Goal: Task Accomplishment & Management: Manage account settings

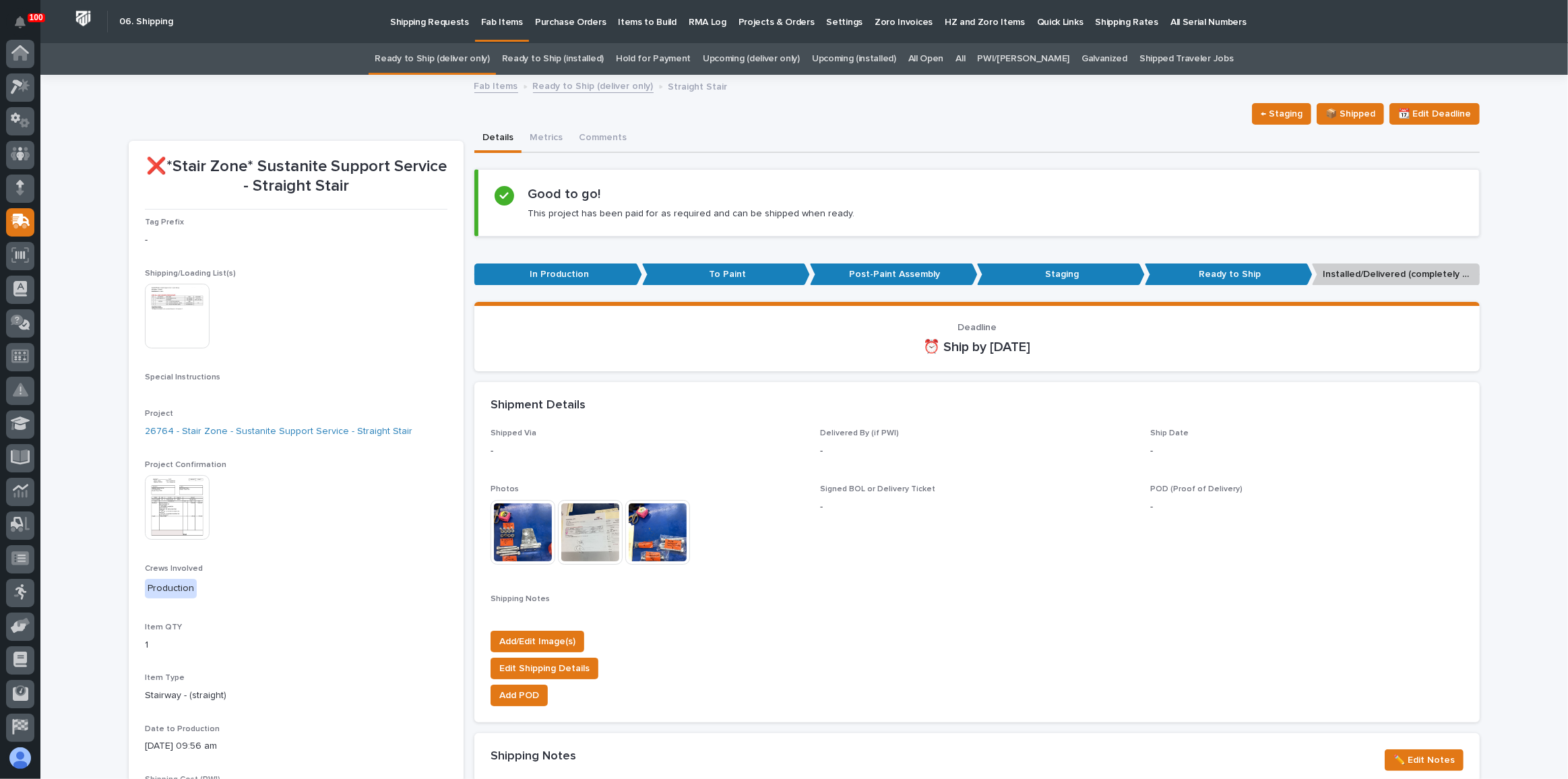
scroll to position [104, 0]
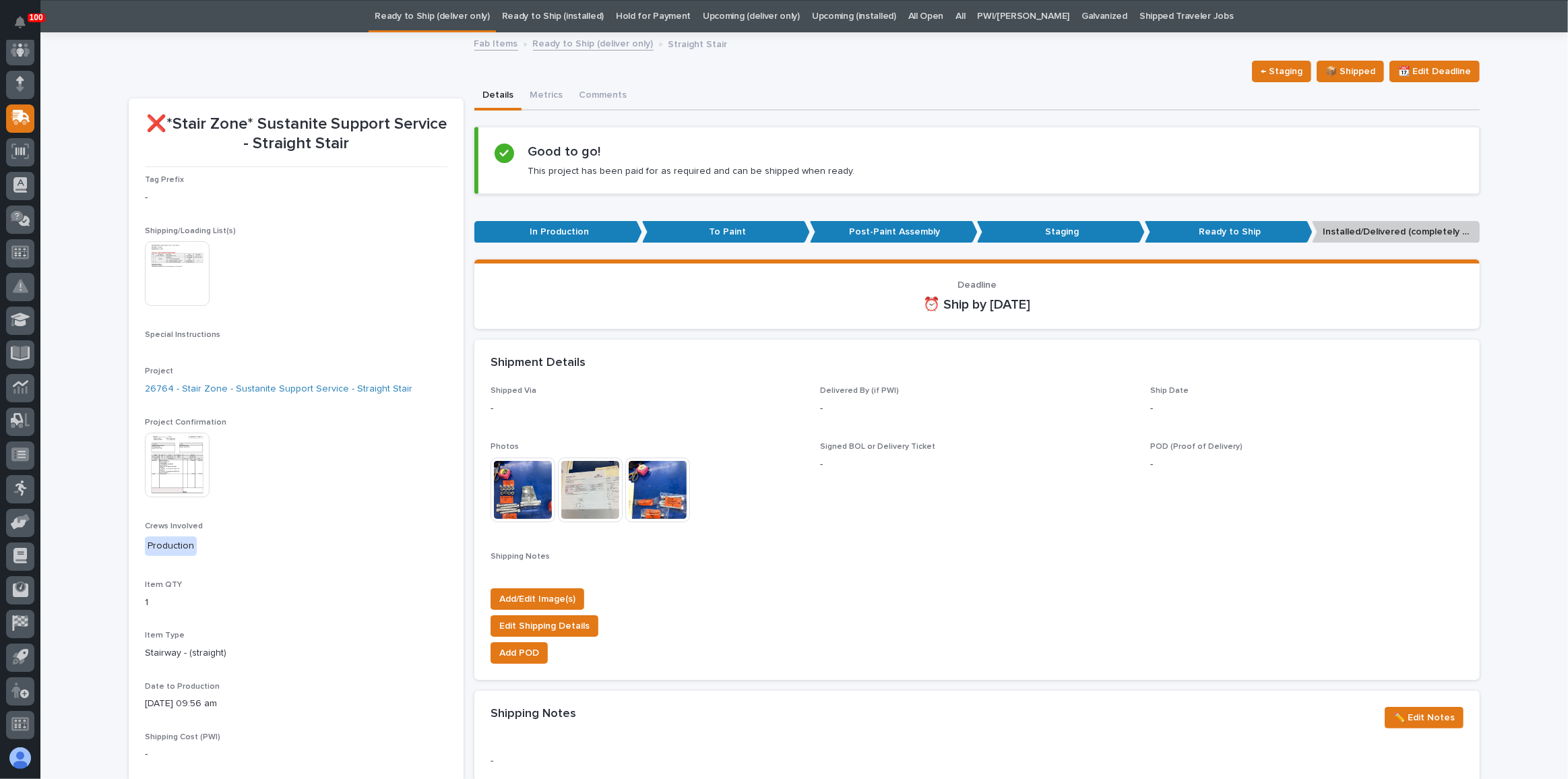
click at [483, 22] on link "Ready to Ship (deliver only)" at bounding box center [432, 16] width 115 height 32
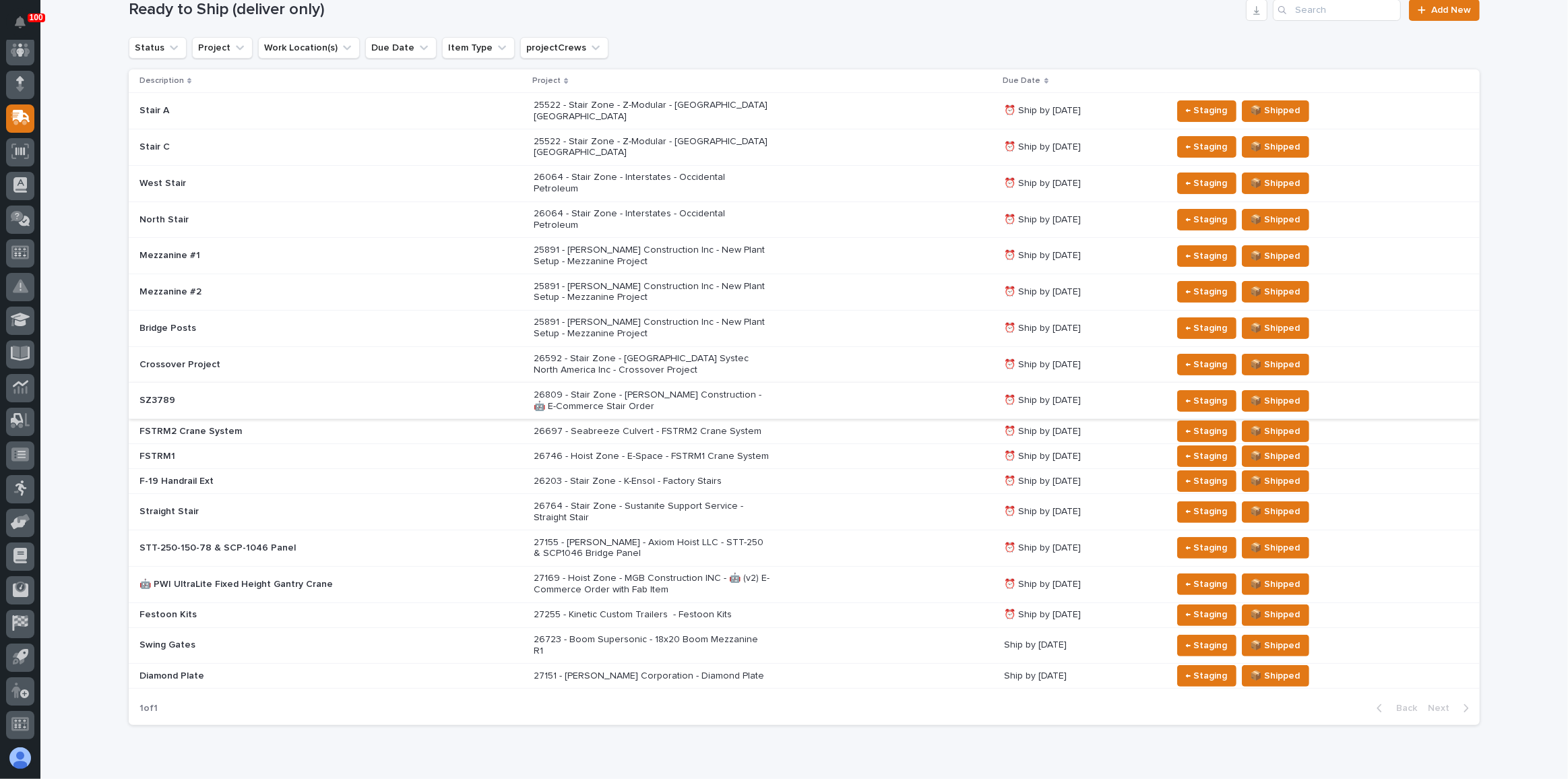
scroll to position [219, 0]
click at [1297, 420] on button "📦 Shipped" at bounding box center [1275, 431] width 67 height 22
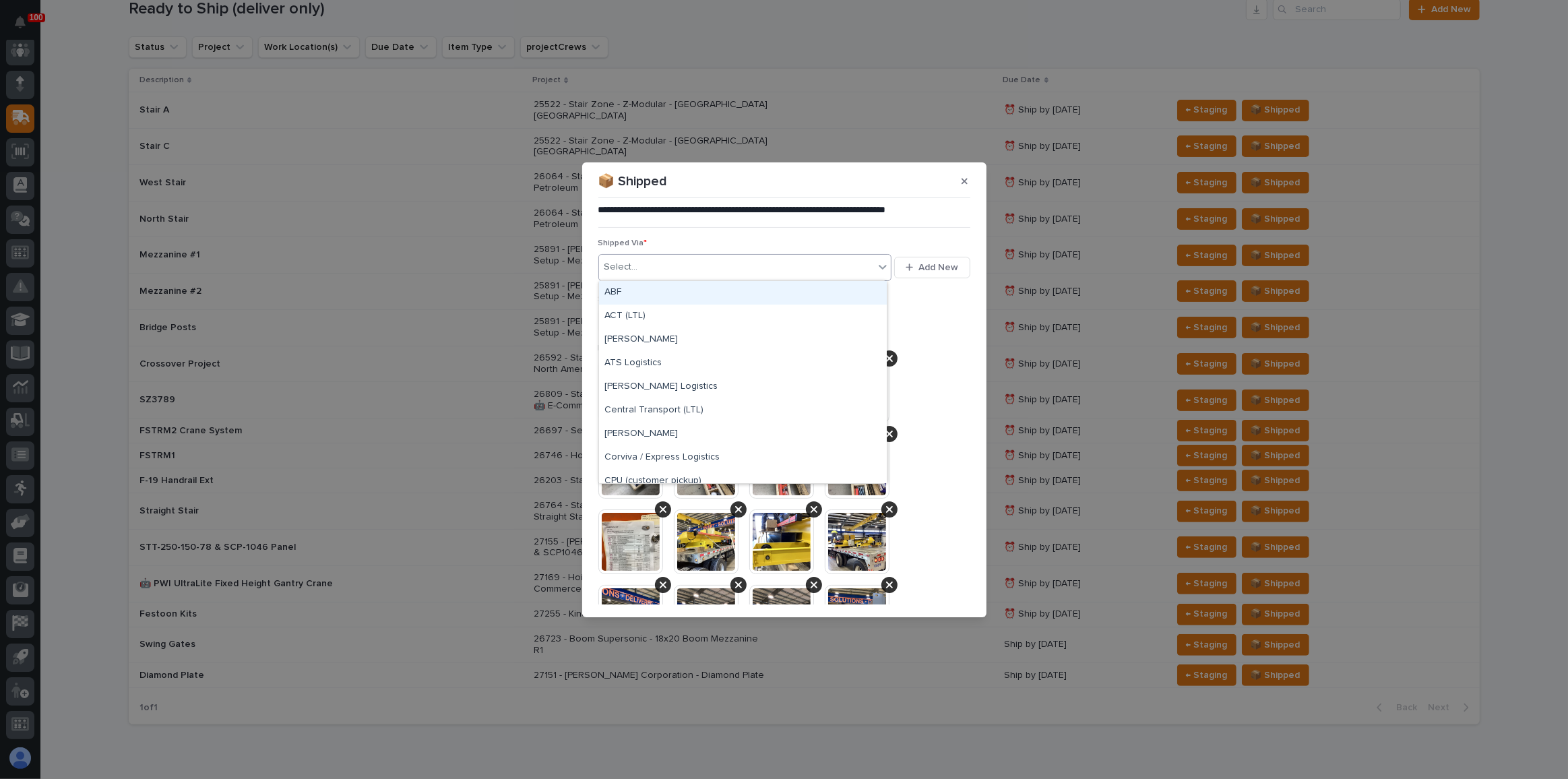
click at [651, 269] on div "Select..." at bounding box center [737, 267] width 276 height 22
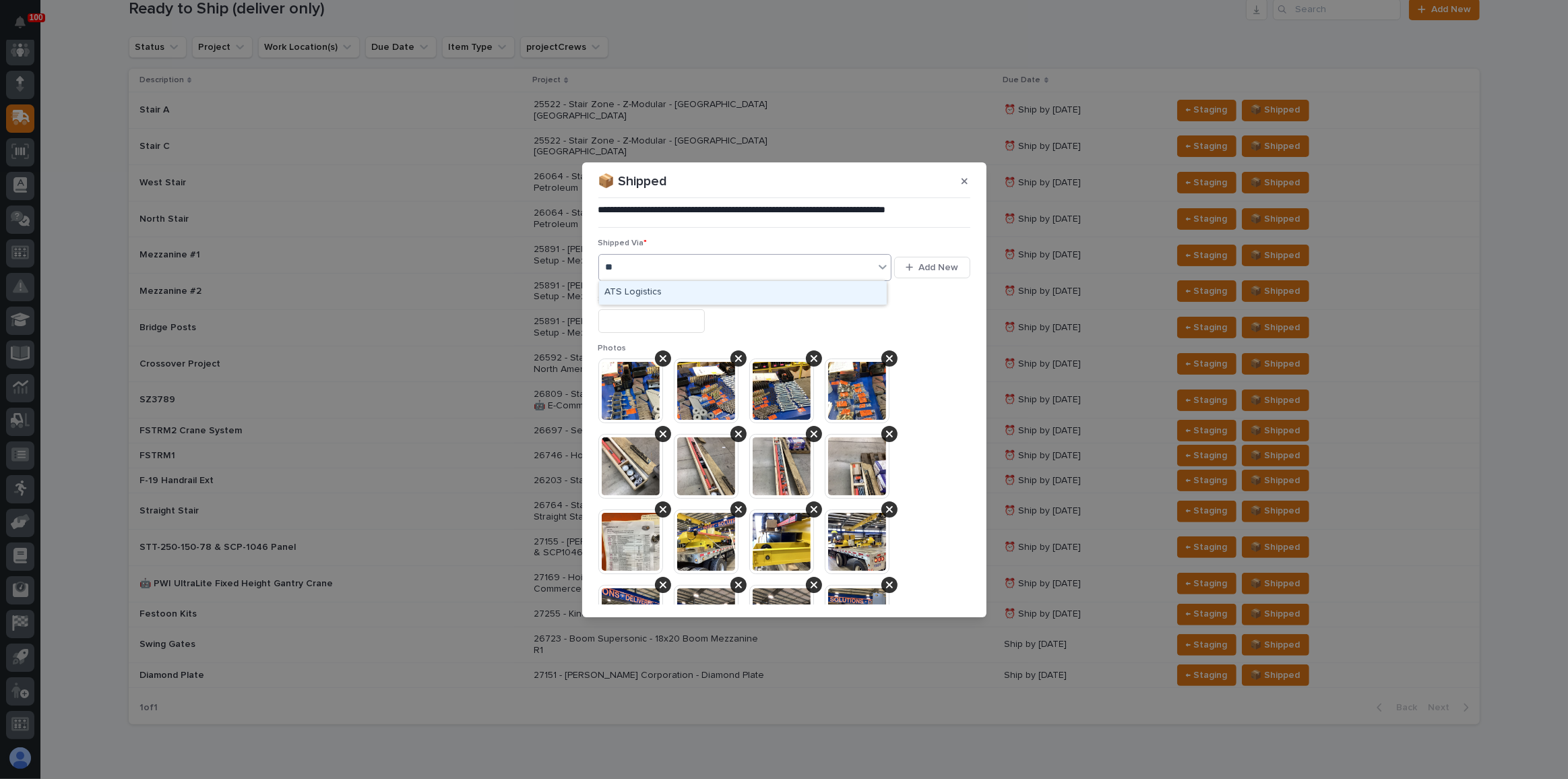
type input "***"
click at [658, 288] on div "ATS Logistics" at bounding box center [742, 292] width 288 height 24
click at [653, 311] on input "text" at bounding box center [651, 321] width 107 height 24
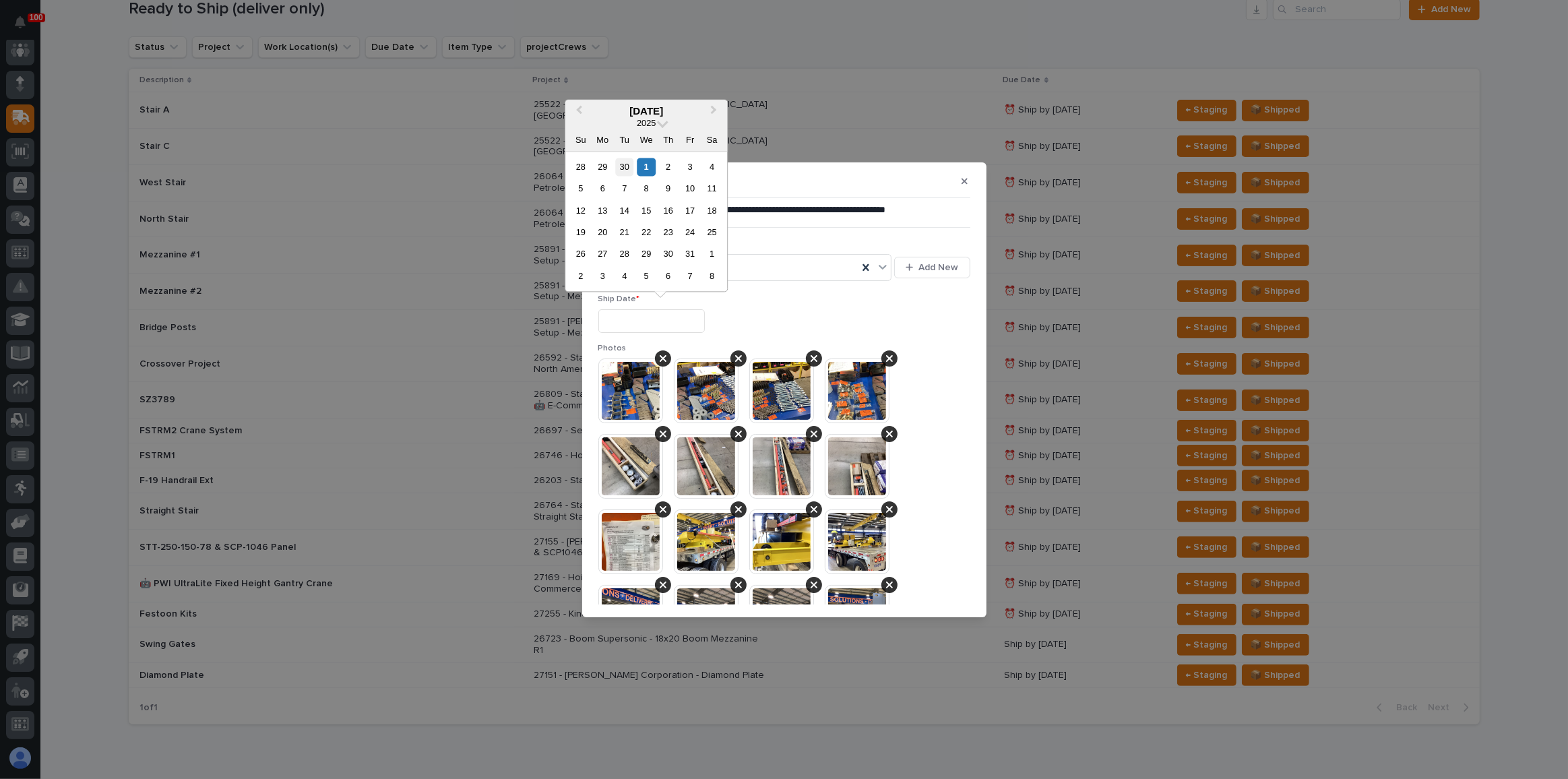
click at [628, 172] on div "30" at bounding box center [624, 167] width 18 height 18
type input "**********"
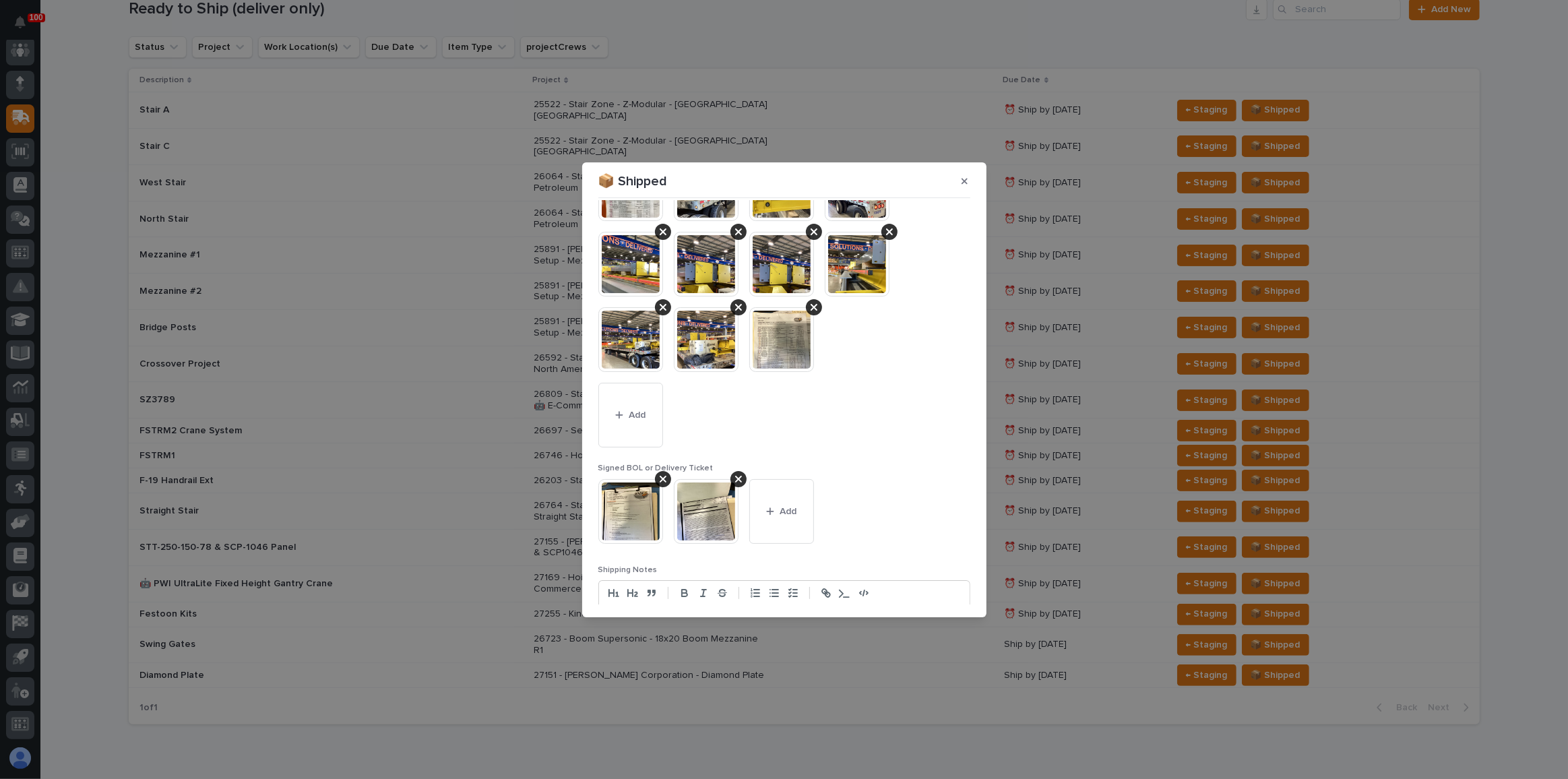
scroll to position [437, 0]
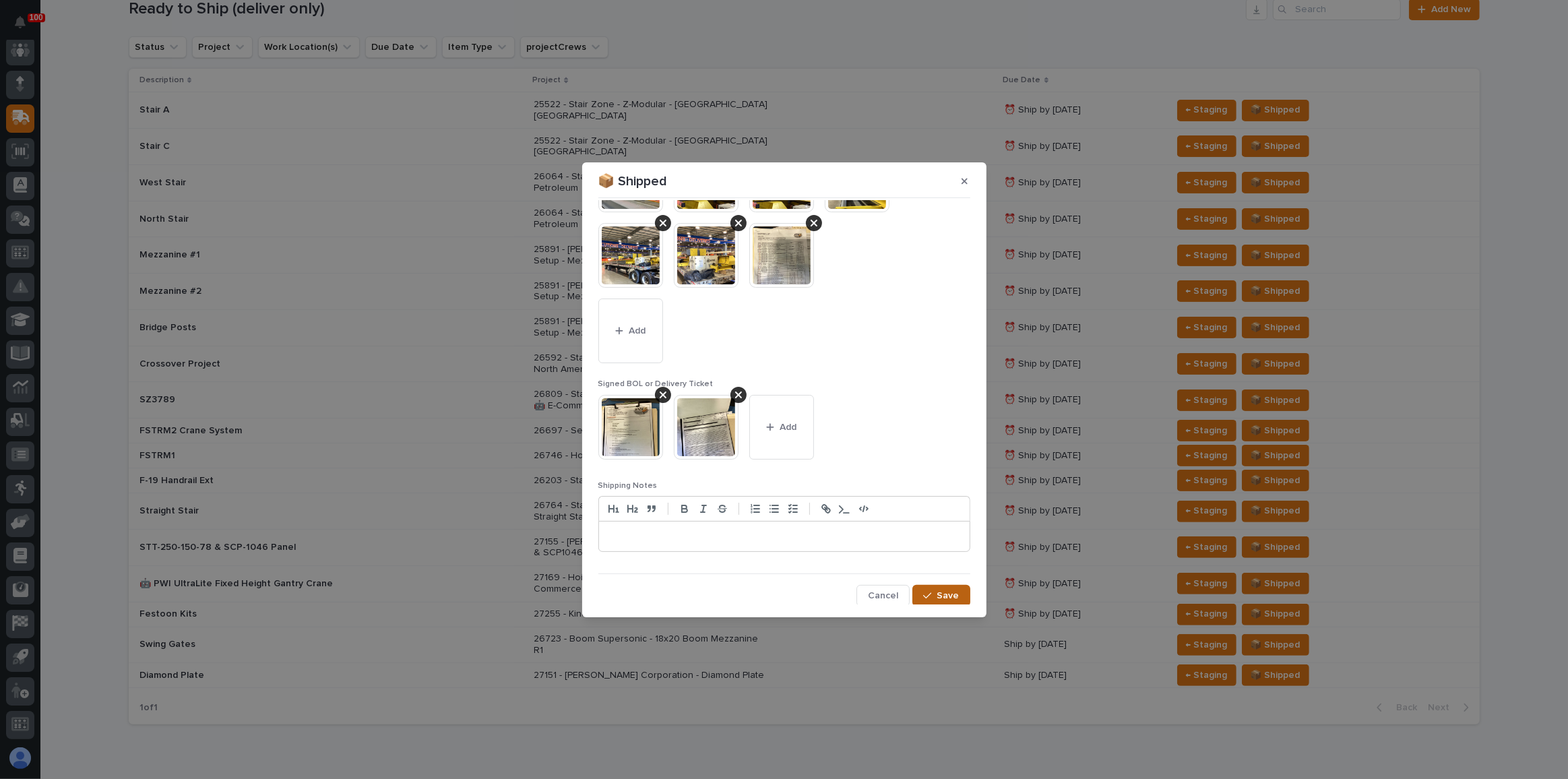
click at [923, 596] on icon "button" at bounding box center [927, 596] width 8 height 10
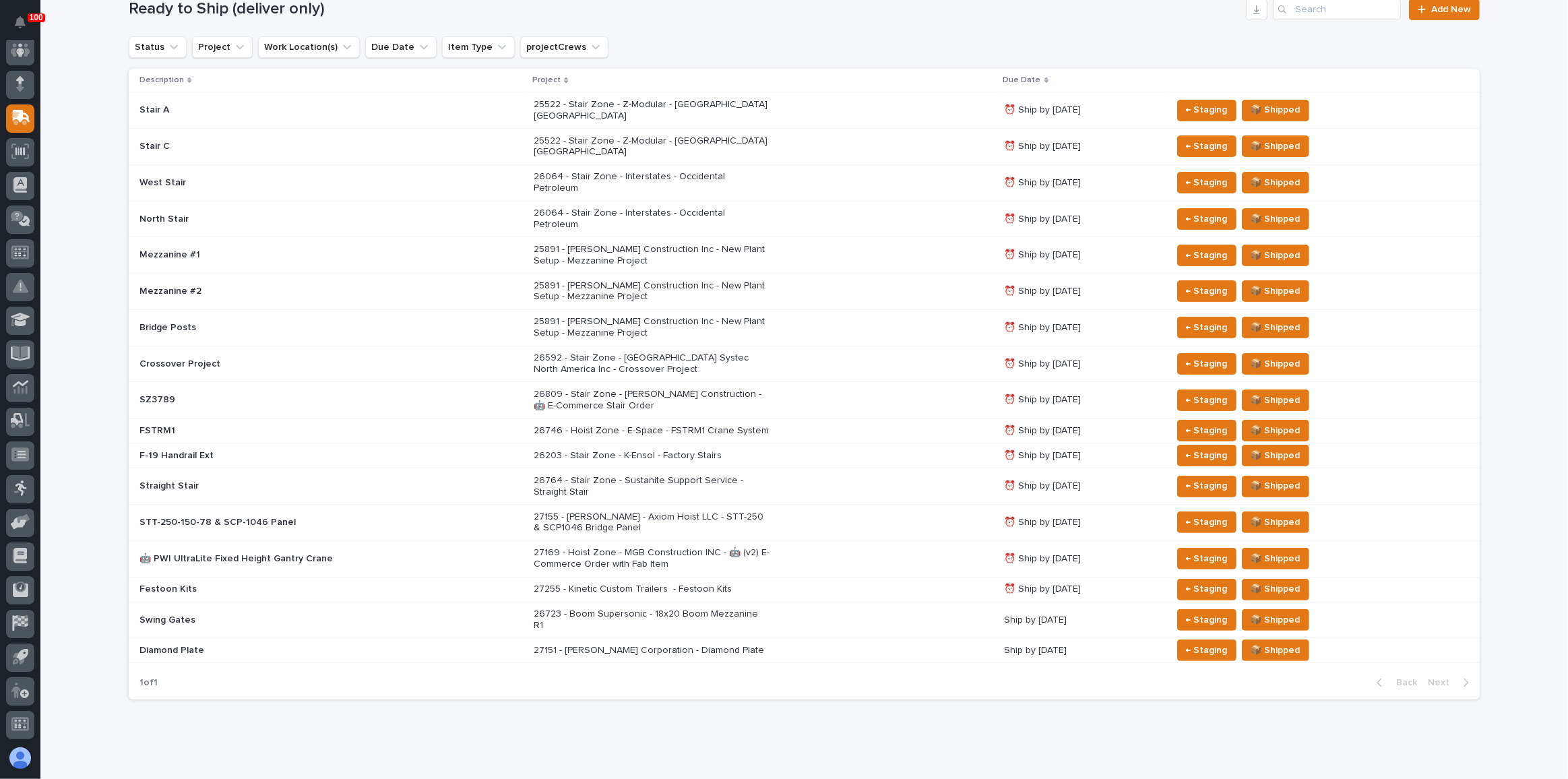
scroll to position [195, 0]
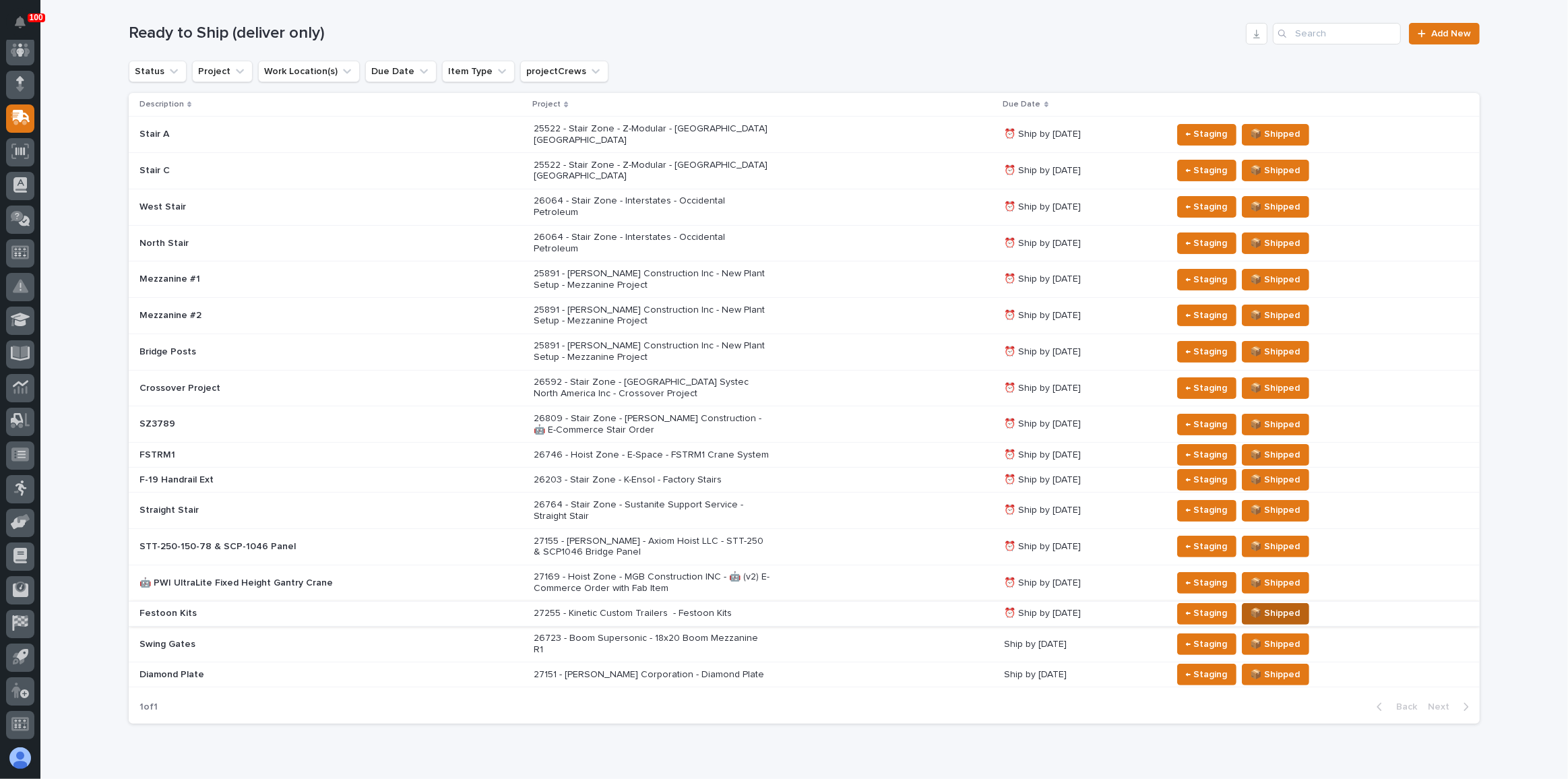
click at [1264, 605] on span "📦 Shipped" at bounding box center [1275, 613] width 50 height 16
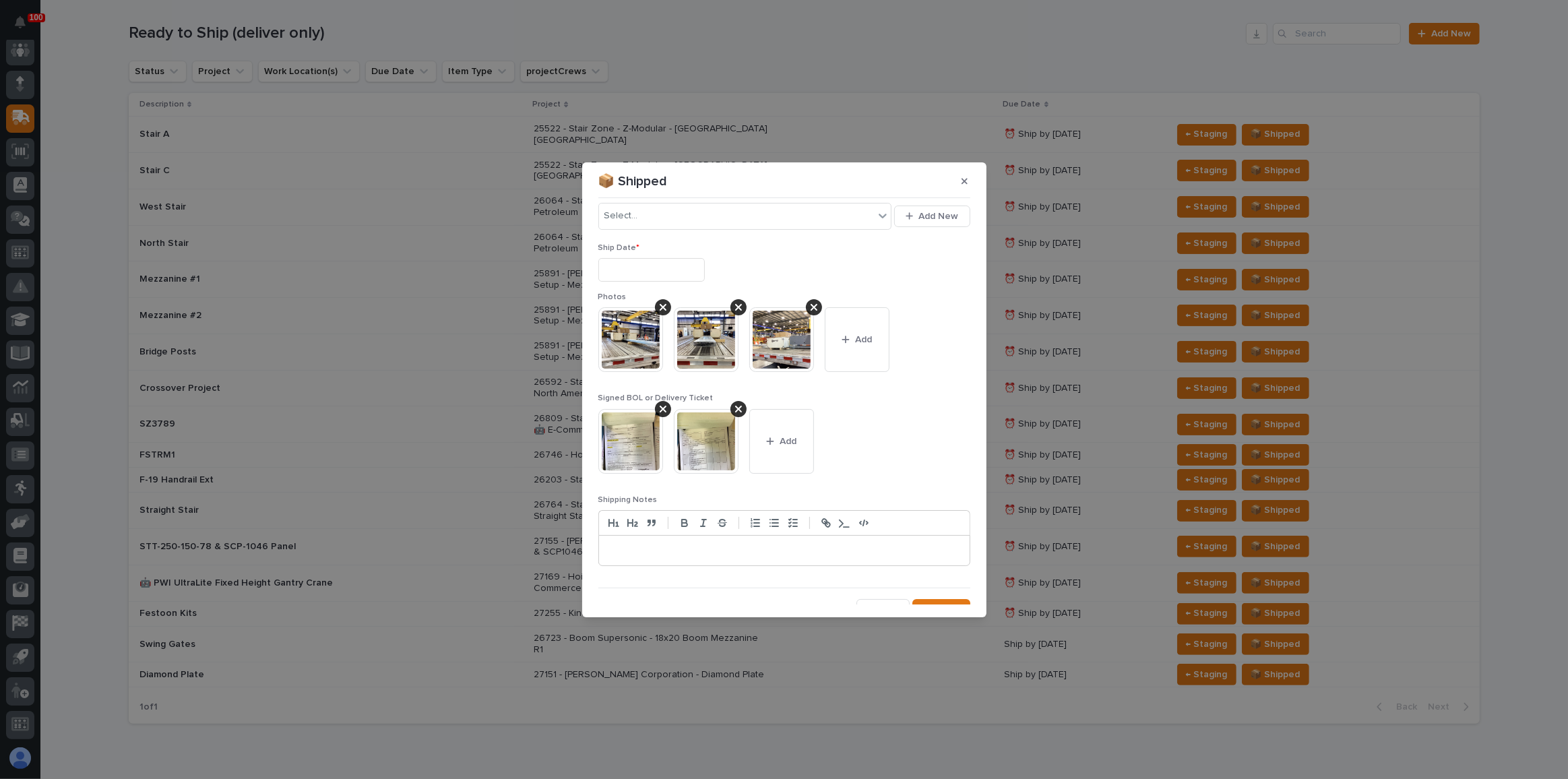
scroll to position [65, 0]
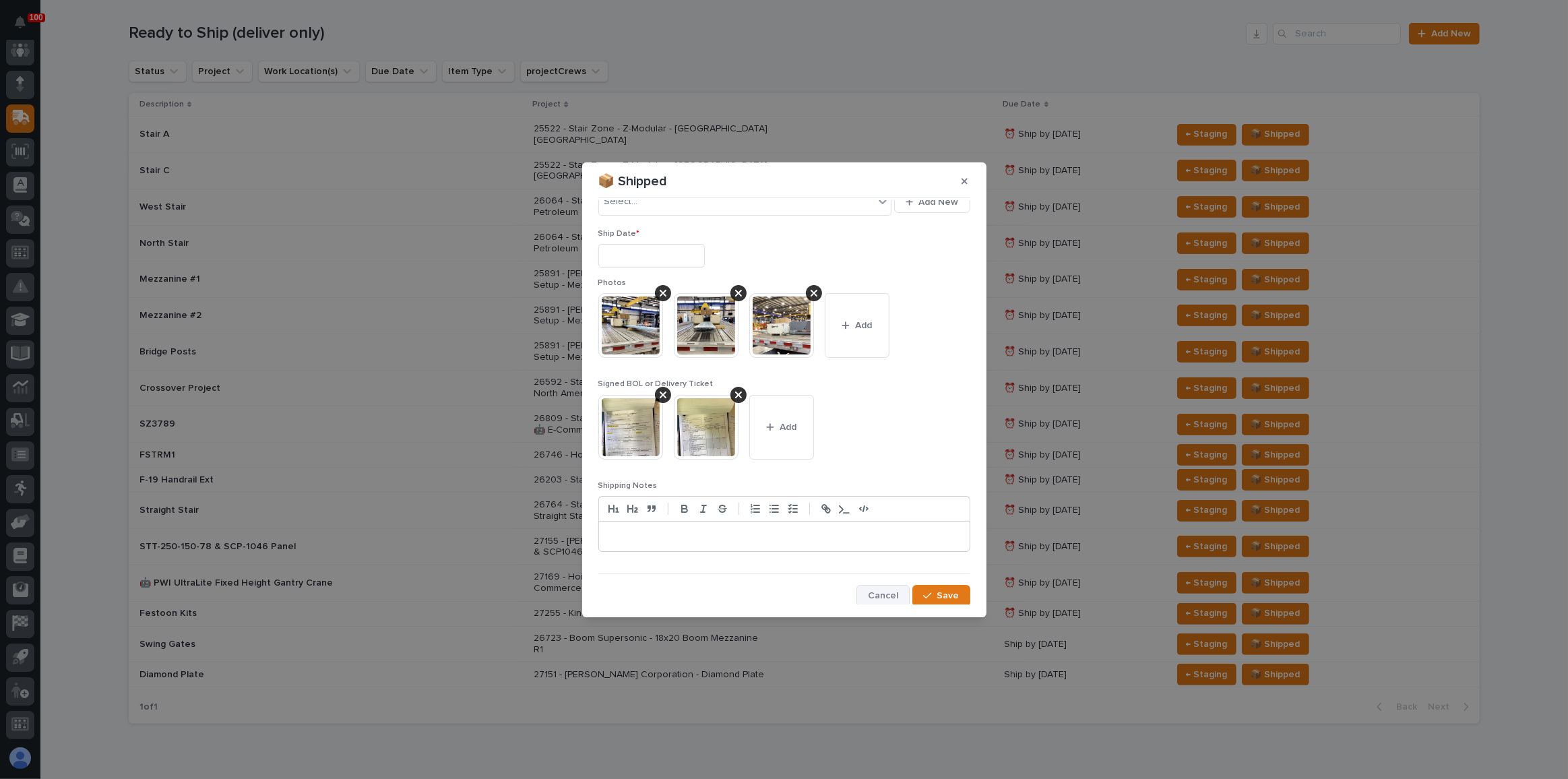
click at [887, 593] on span "Cancel" at bounding box center [883, 596] width 31 height 12
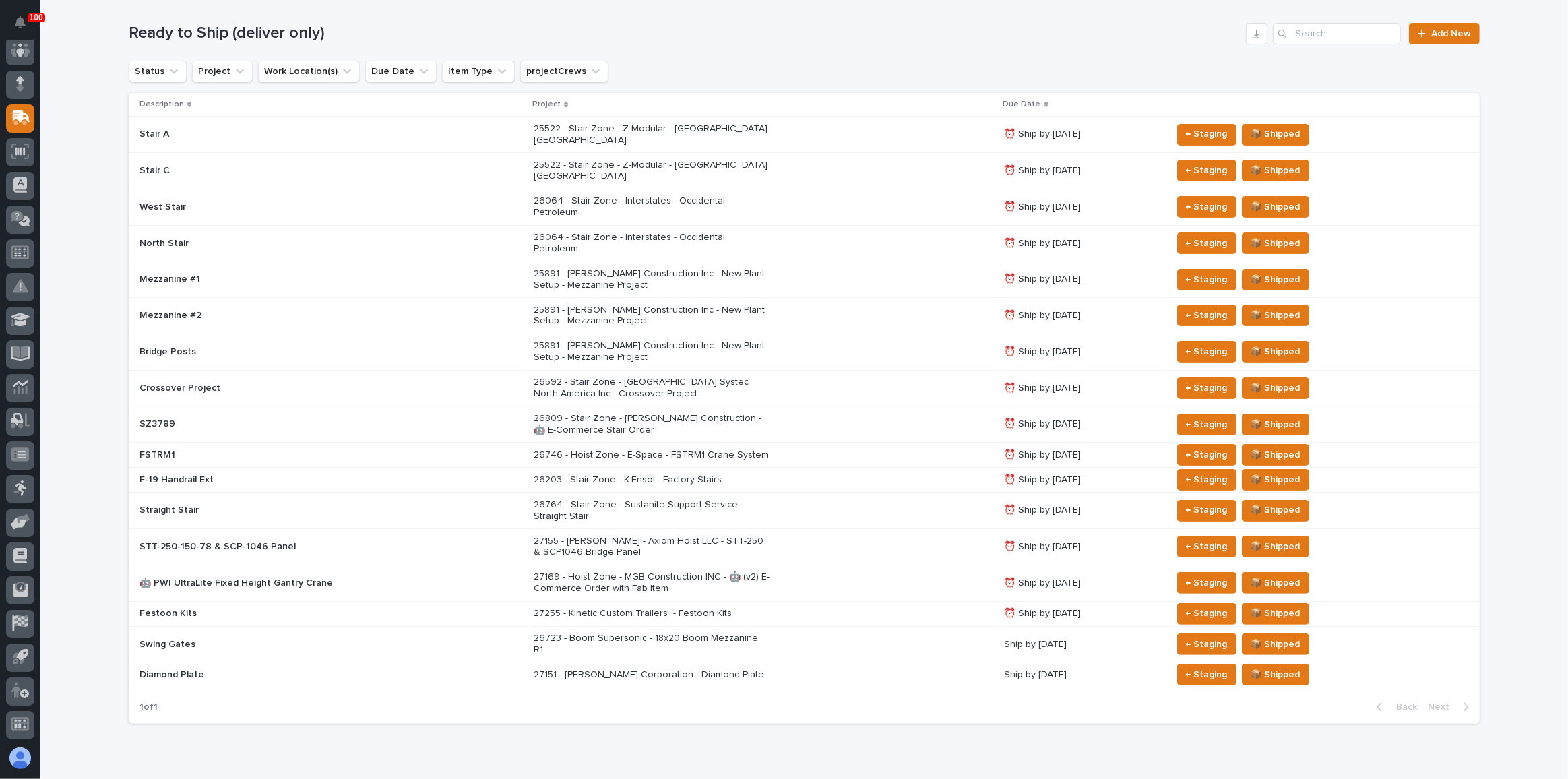
click at [609, 608] on p "27255 - Kinetic Custom Trailers - Festoon Kits" at bounding box center [651, 613] width 236 height 12
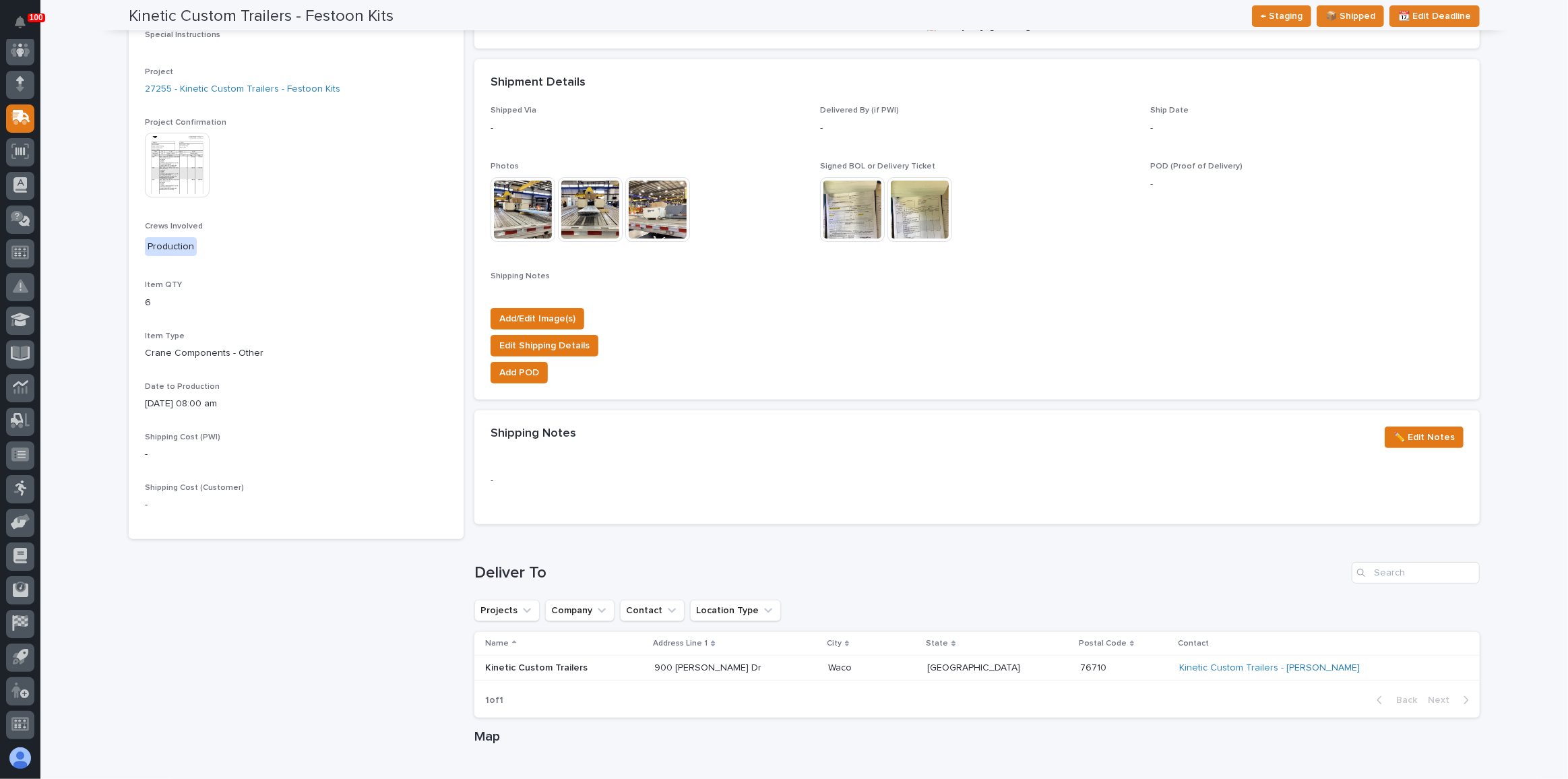
scroll to position [459, 0]
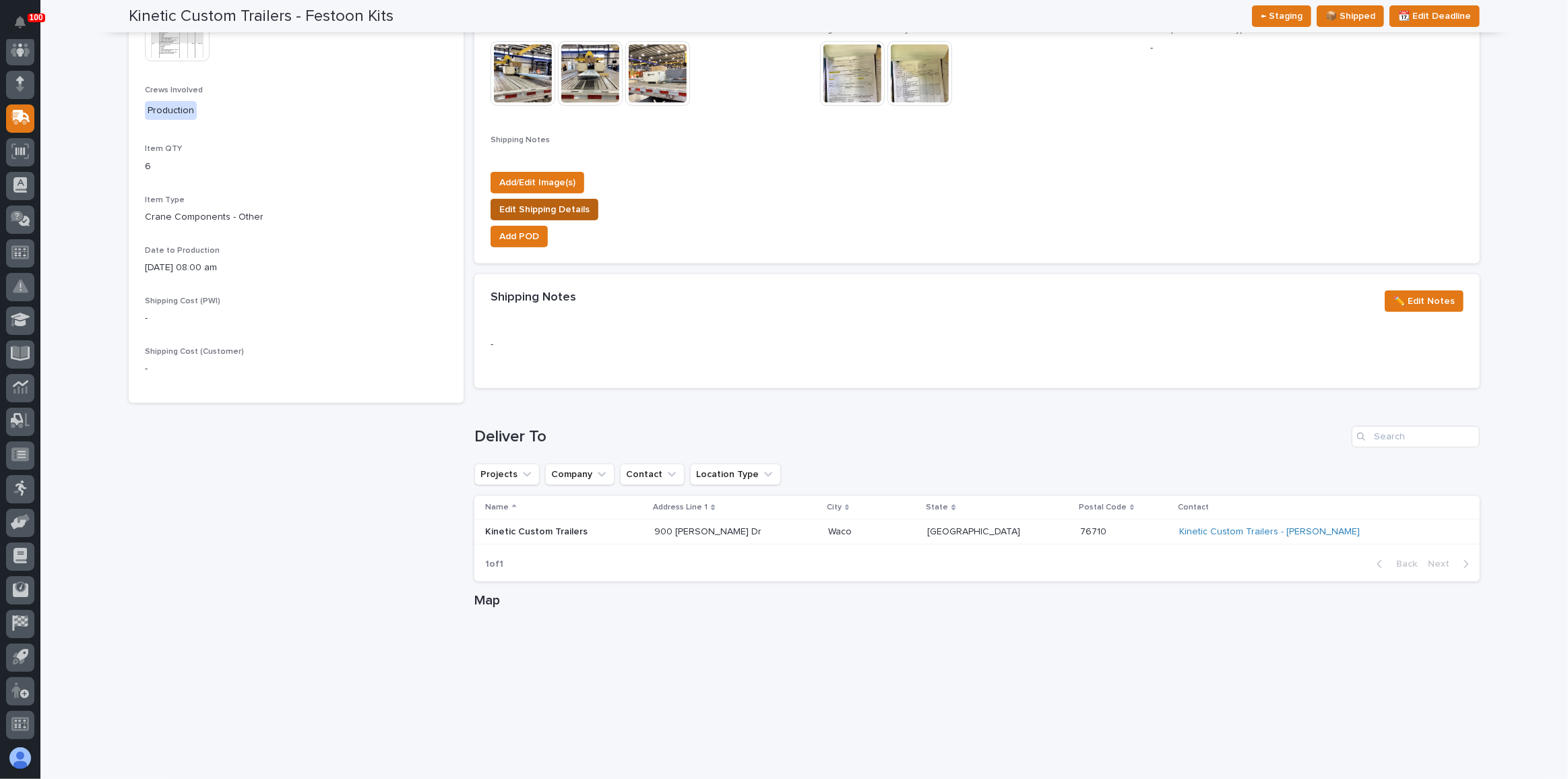
click at [577, 210] on span "Edit Shipping Details" at bounding box center [544, 209] width 90 height 16
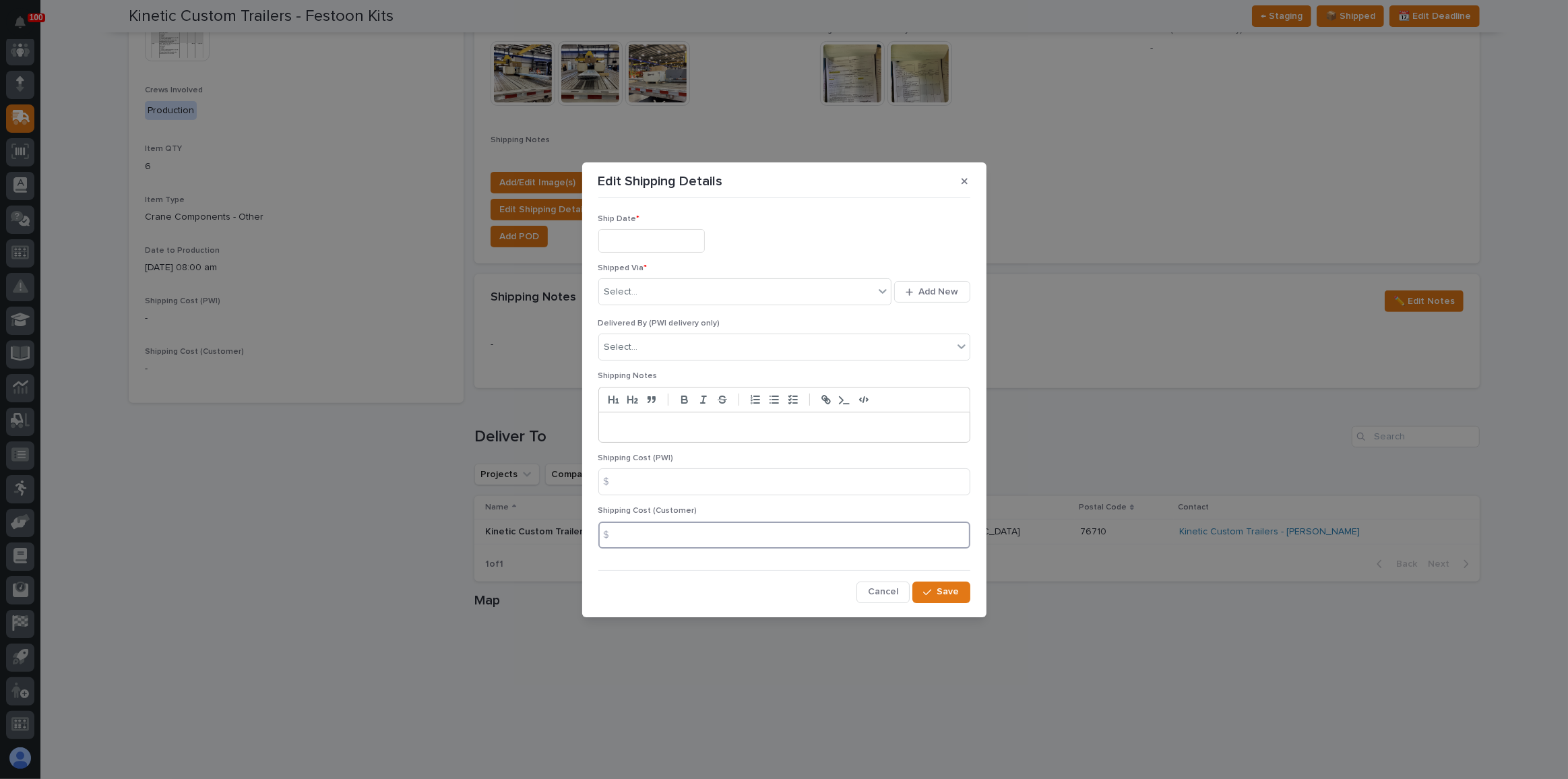
click at [665, 532] on input at bounding box center [784, 535] width 372 height 27
type input "1000"
click at [746, 506] on p "Shipping Cost (Customer)" at bounding box center [784, 511] width 372 height 10
click at [656, 241] on input "text" at bounding box center [651, 241] width 107 height 24
click at [627, 330] on div "30" at bounding box center [624, 333] width 18 height 18
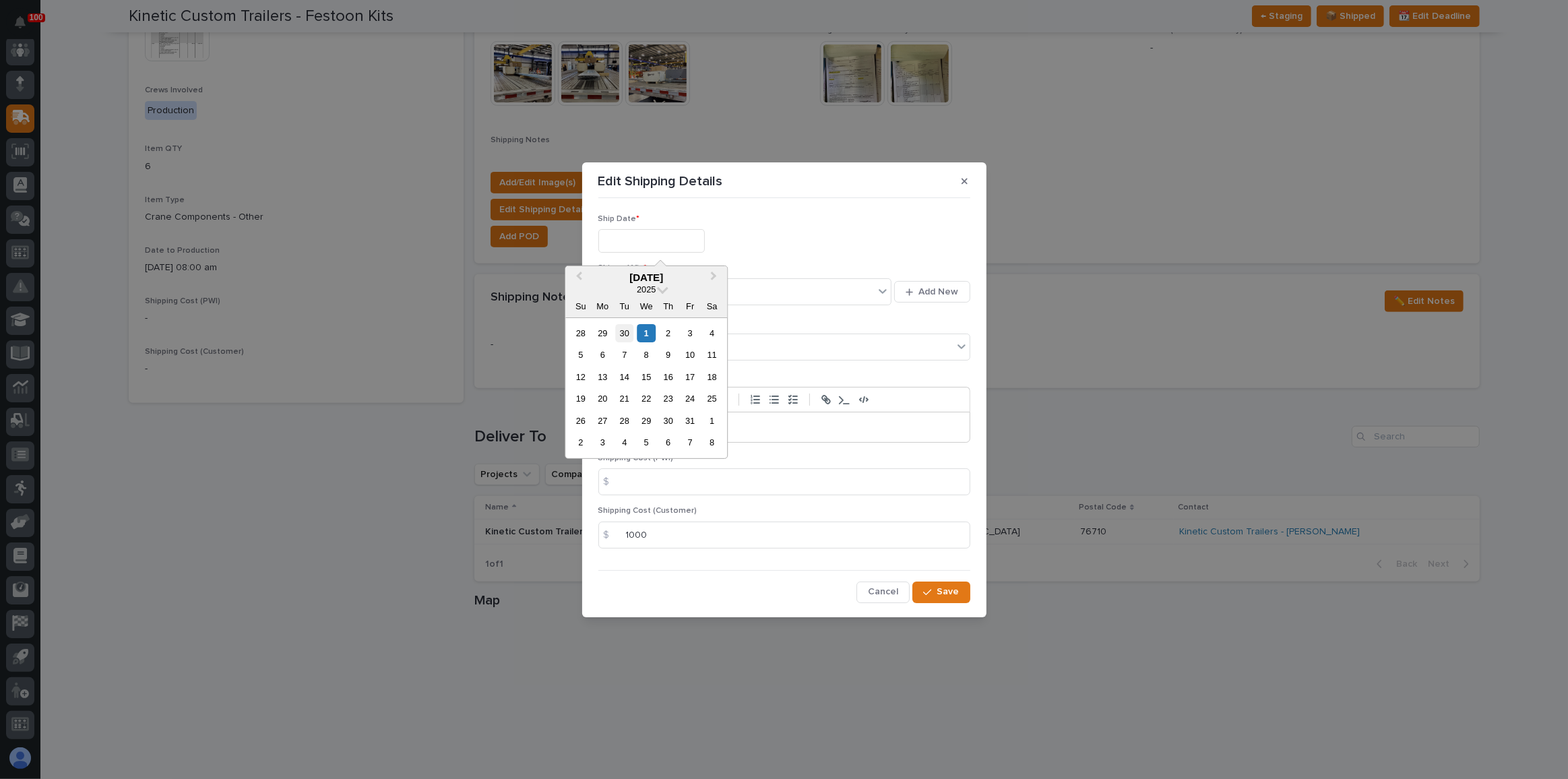
type input "**********"
click at [663, 296] on div "Select..." at bounding box center [737, 292] width 276 height 22
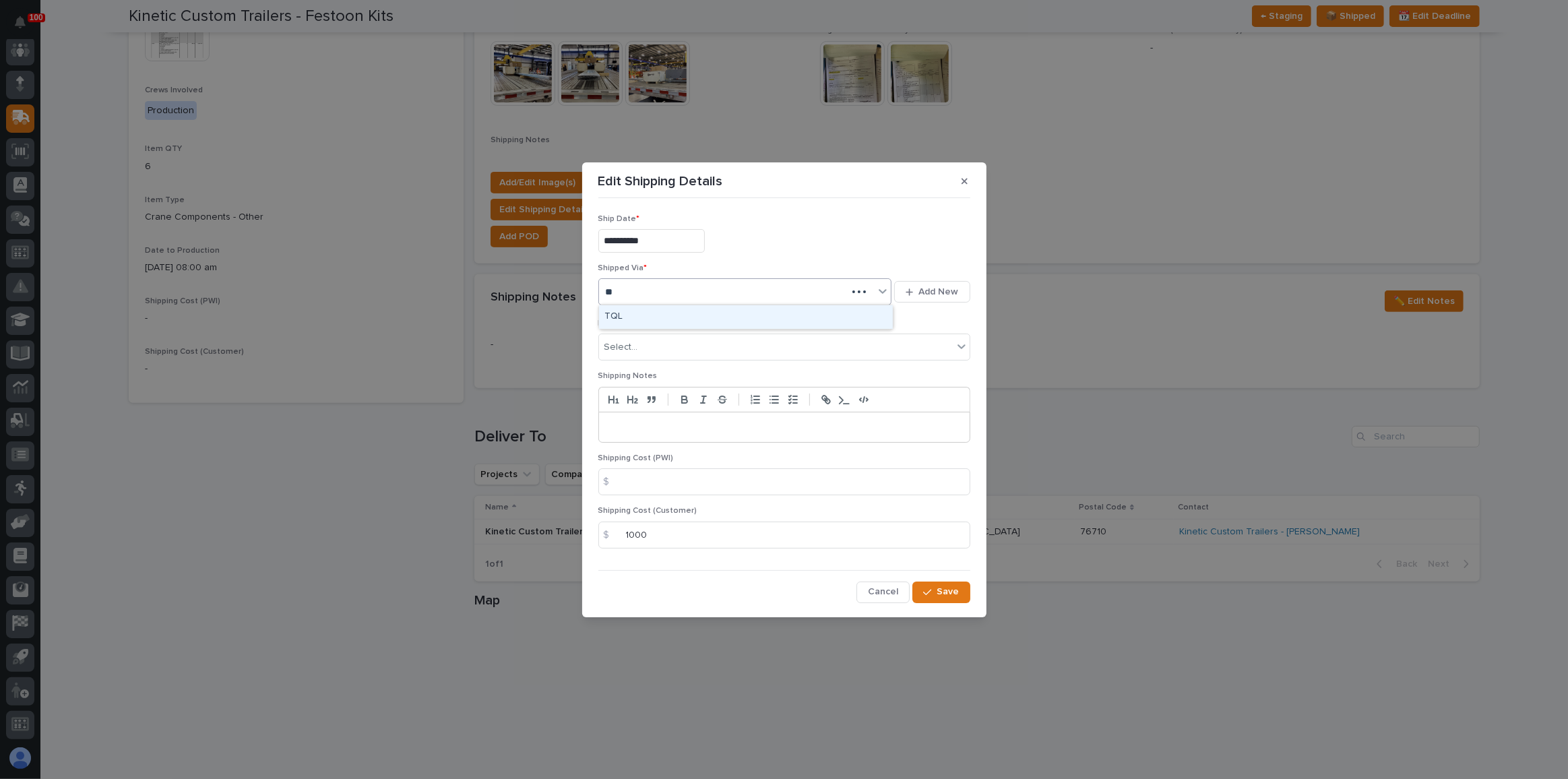
type input "***"
click at [650, 317] on div "TQL" at bounding box center [746, 317] width 294 height 24
click at [937, 588] on div "button" at bounding box center [930, 593] width 14 height 10
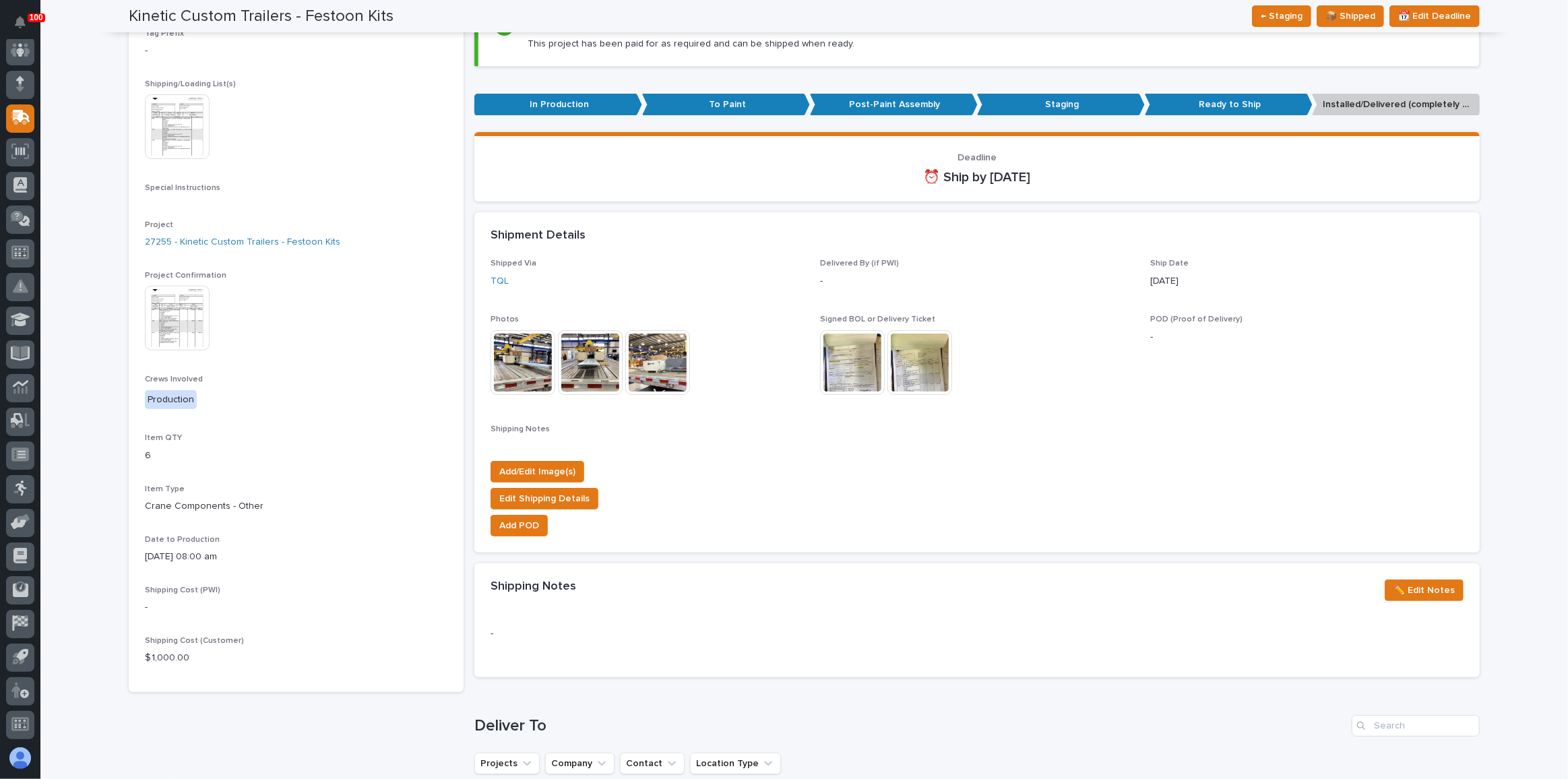
scroll to position [0, 0]
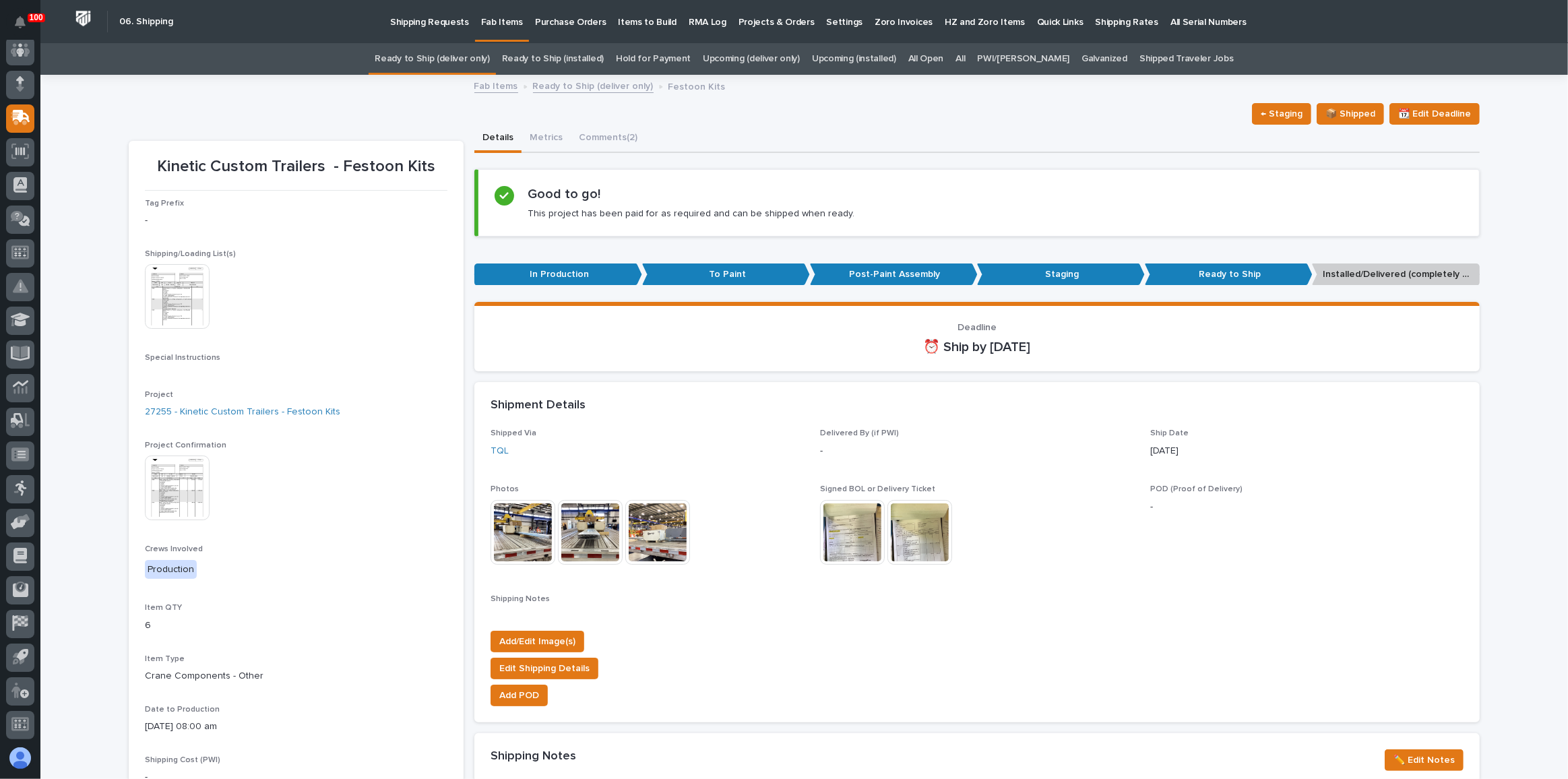
click at [475, 59] on link "Ready to Ship (deliver only)" at bounding box center [432, 58] width 115 height 32
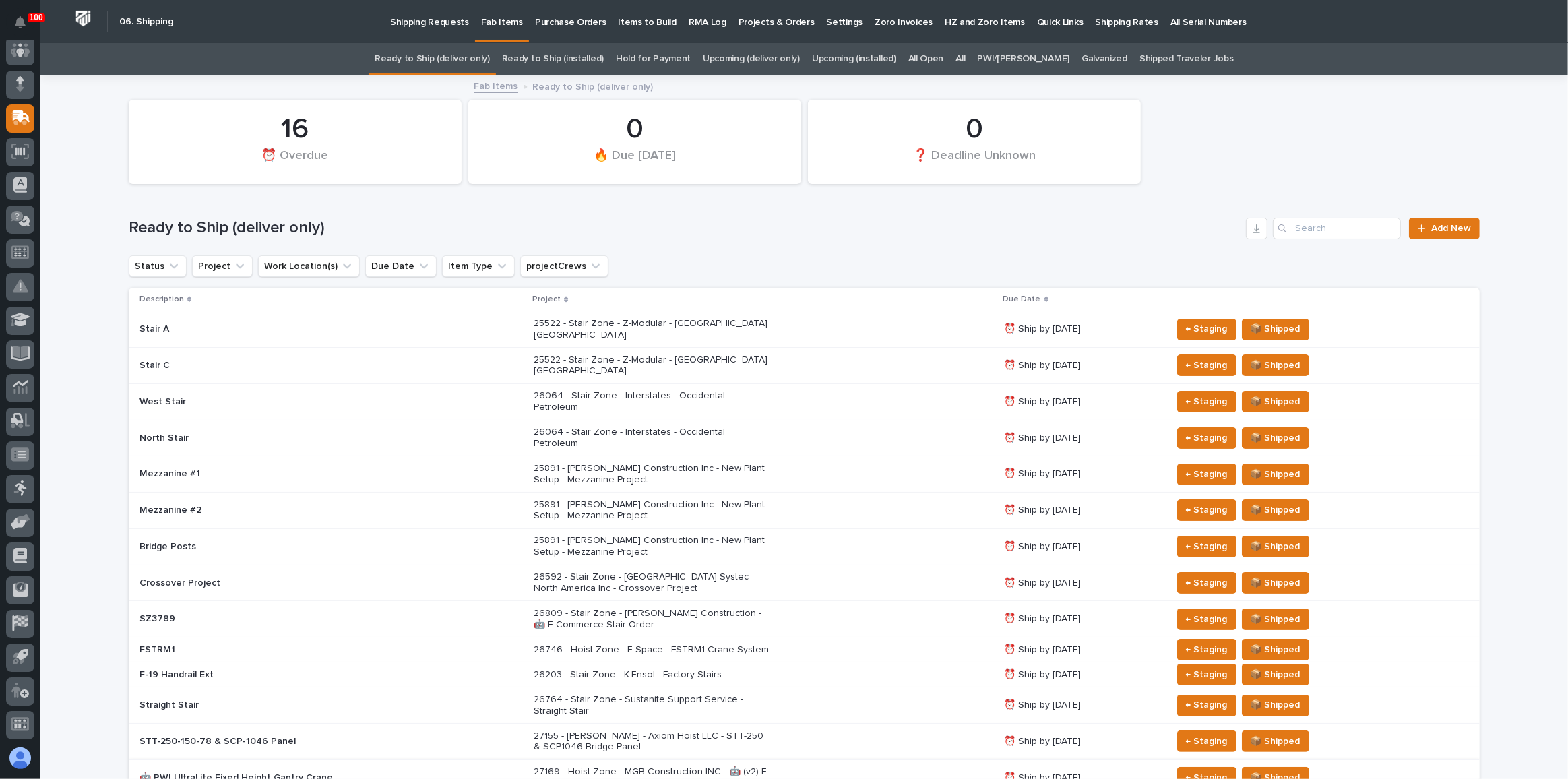
scroll to position [195, 0]
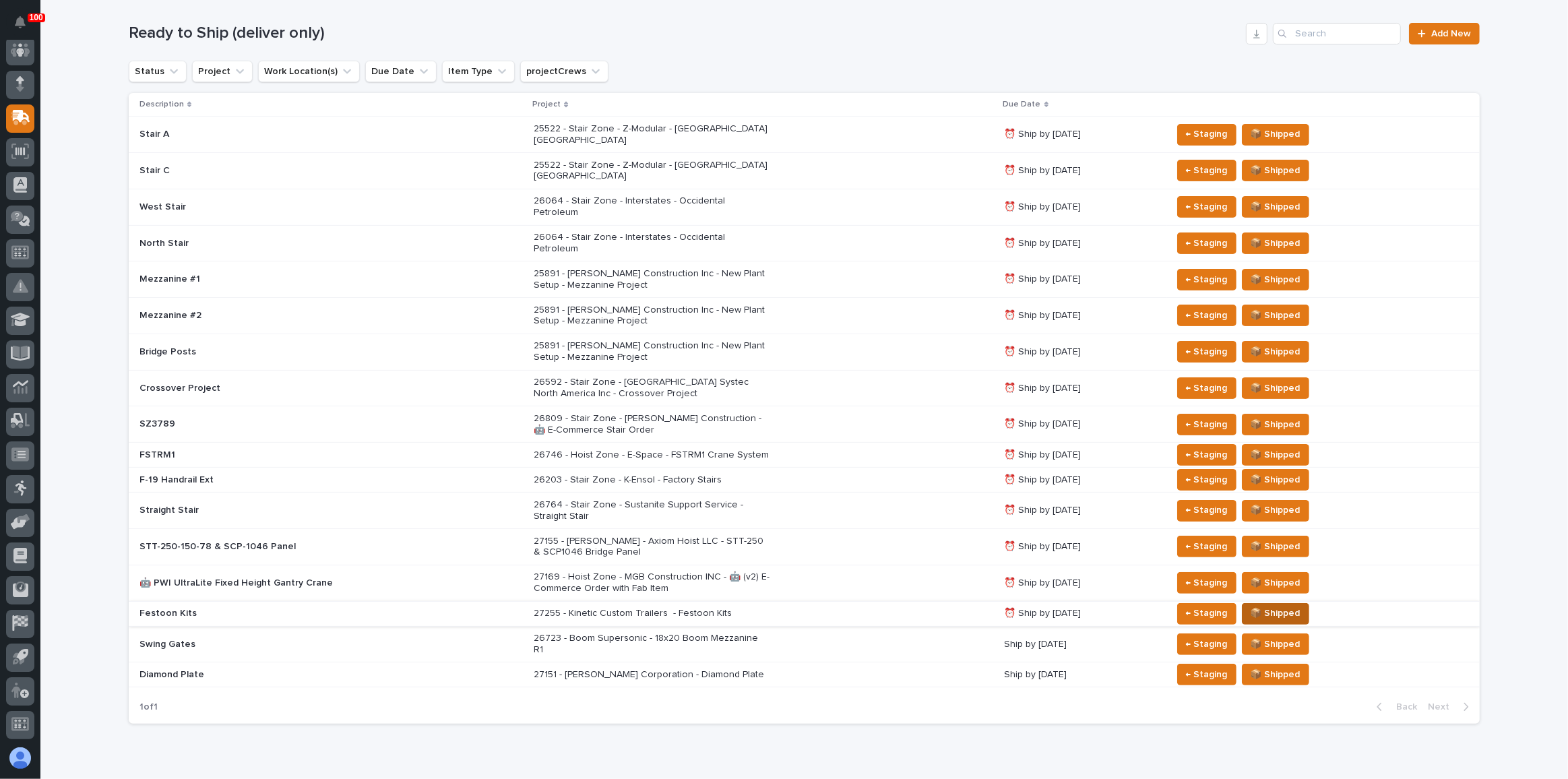
click at [1252, 605] on span "📦 Shipped" at bounding box center [1275, 613] width 50 height 16
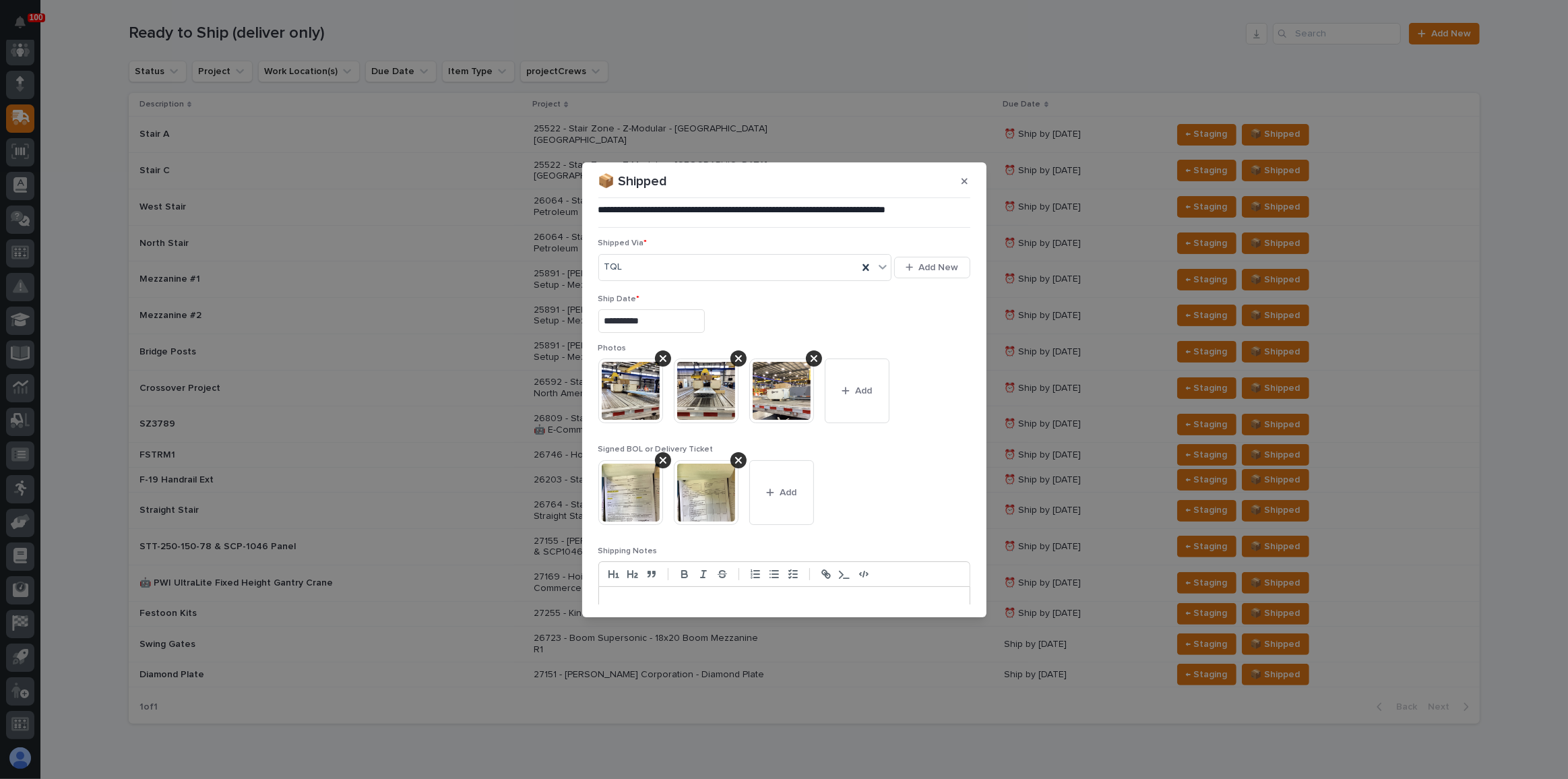
scroll to position [65, 0]
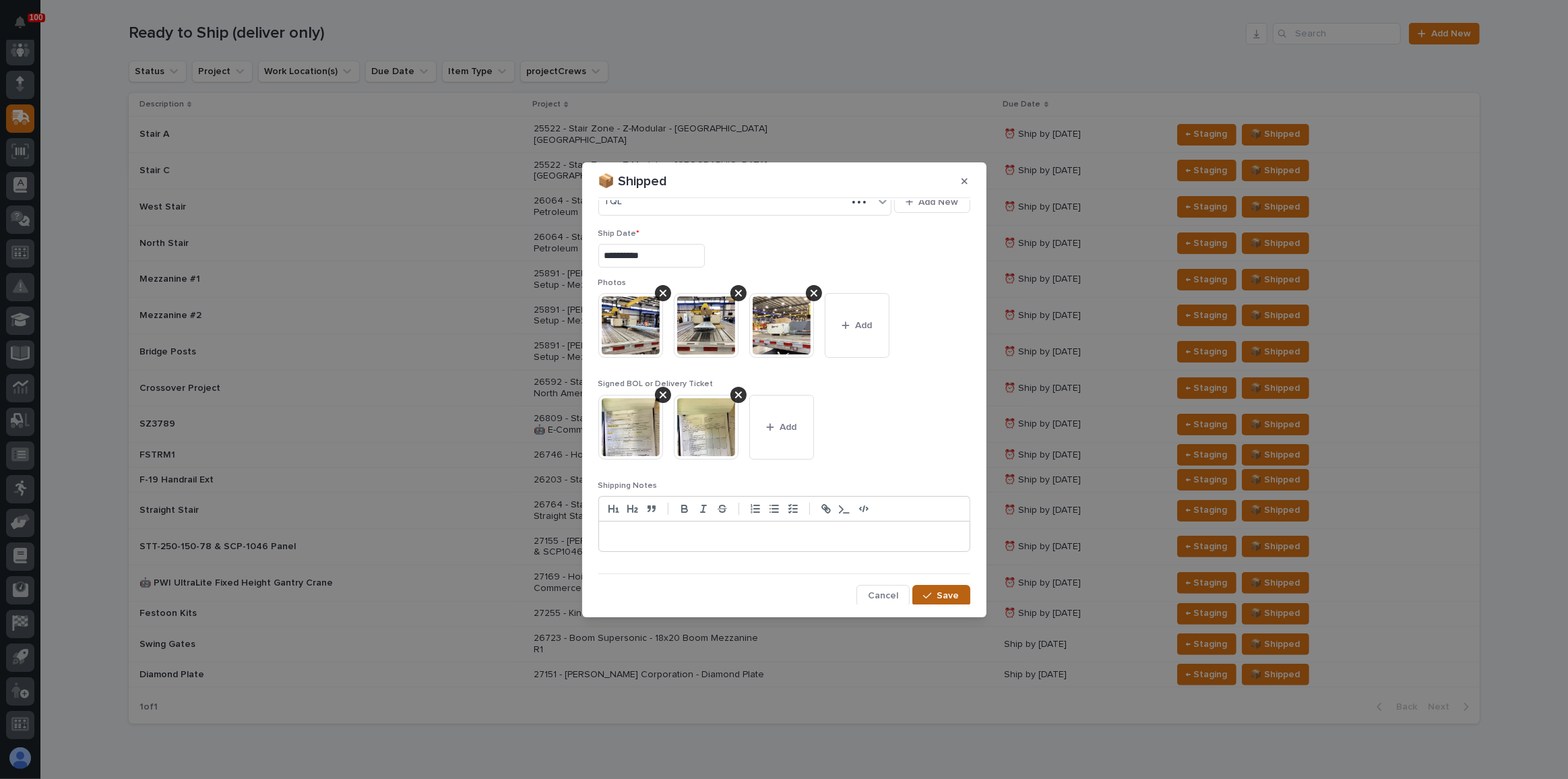
click at [923, 595] on icon "button" at bounding box center [927, 596] width 8 height 10
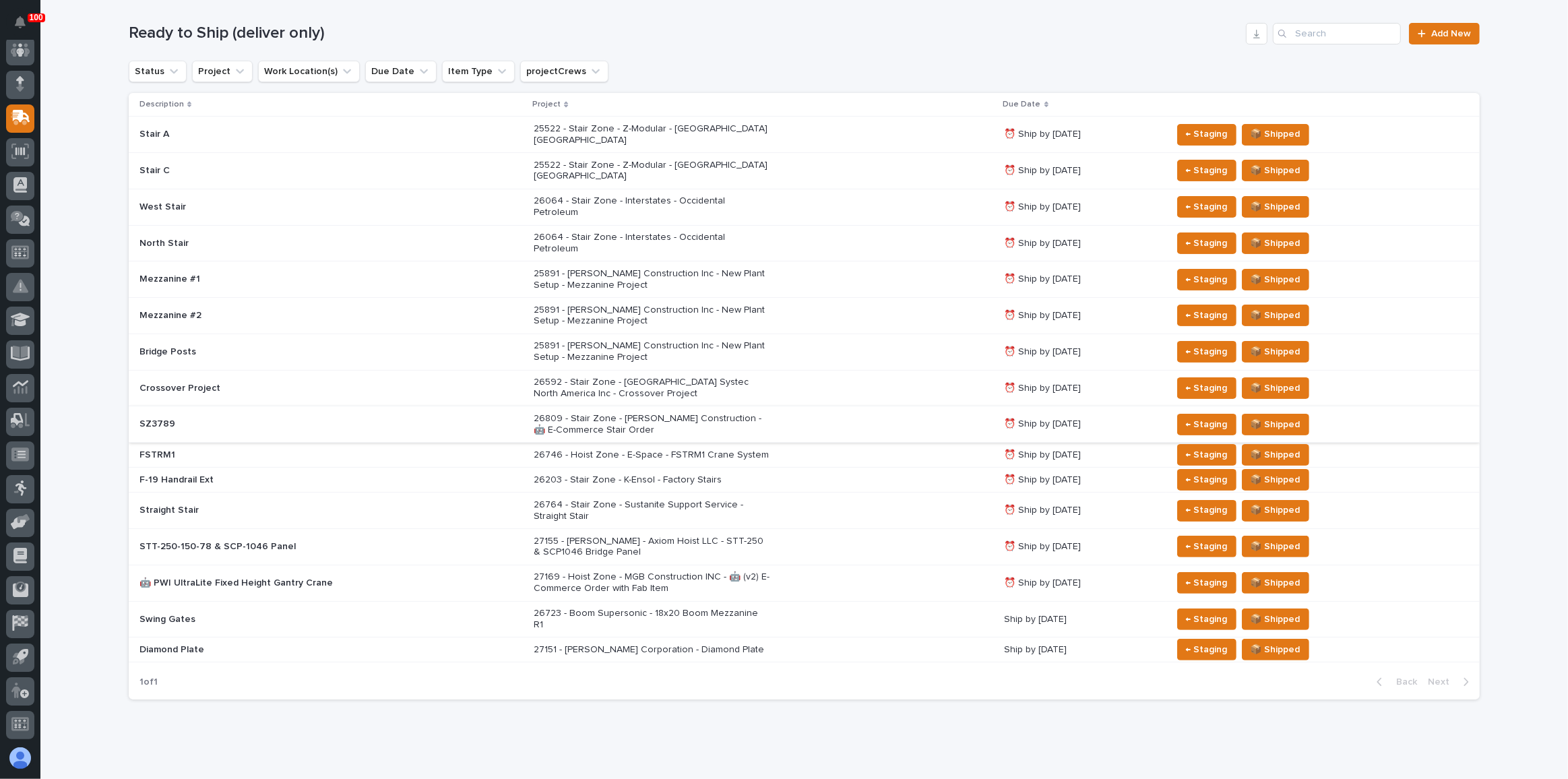
scroll to position [170, 0]
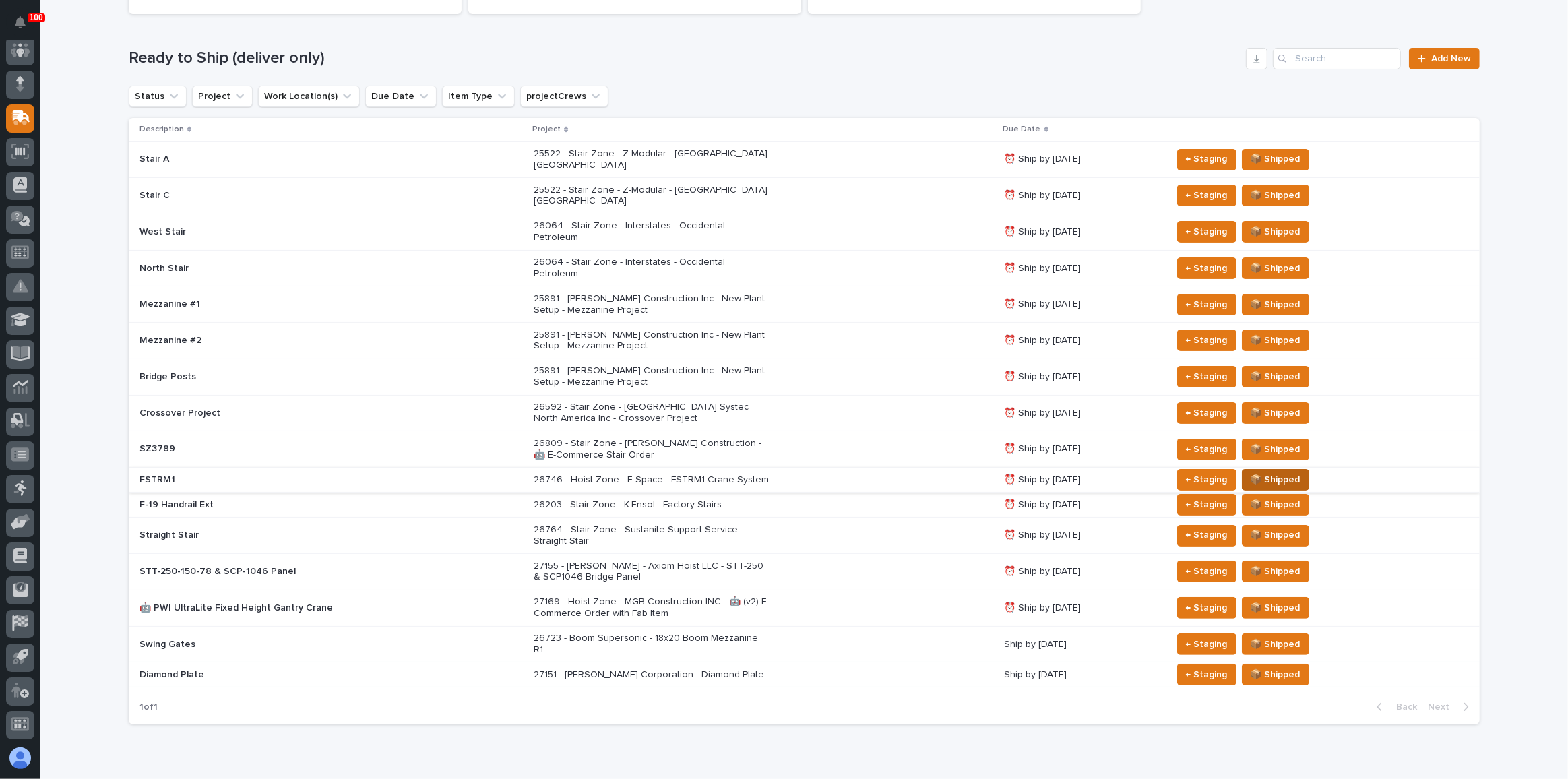
click at [1259, 472] on span "📦 Shipped" at bounding box center [1275, 480] width 50 height 16
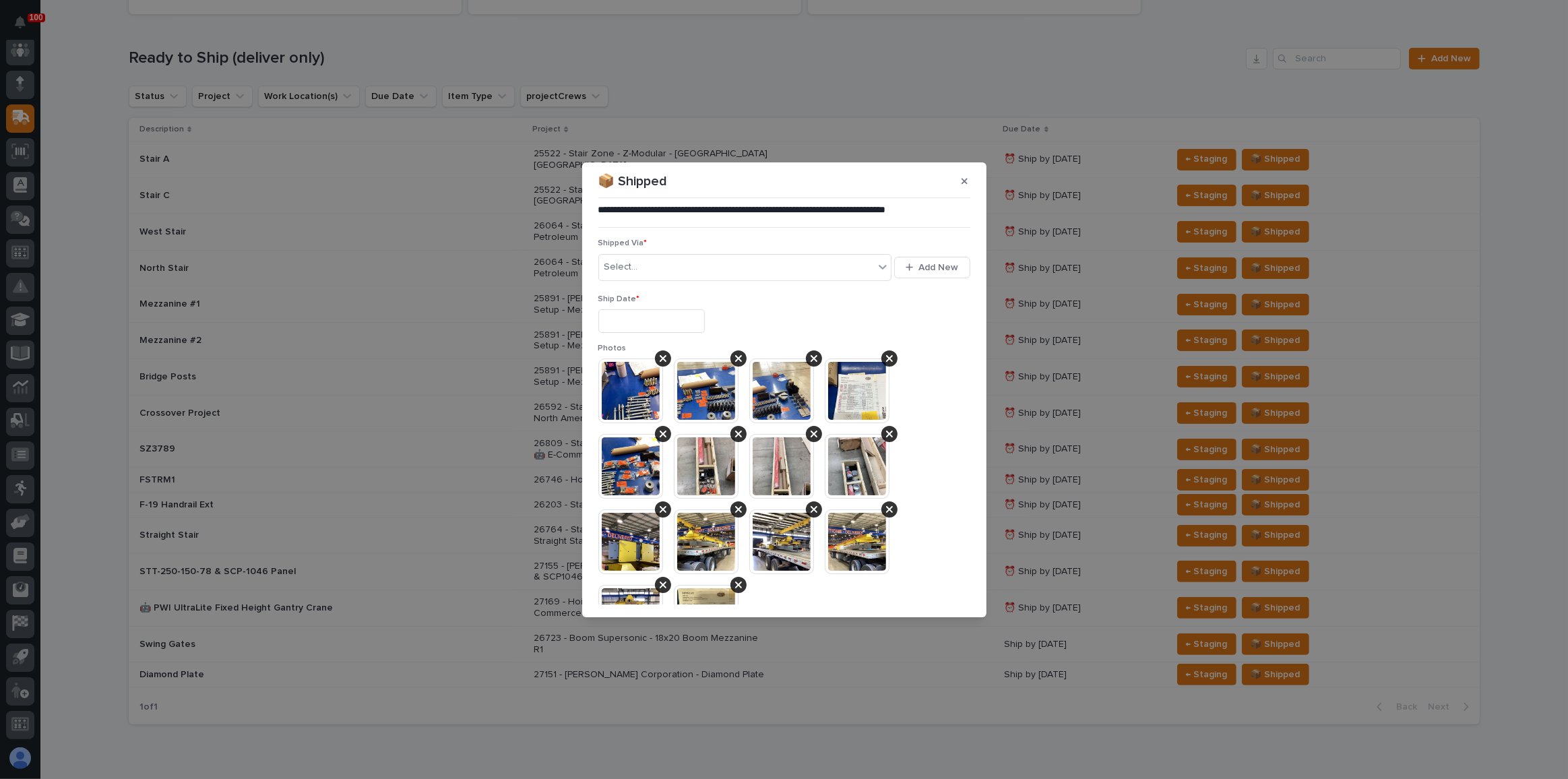
click at [642, 320] on input "text" at bounding box center [651, 321] width 107 height 24
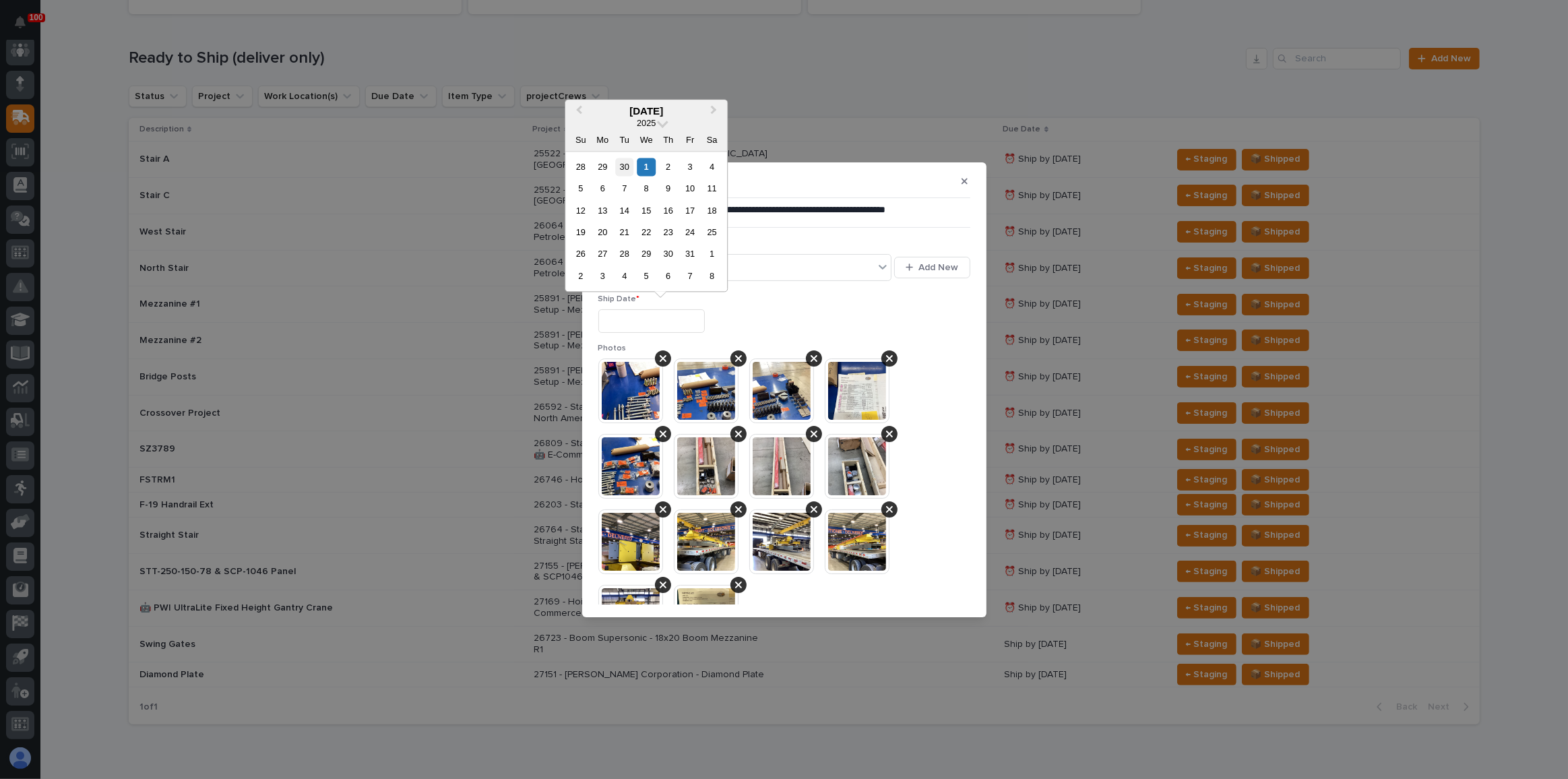
click at [625, 167] on div "30" at bounding box center [624, 167] width 18 height 18
type input "**********"
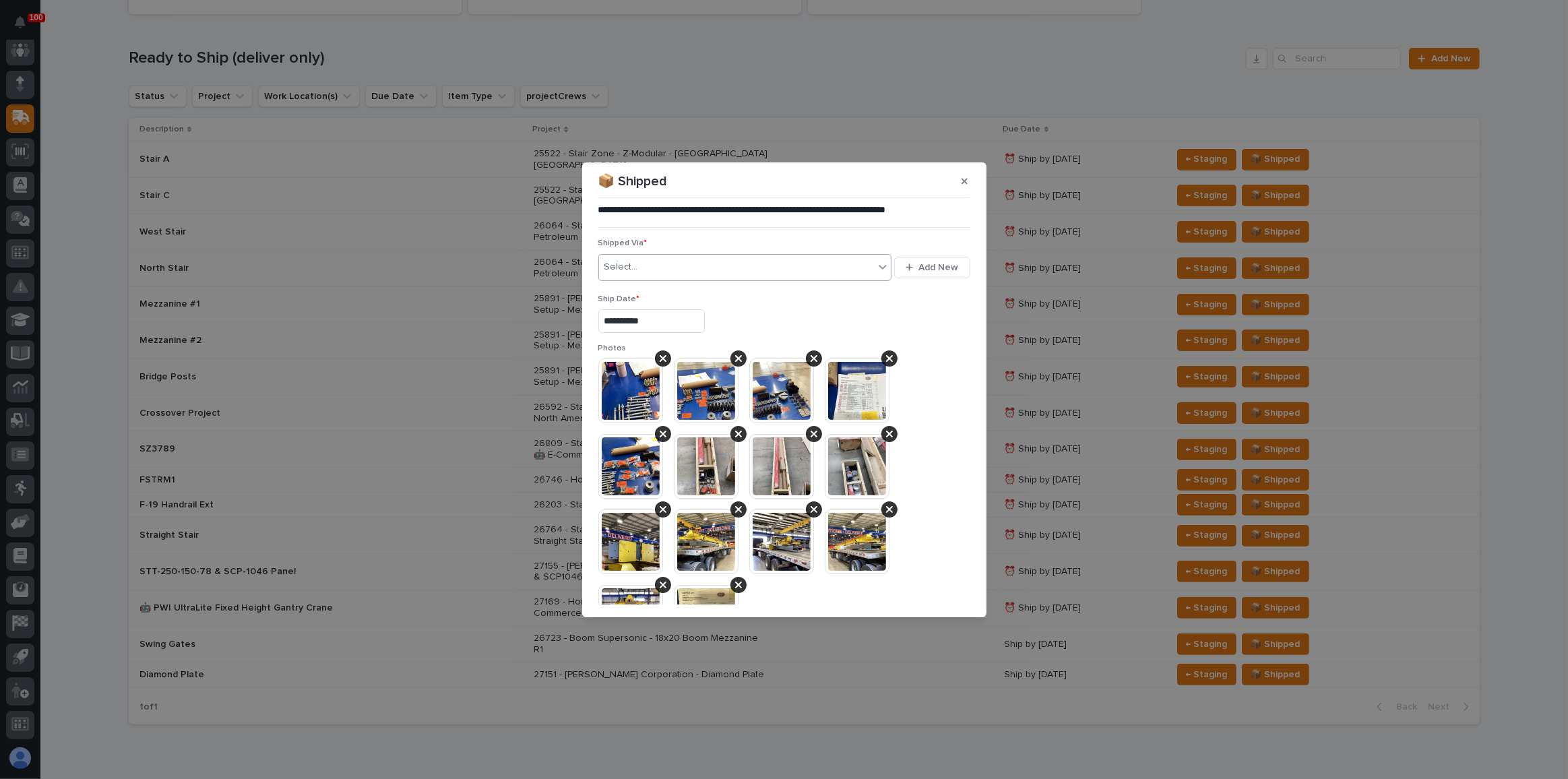
click at [651, 258] on div "Select..." at bounding box center [737, 267] width 276 height 22
type input "***"
click at [658, 289] on div "TQL" at bounding box center [742, 292] width 288 height 24
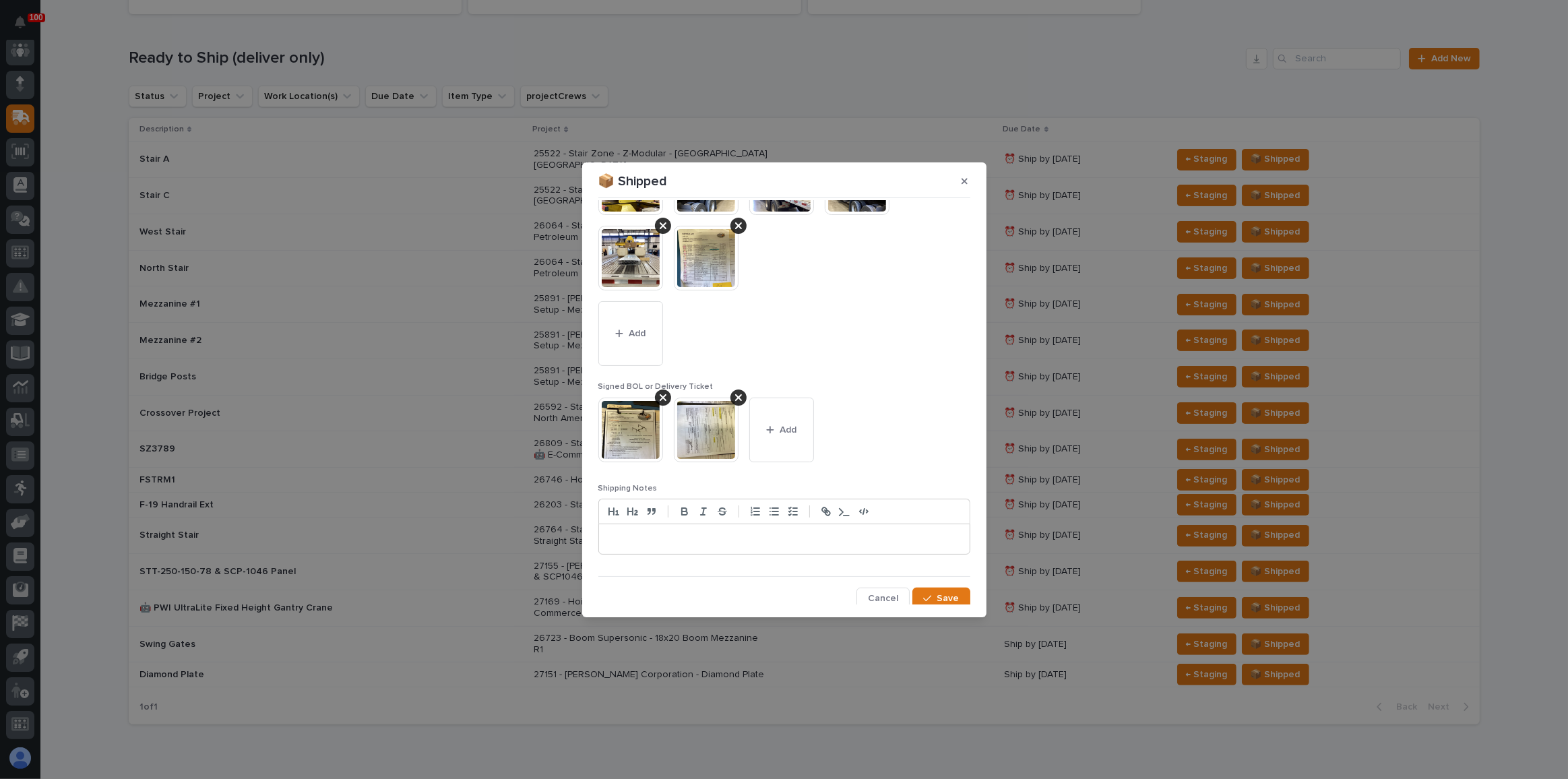
scroll to position [362, 0]
click at [926, 591] on icon "button" at bounding box center [927, 596] width 8 height 10
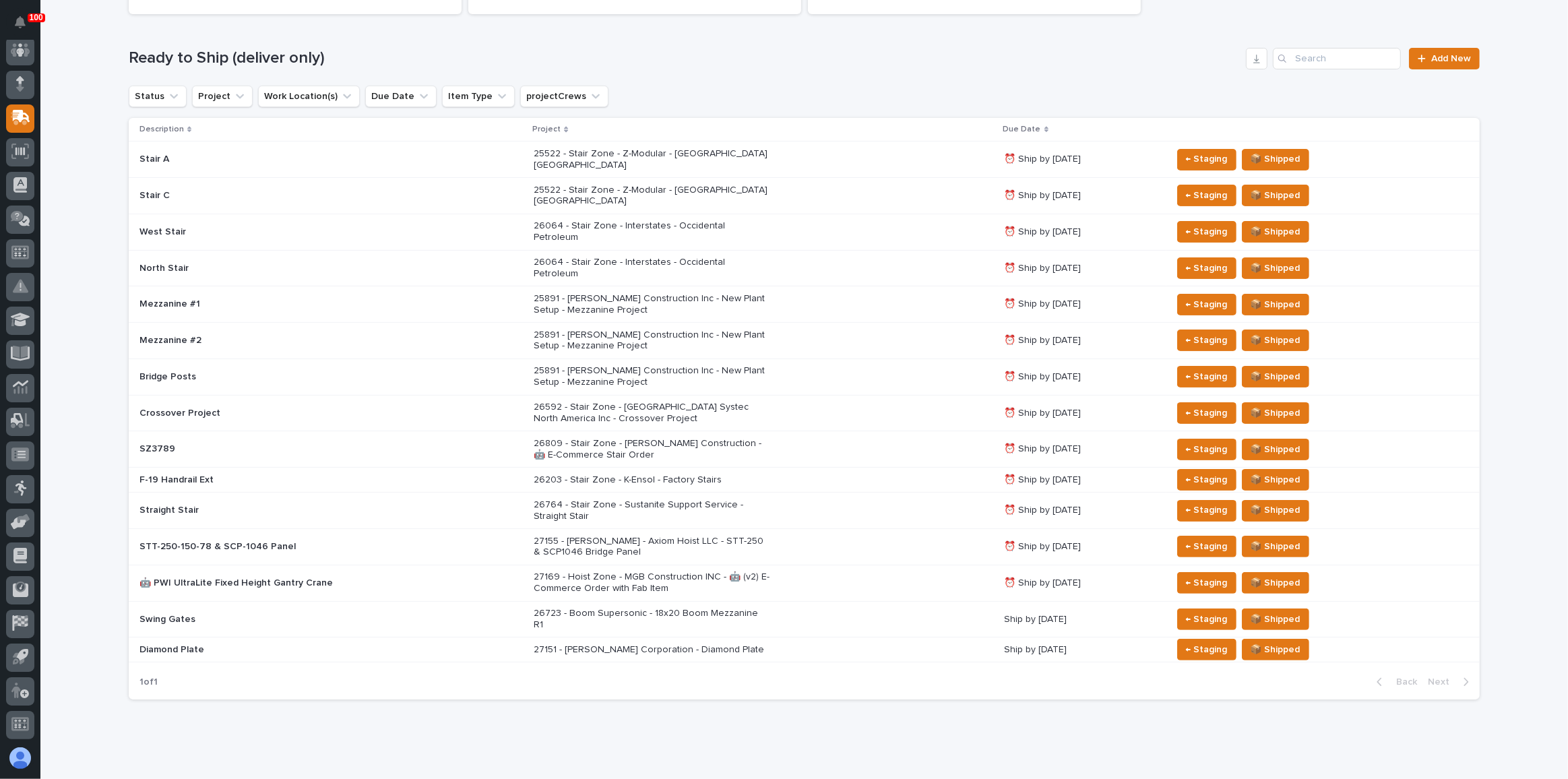
scroll to position [145, 0]
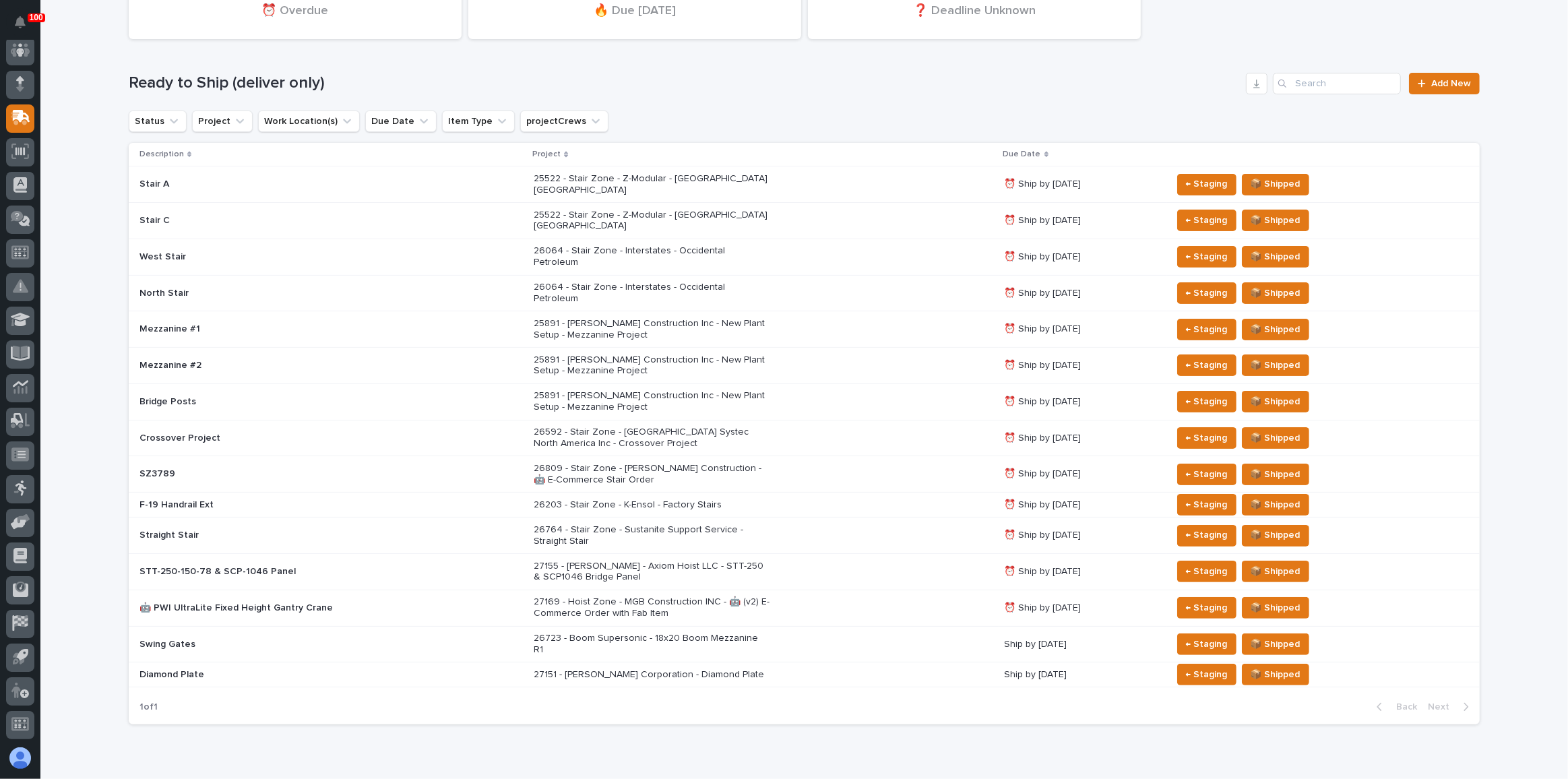
click at [867, 240] on div "26064 - Stair Zone - Interstates - Occidental Petroleum" at bounding box center [763, 257] width 459 height 34
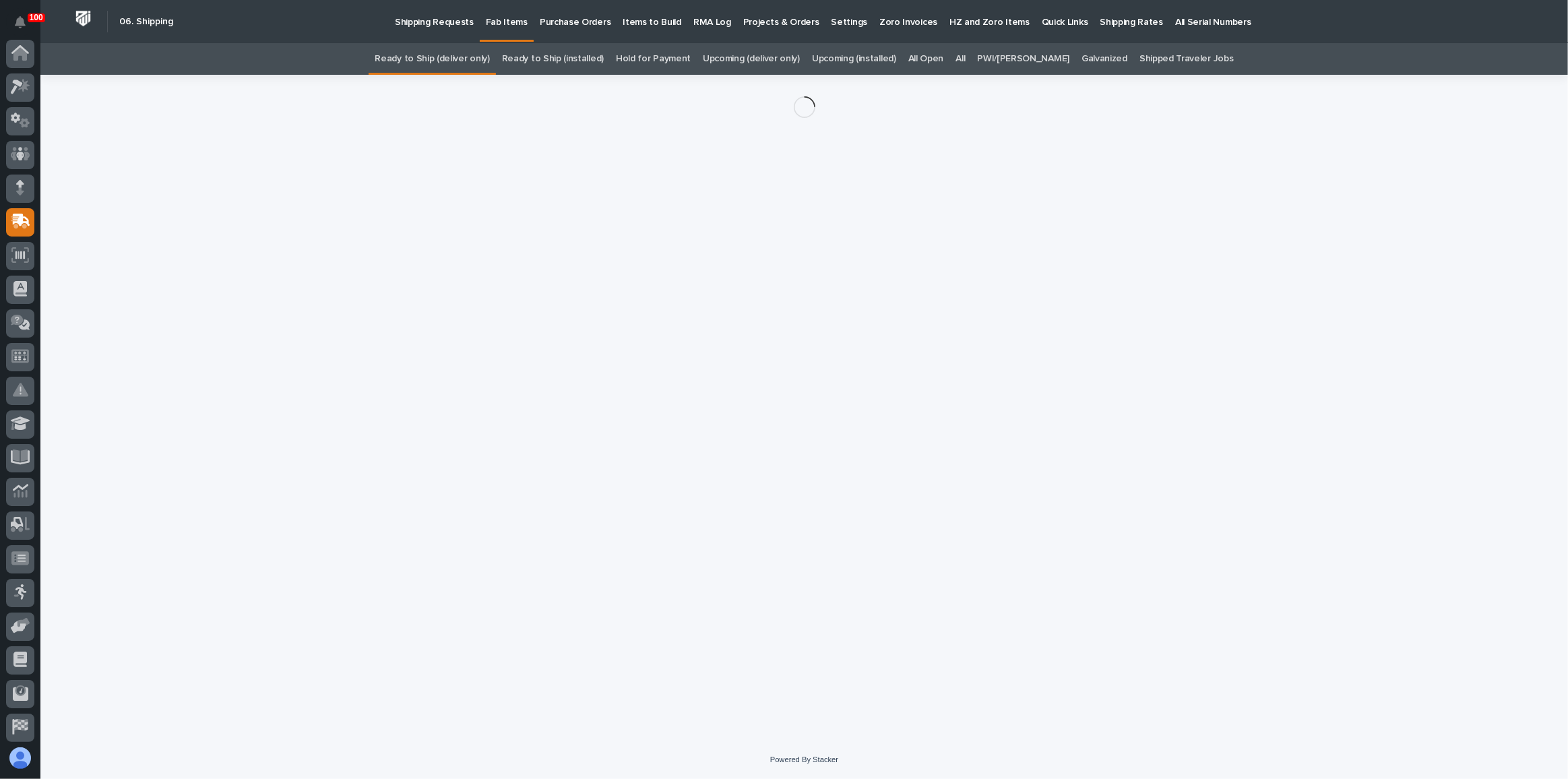
scroll to position [104, 0]
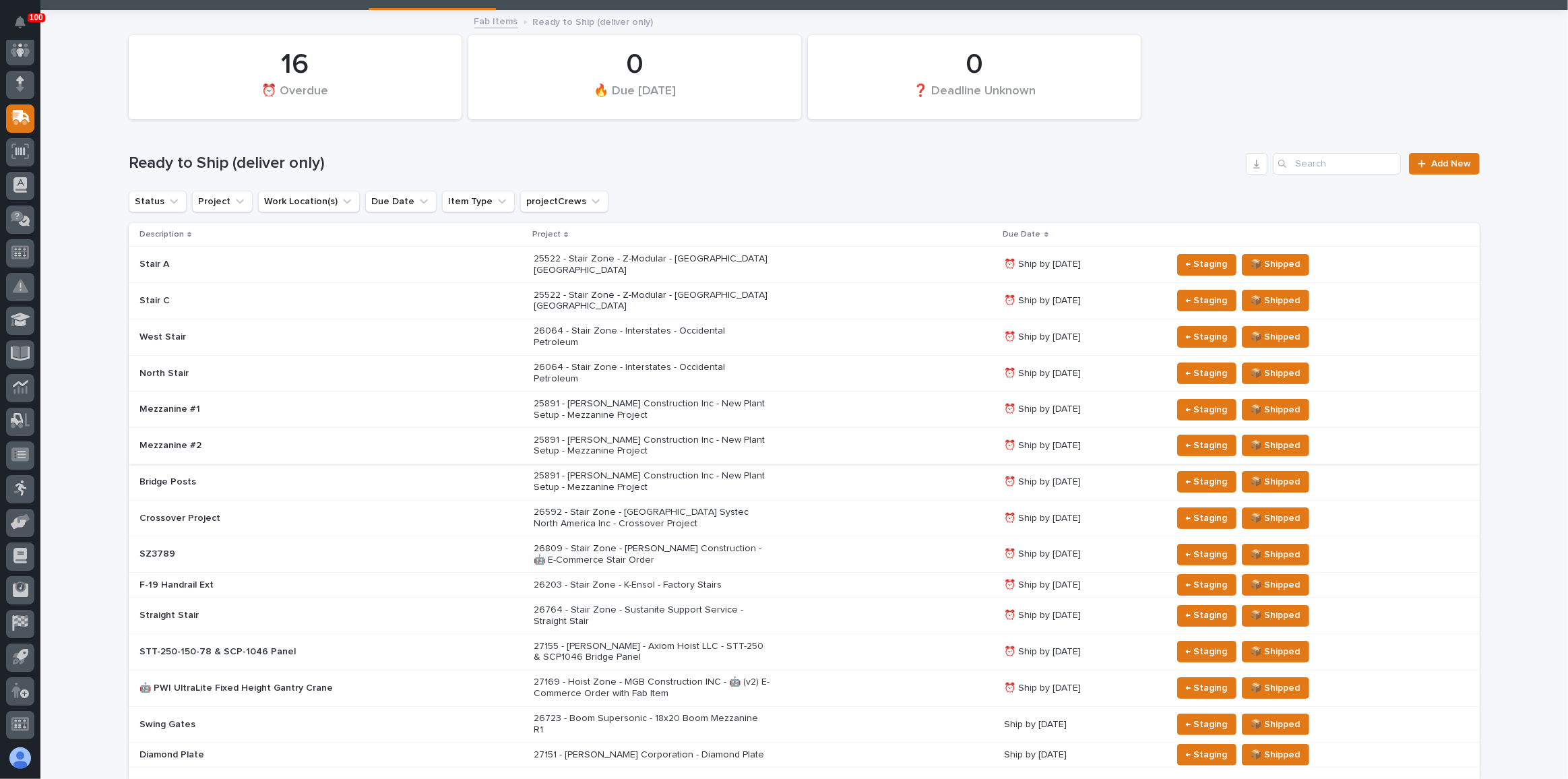
scroll to position [145, 0]
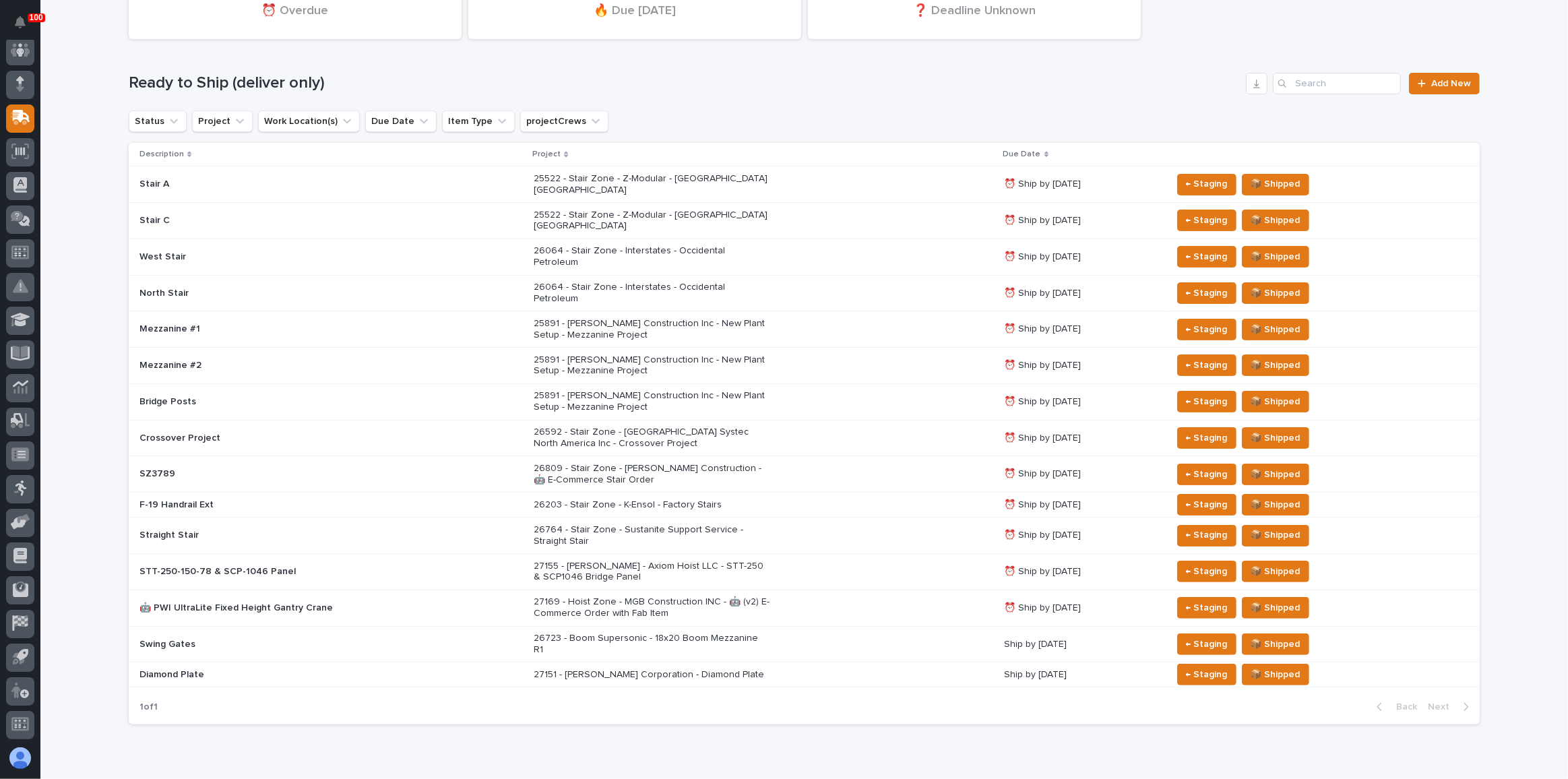
click at [886, 494] on div "26203 - Stair Zone - K-Ensol - Factory Stairs" at bounding box center [763, 505] width 459 height 22
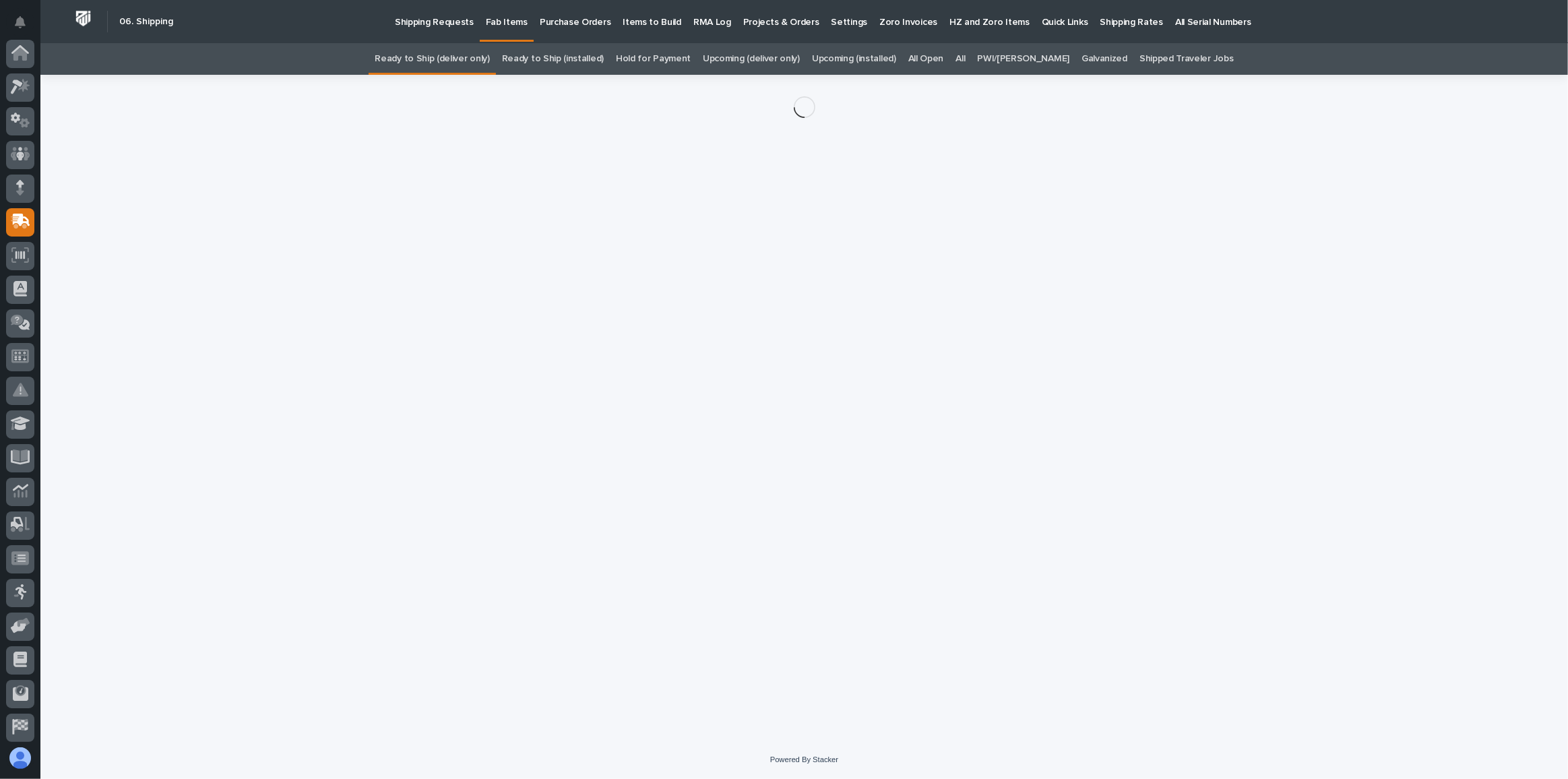
scroll to position [104, 0]
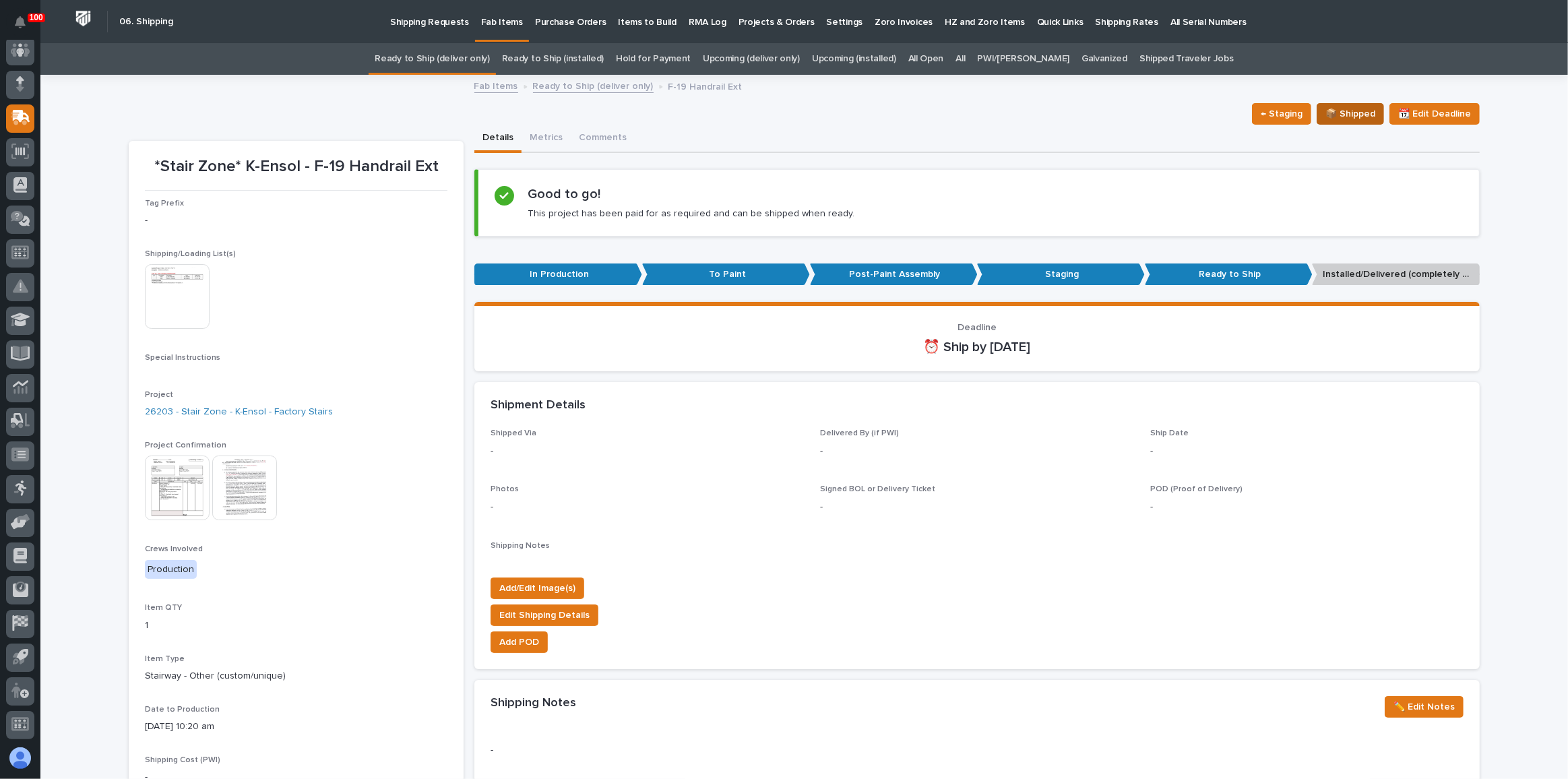
click at [1337, 117] on span "📦 Shipped" at bounding box center [1350, 114] width 50 height 16
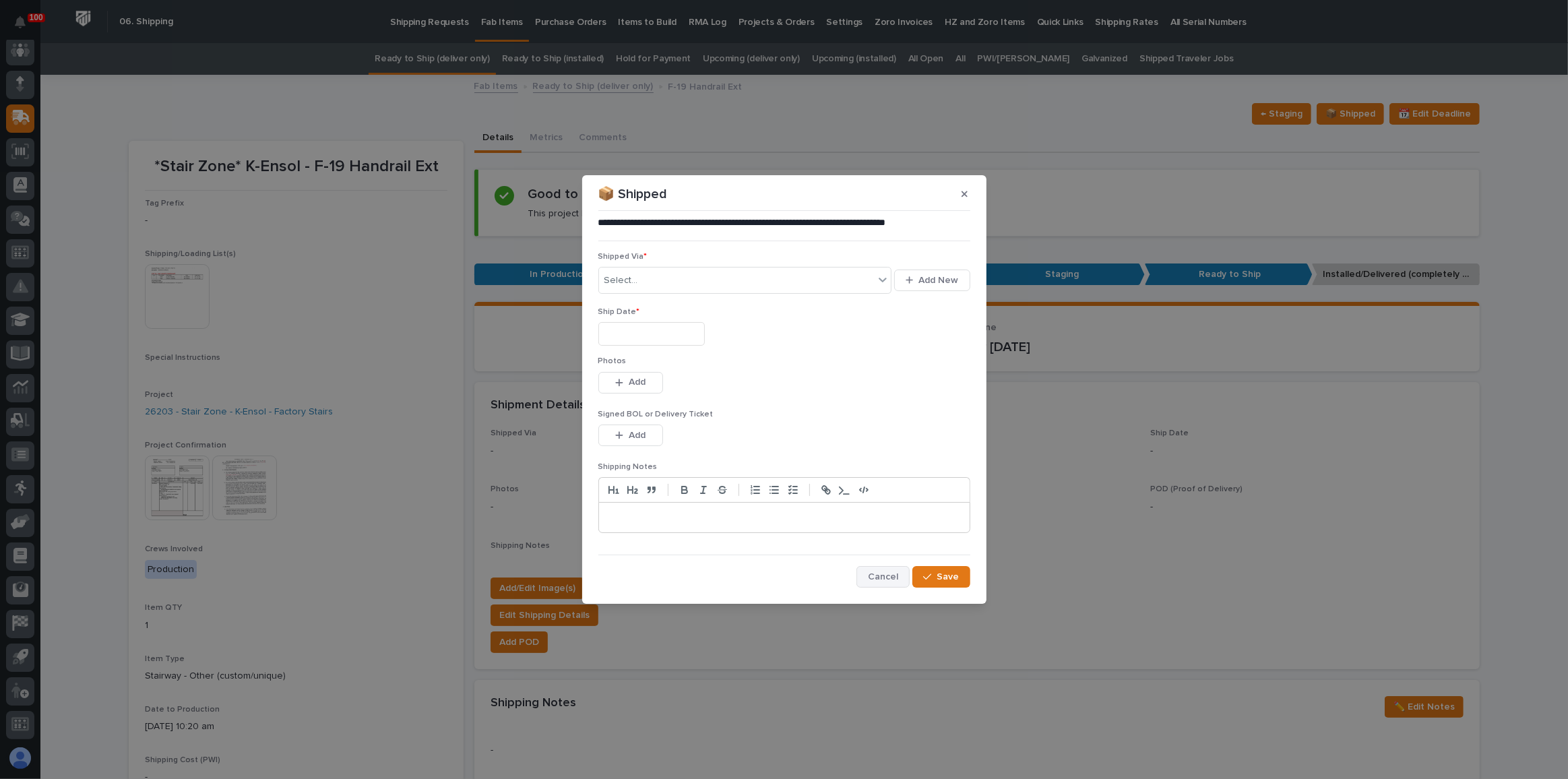
click at [877, 577] on span "Cancel" at bounding box center [883, 577] width 31 height 12
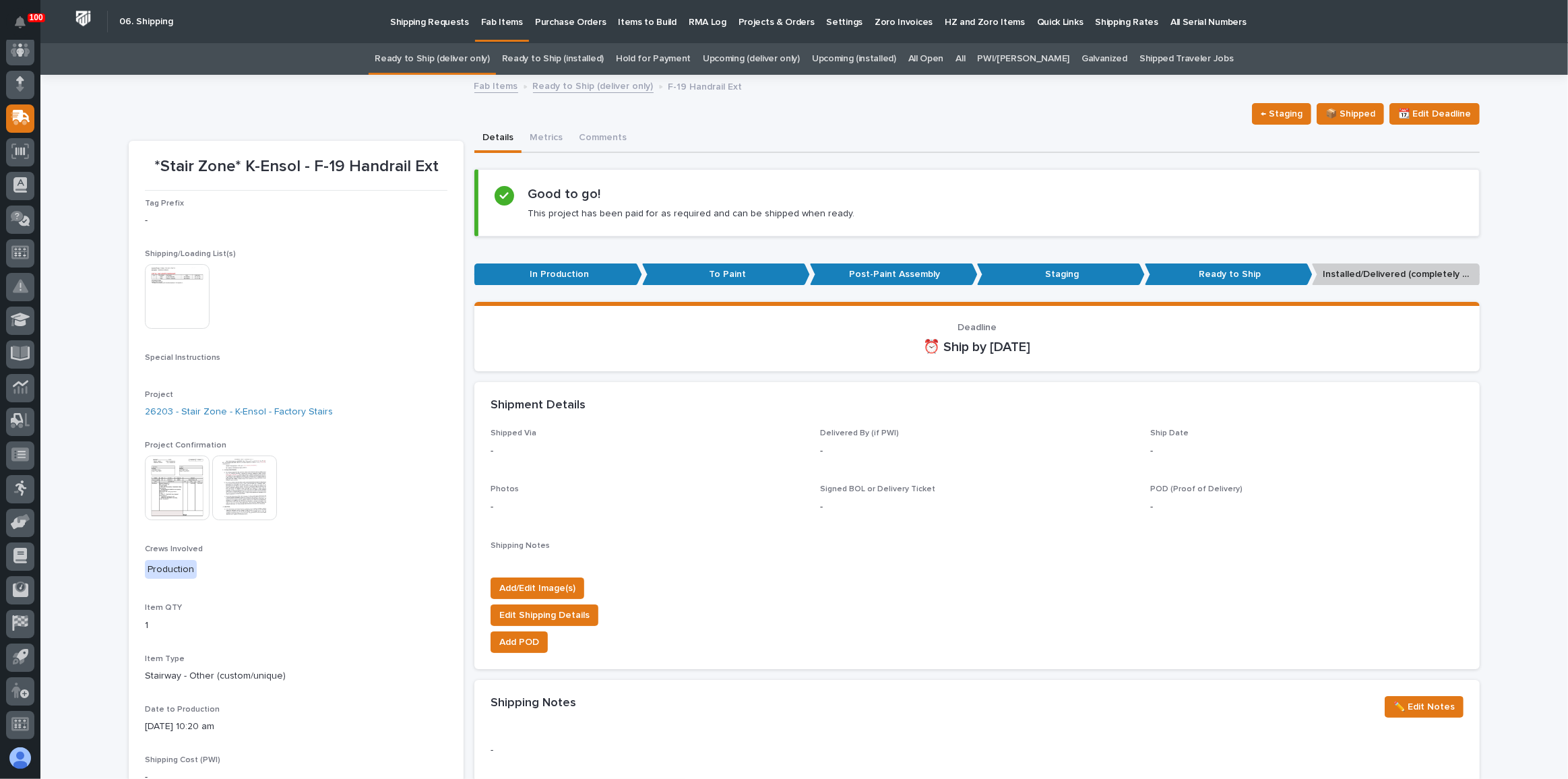
click at [476, 55] on link "Ready to Ship (deliver only)" at bounding box center [432, 58] width 115 height 32
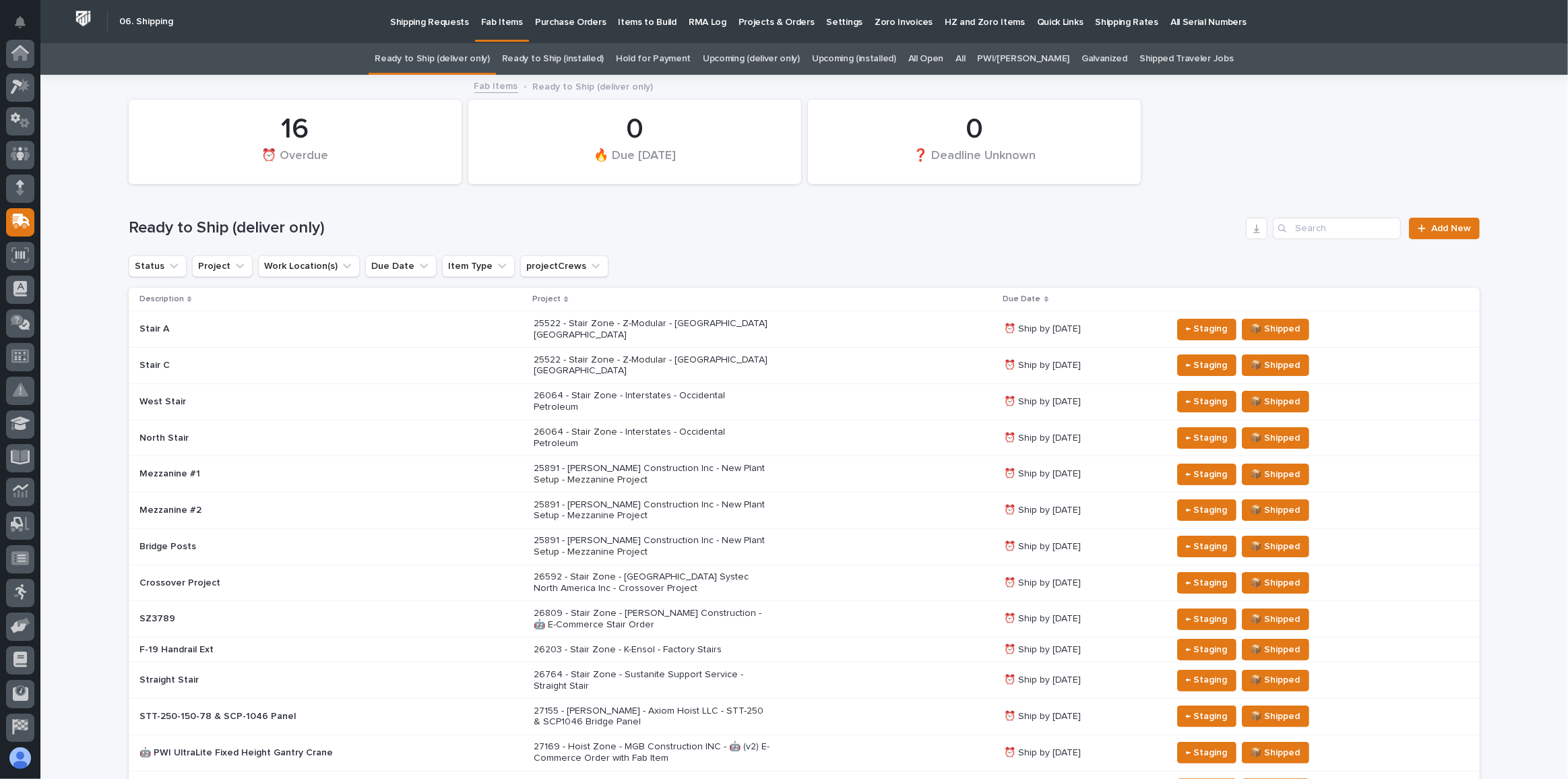
scroll to position [104, 0]
click at [965, 65] on link "All" at bounding box center [960, 58] width 10 height 32
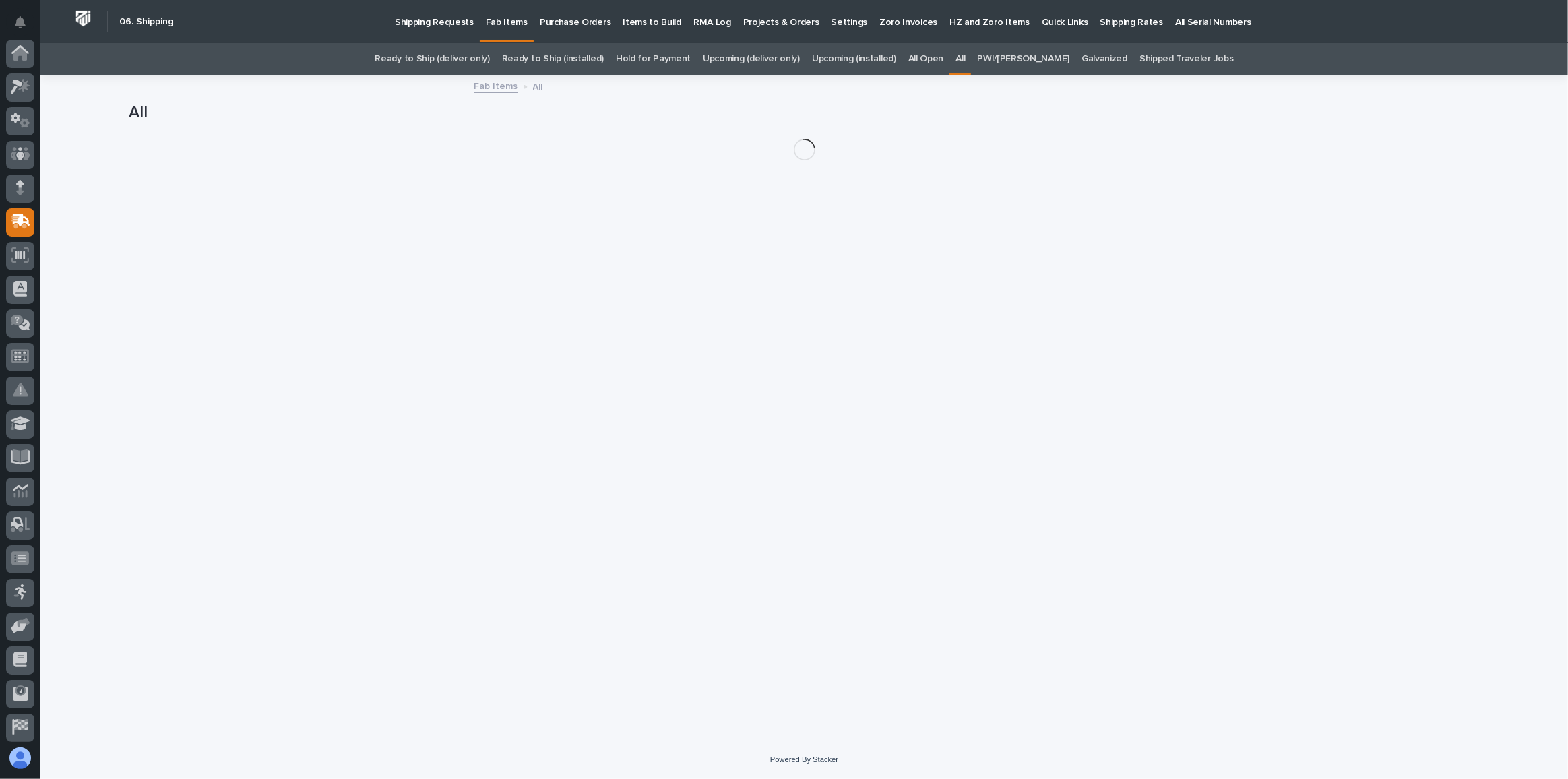
scroll to position [104, 0]
click at [967, 60] on div "All" at bounding box center [960, 58] width 22 height 32
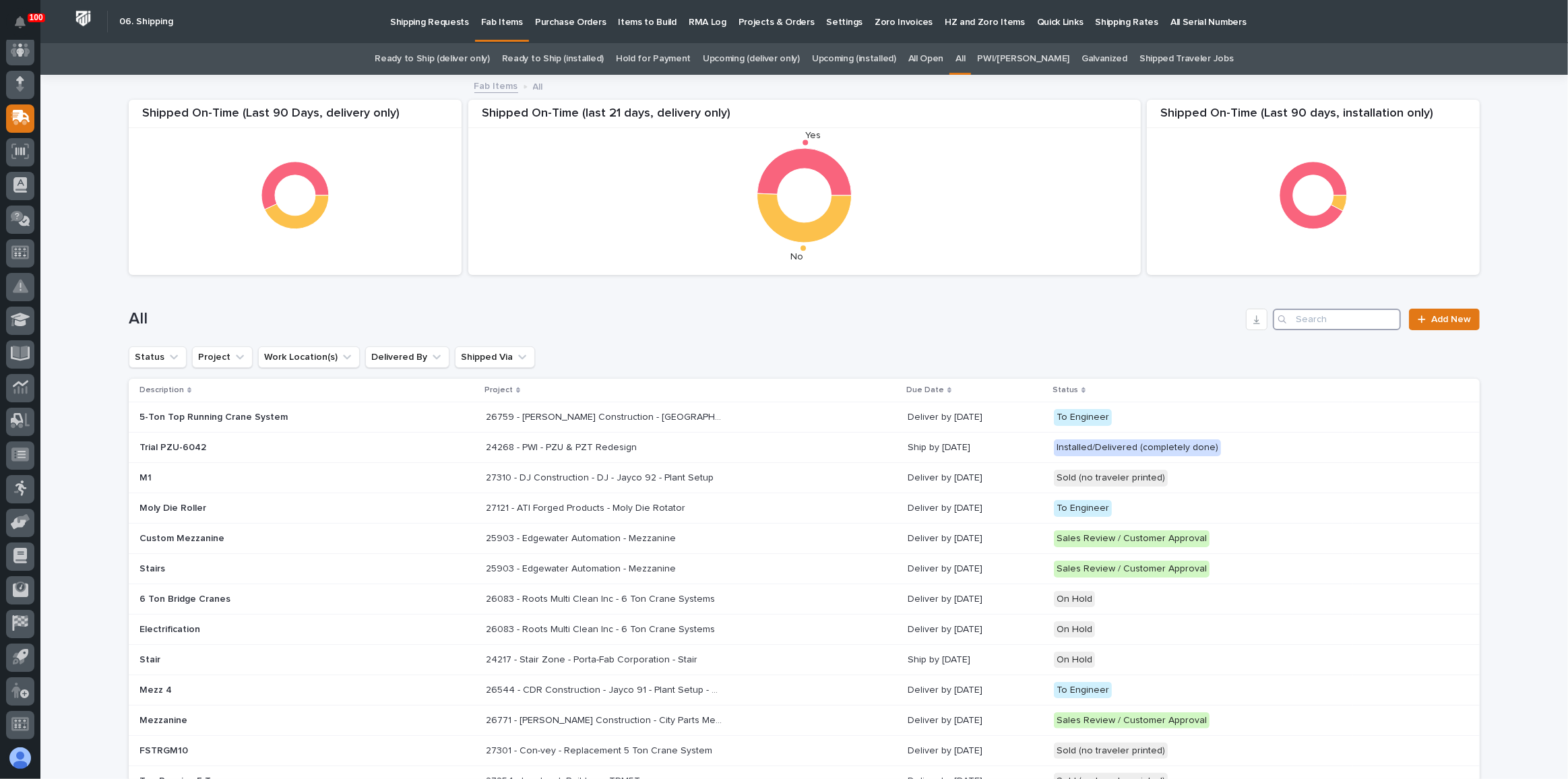
click at [1339, 324] on input "Search" at bounding box center [1337, 319] width 128 height 22
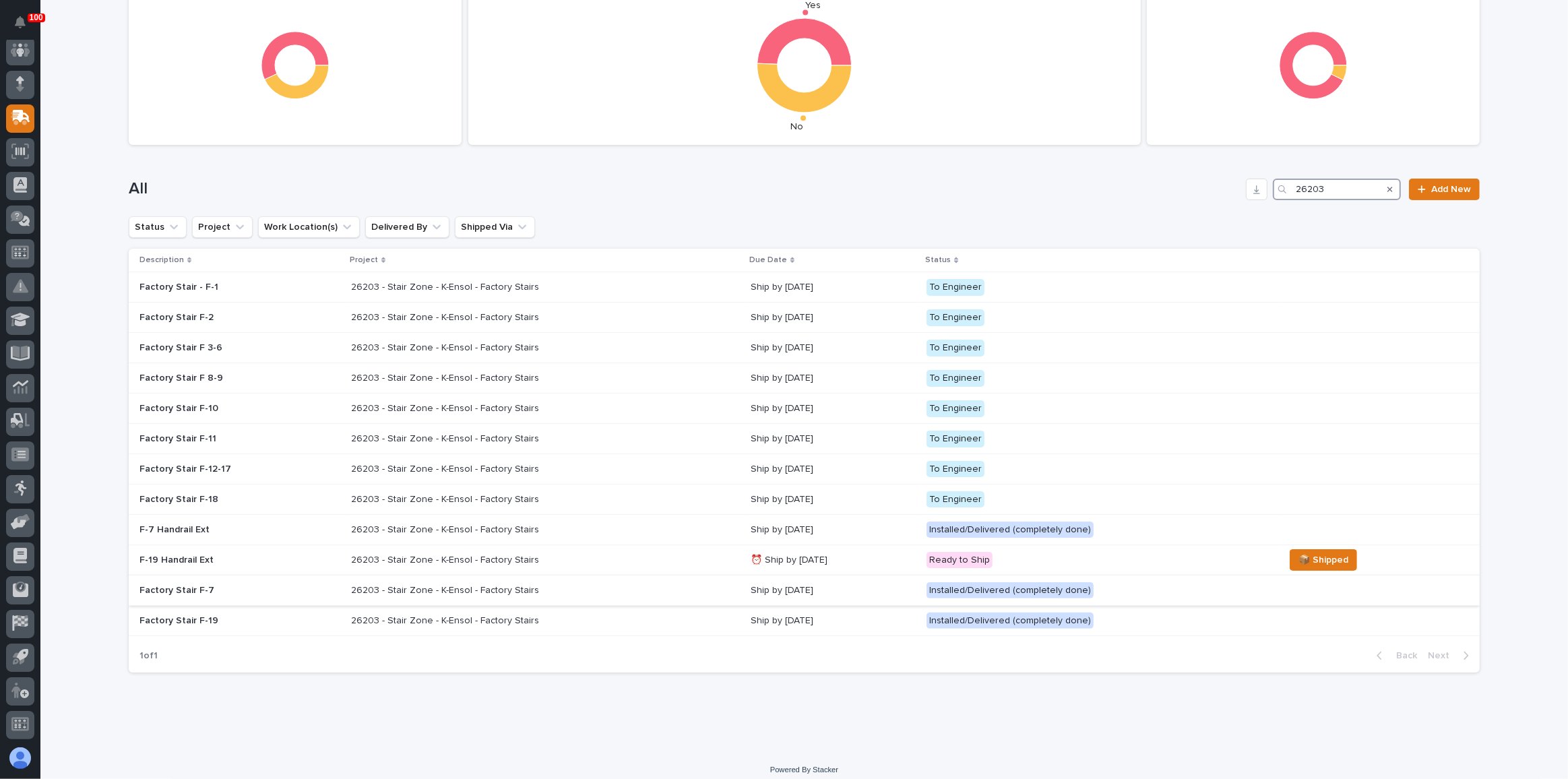
scroll to position [136, 0]
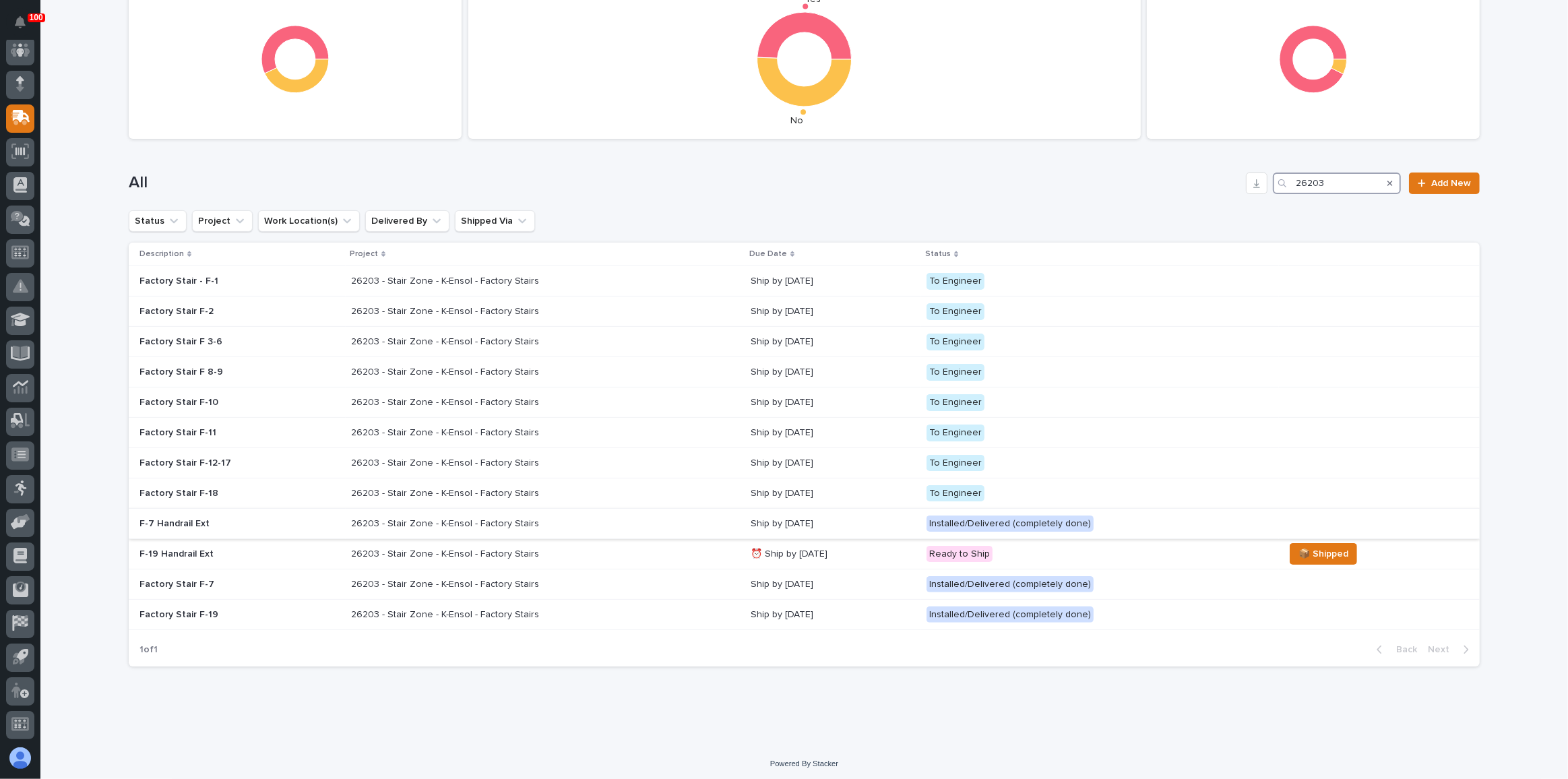
type input "26203"
click at [674, 518] on div "26203 - Stair Zone - K-Ensol - Factory Stairs 26203 - Stair Zone - K-Ensol - Fa…" at bounding box center [546, 524] width 389 height 22
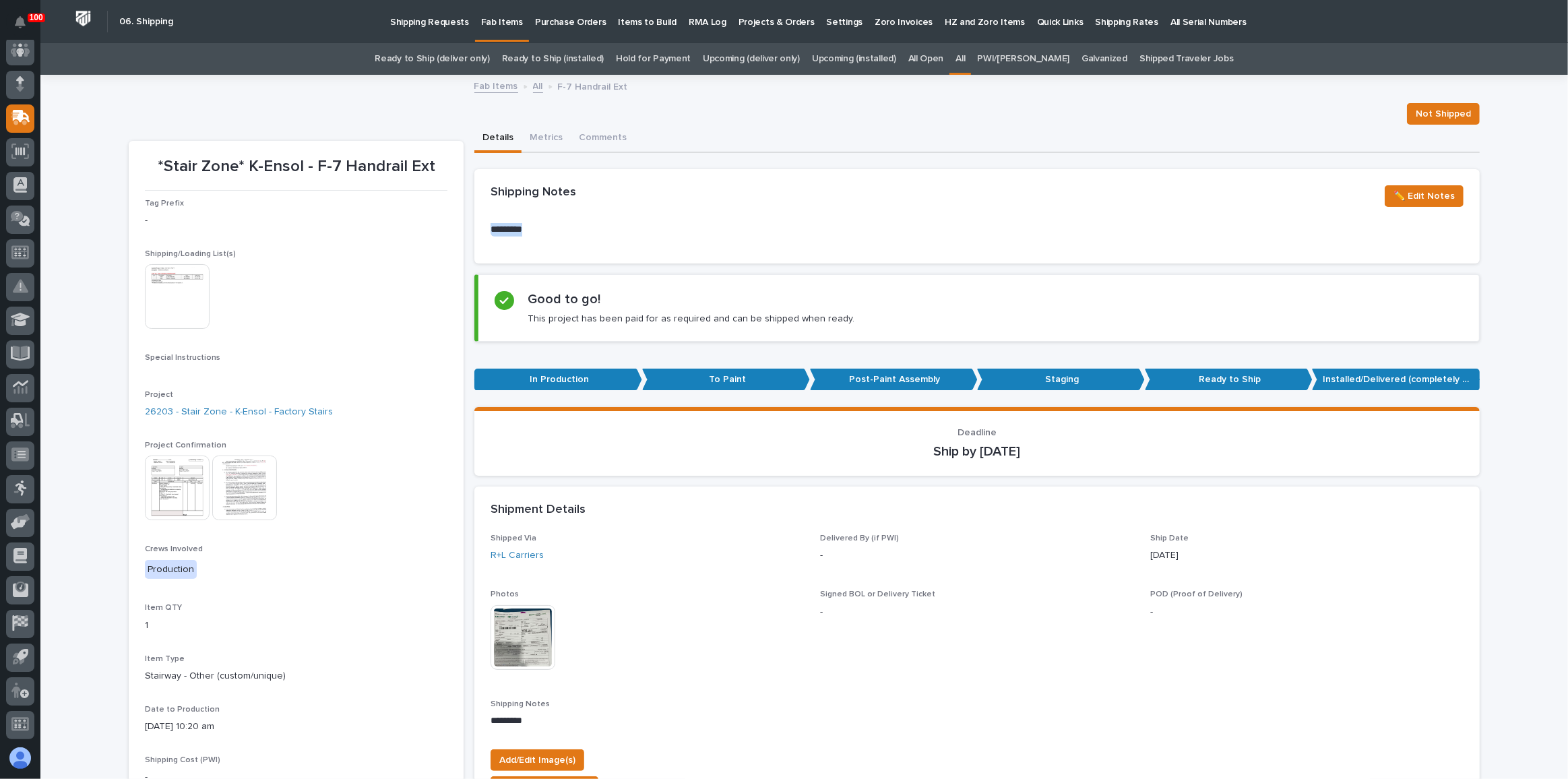
drag, startPoint x: 544, startPoint y: 228, endPoint x: 474, endPoint y: 227, distance: 70.0
click at [474, 227] on div "********* •••" at bounding box center [977, 243] width 1005 height 40
drag, startPoint x: 520, startPoint y: 227, endPoint x: 697, endPoint y: 129, distance: 202.3
click at [697, 129] on div "Details Metrics Comments" at bounding box center [977, 139] width 1005 height 29
drag, startPoint x: 549, startPoint y: 228, endPoint x: 478, endPoint y: 225, distance: 71.1
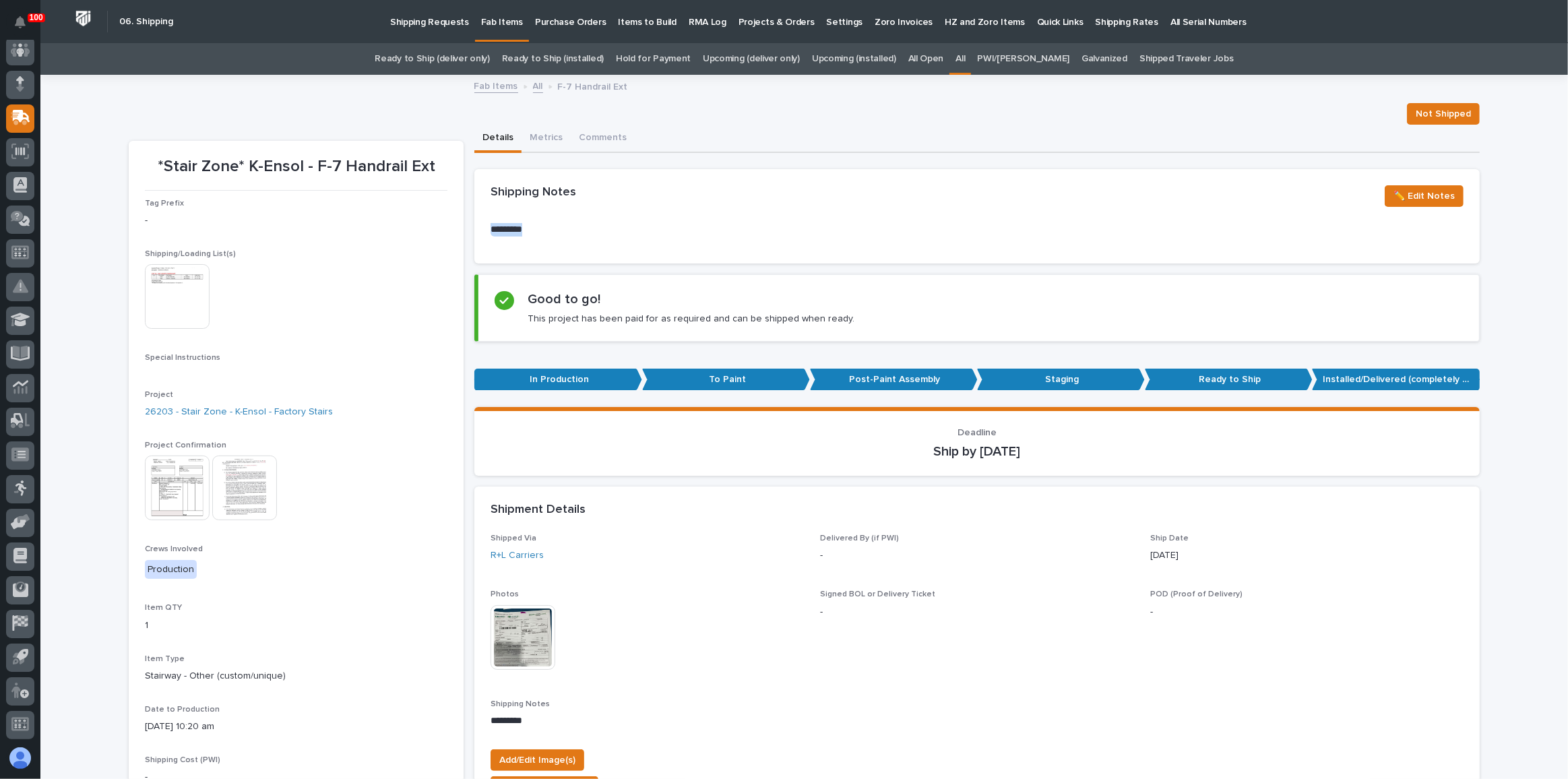
click at [478, 225] on div "********* •••" at bounding box center [977, 243] width 1005 height 40
copy p "*********"
click at [534, 640] on img at bounding box center [523, 637] width 65 height 65
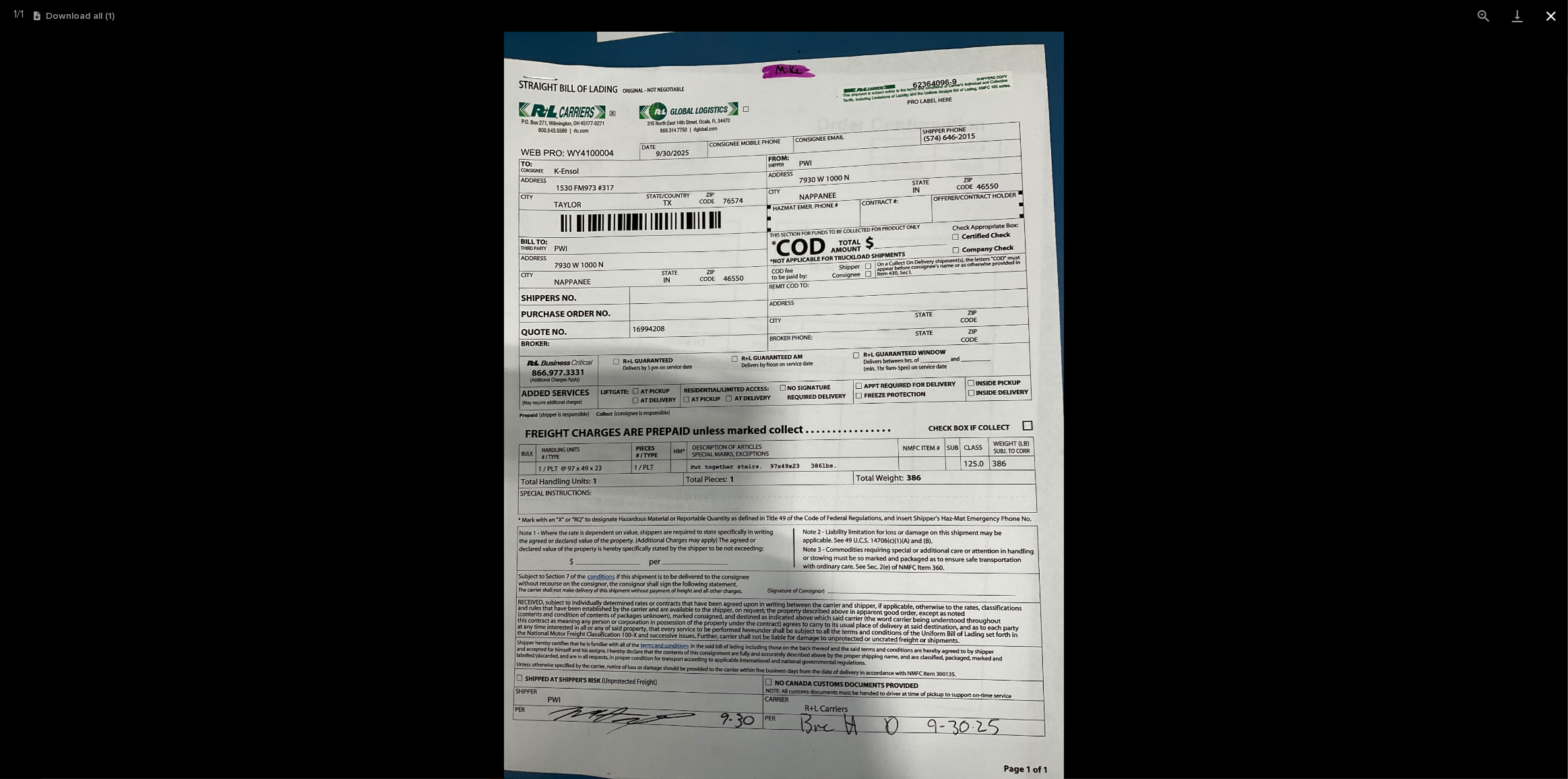
click at [1554, 14] on button "Close gallery" at bounding box center [1552, 16] width 34 height 32
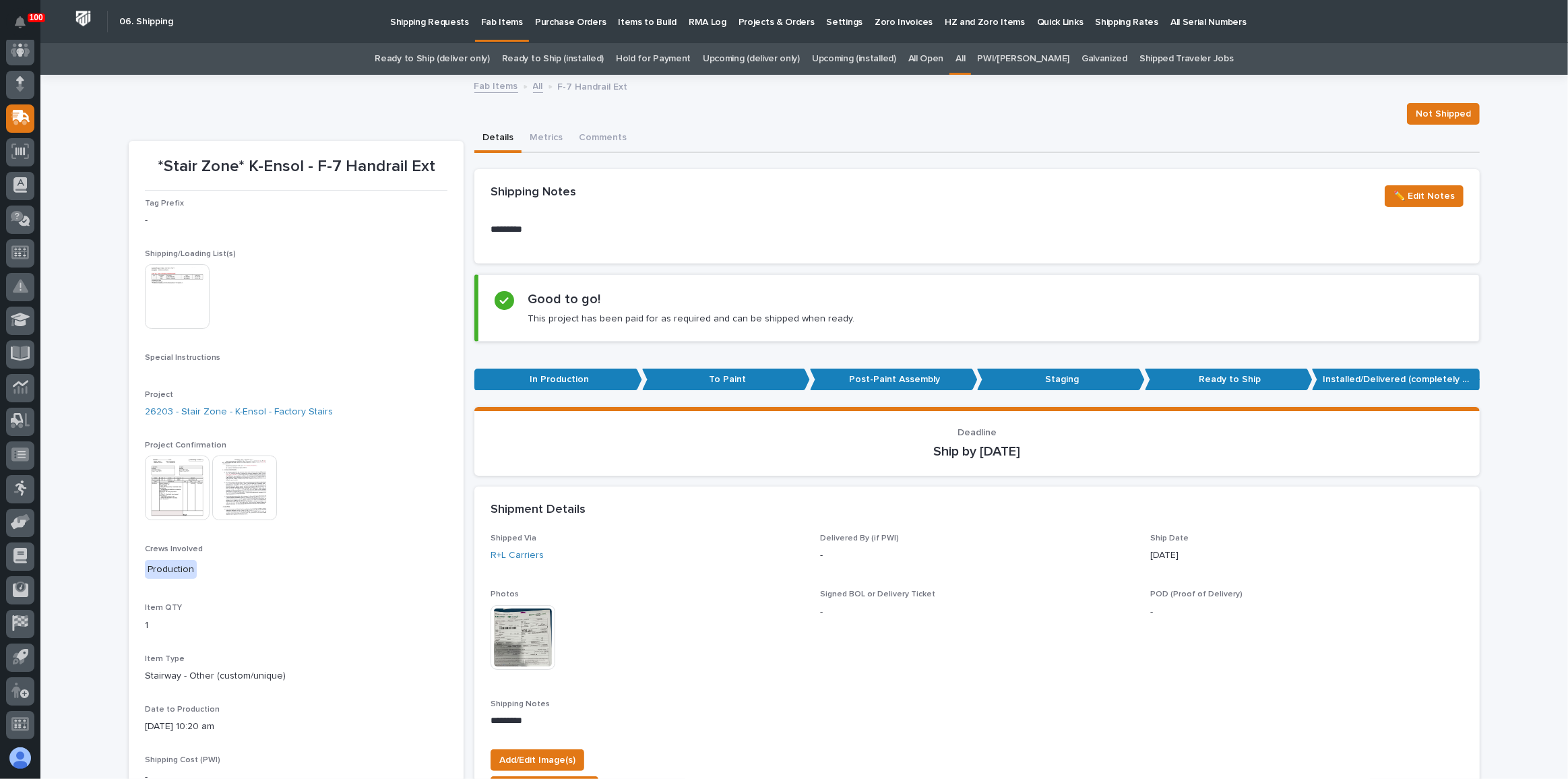
click at [750, 123] on div "*Stair Zone* K-Ensol - F-7 Handrail Ext Not Shipped Not Shipped *Stair Zone* K-…" at bounding box center [804, 707] width 1351 height 1262
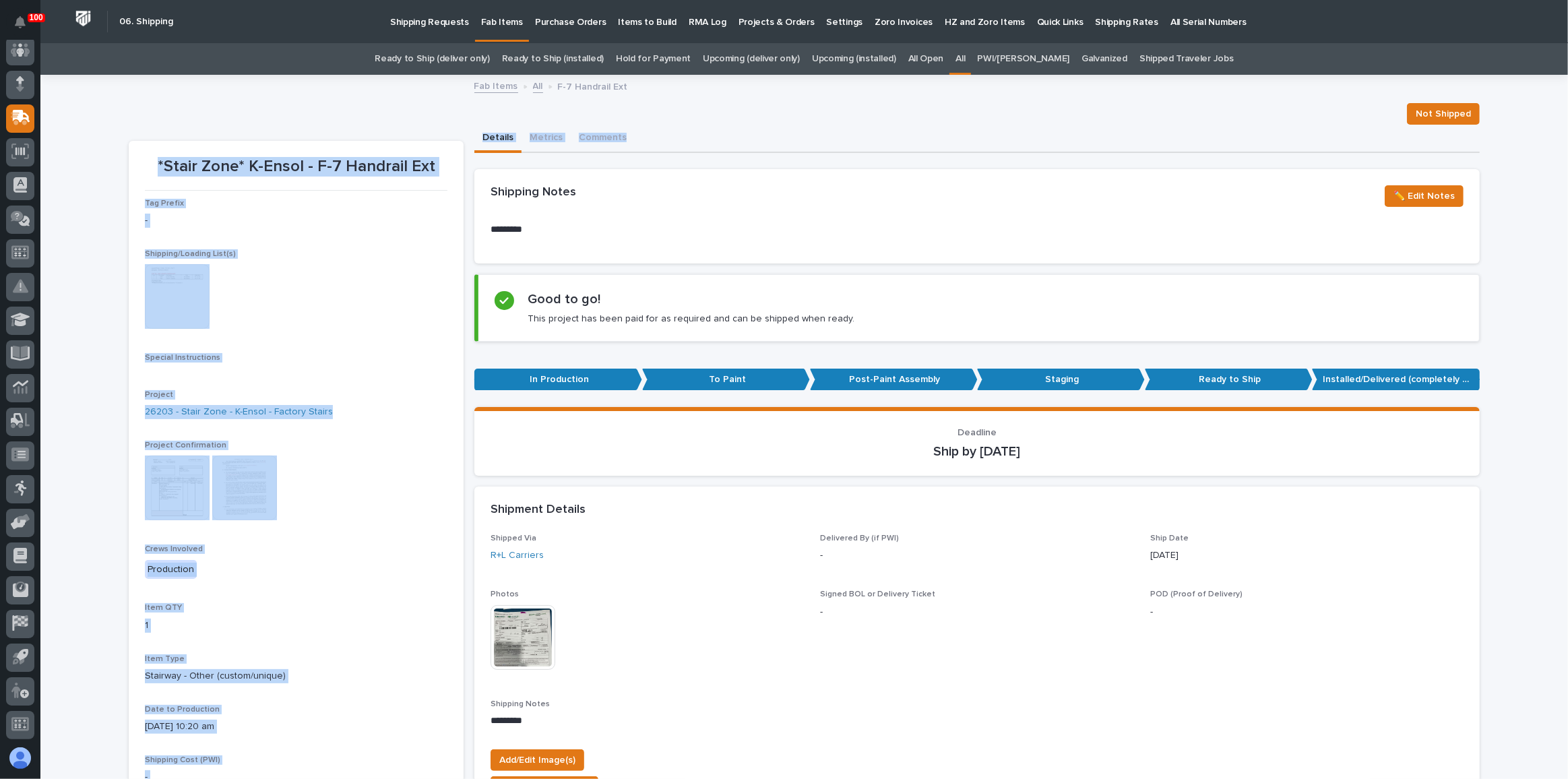
click at [412, 97] on div "*Stair Zone* K-Ensol - F-7 Handrail Ext Not Shipped Not Shipped *Stair Zone* K-…" at bounding box center [804, 707] width 1351 height 1262
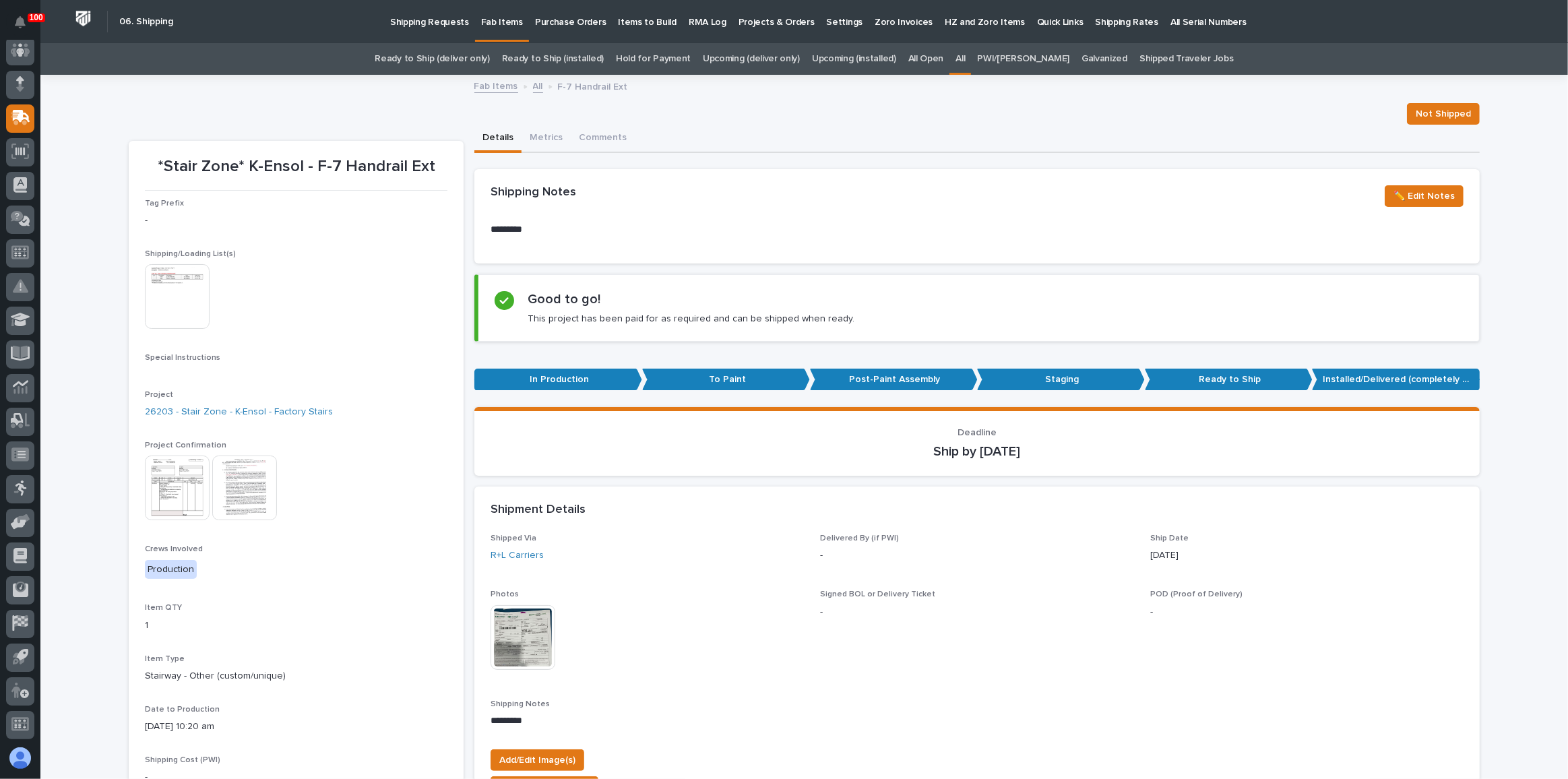
click at [432, 68] on link "Ready to Ship (deliver only)" at bounding box center [432, 58] width 115 height 32
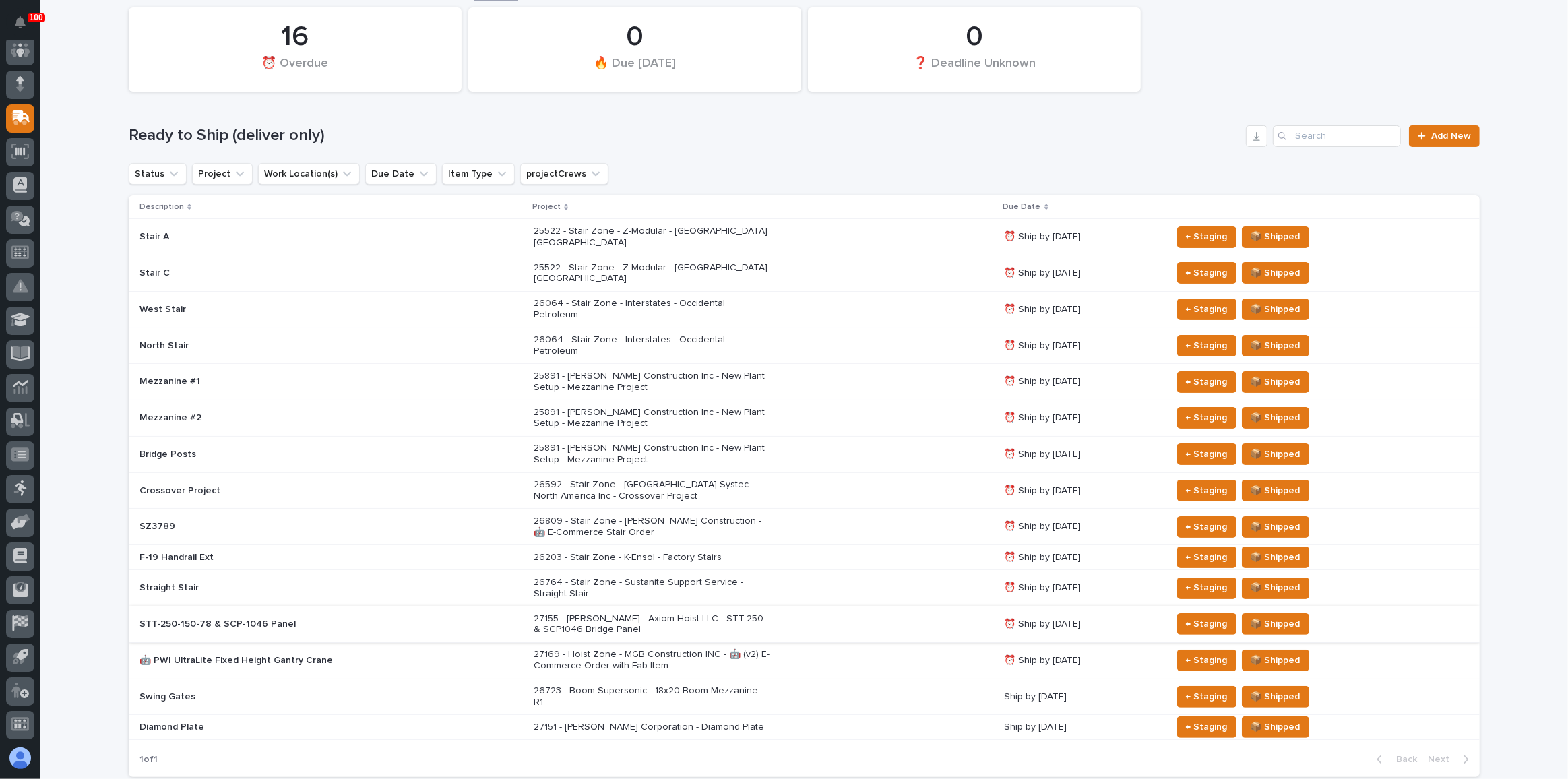
scroll to position [122, 0]
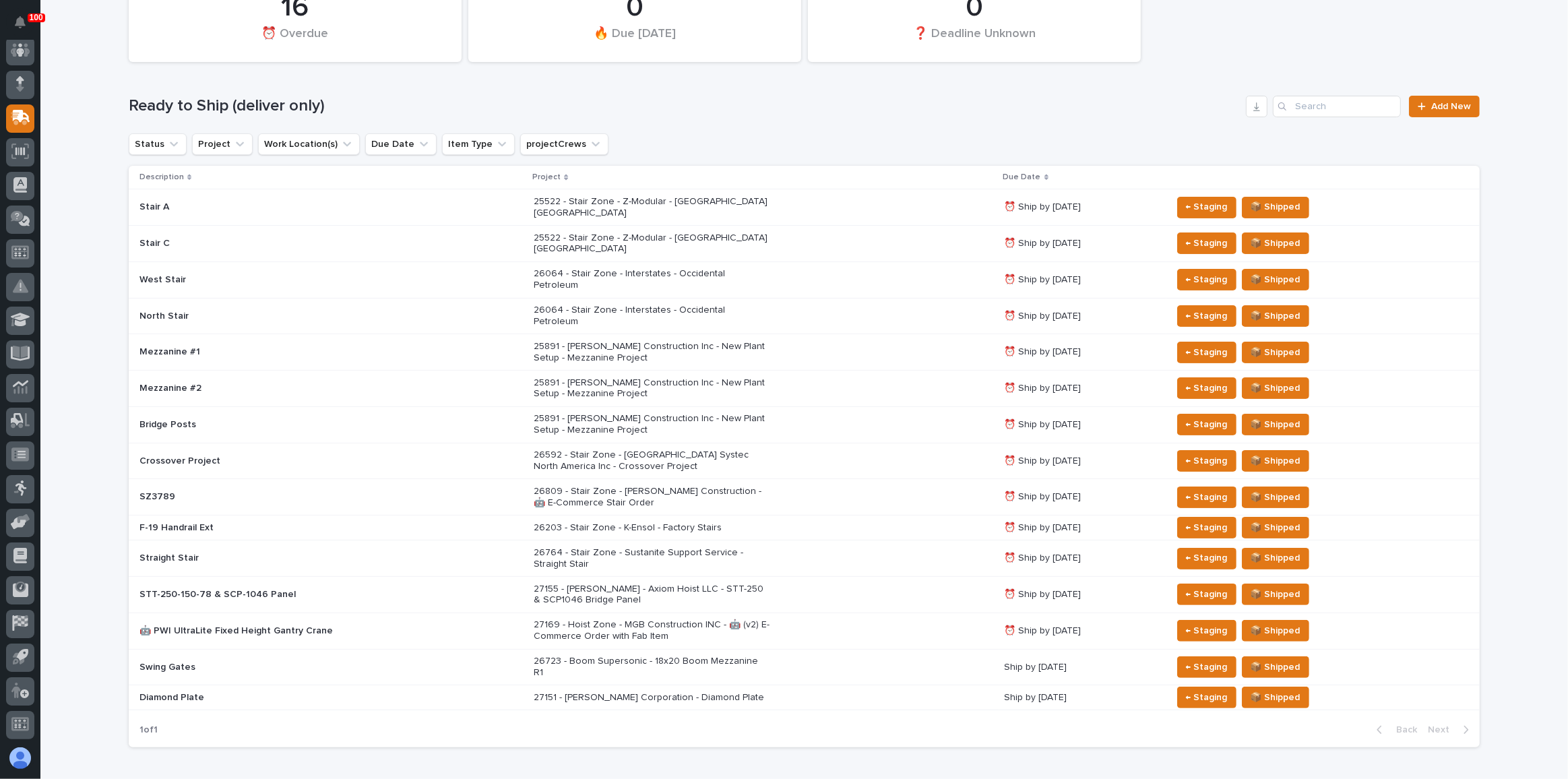
click at [886, 517] on div "26203 - Stair Zone - K-Ensol - Factory Stairs" at bounding box center [763, 527] width 459 height 22
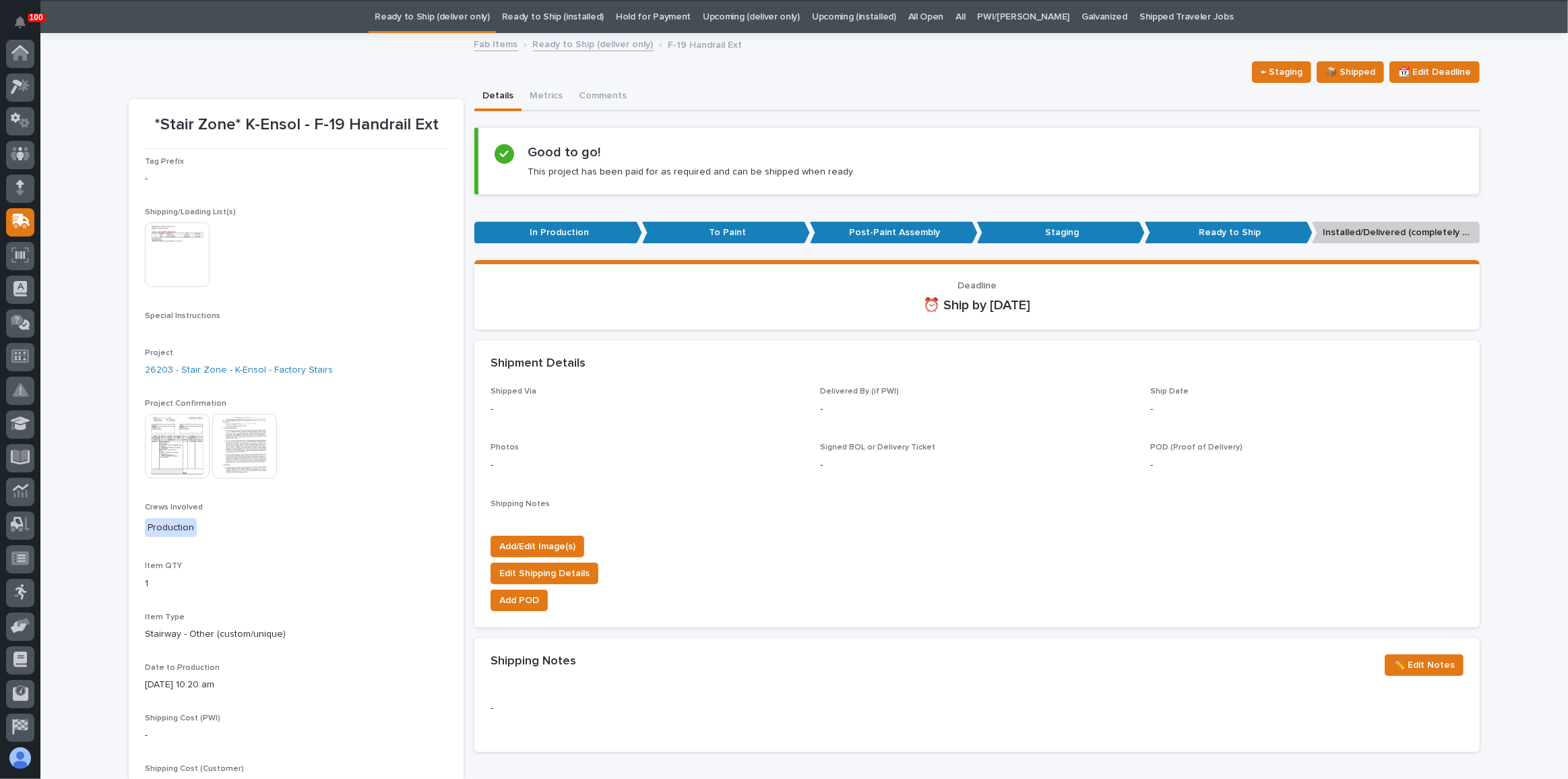
scroll to position [42, 0]
click at [1366, 75] on span "📦 Shipped" at bounding box center [1350, 71] width 50 height 16
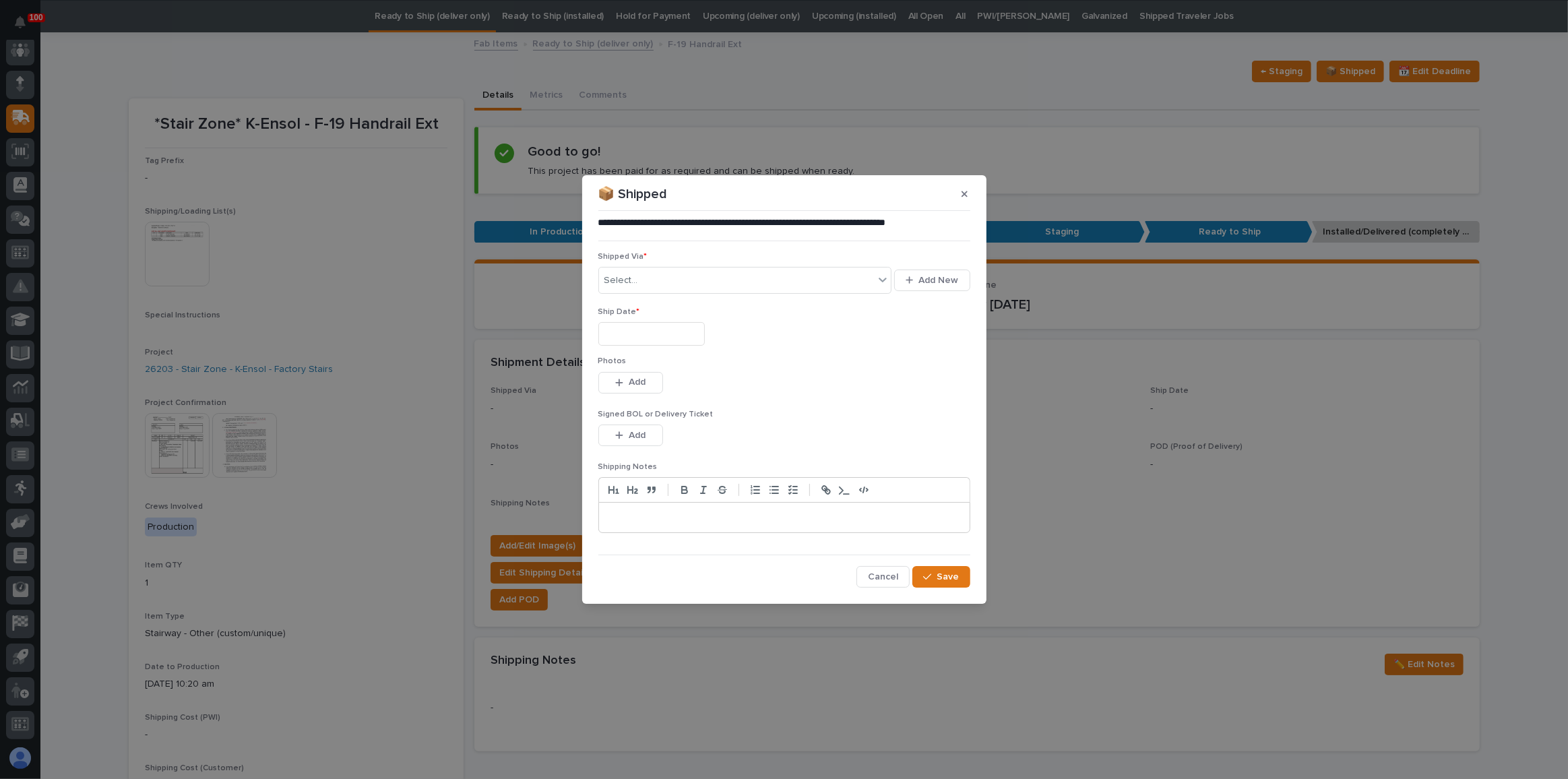
click at [666, 337] on input "text" at bounding box center [651, 334] width 107 height 24
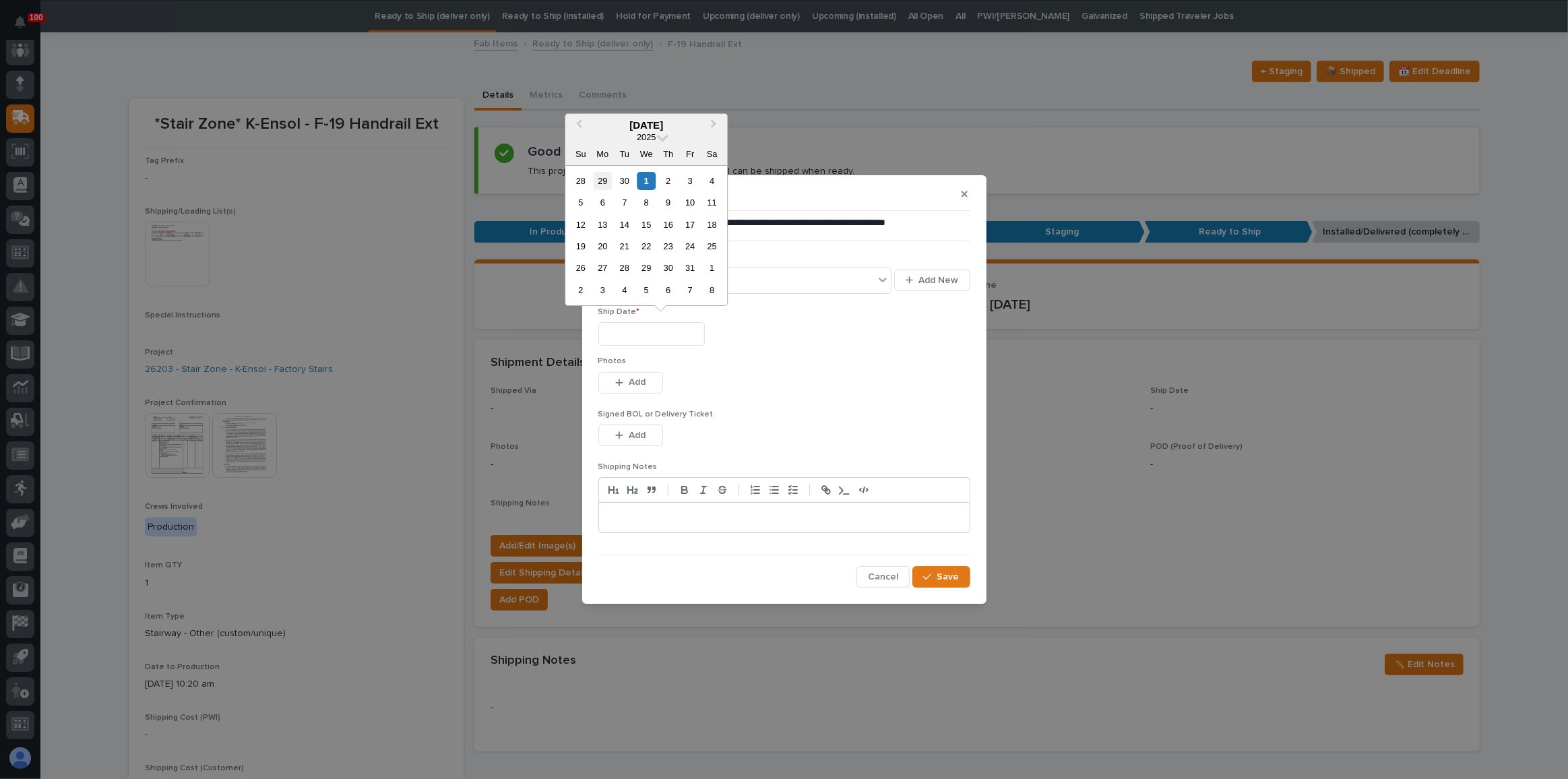
click at [607, 177] on div "29" at bounding box center [603, 181] width 18 height 18
click at [669, 333] on input "**********" at bounding box center [651, 334] width 107 height 24
click at [627, 179] on div "2" at bounding box center [624, 181] width 18 height 18
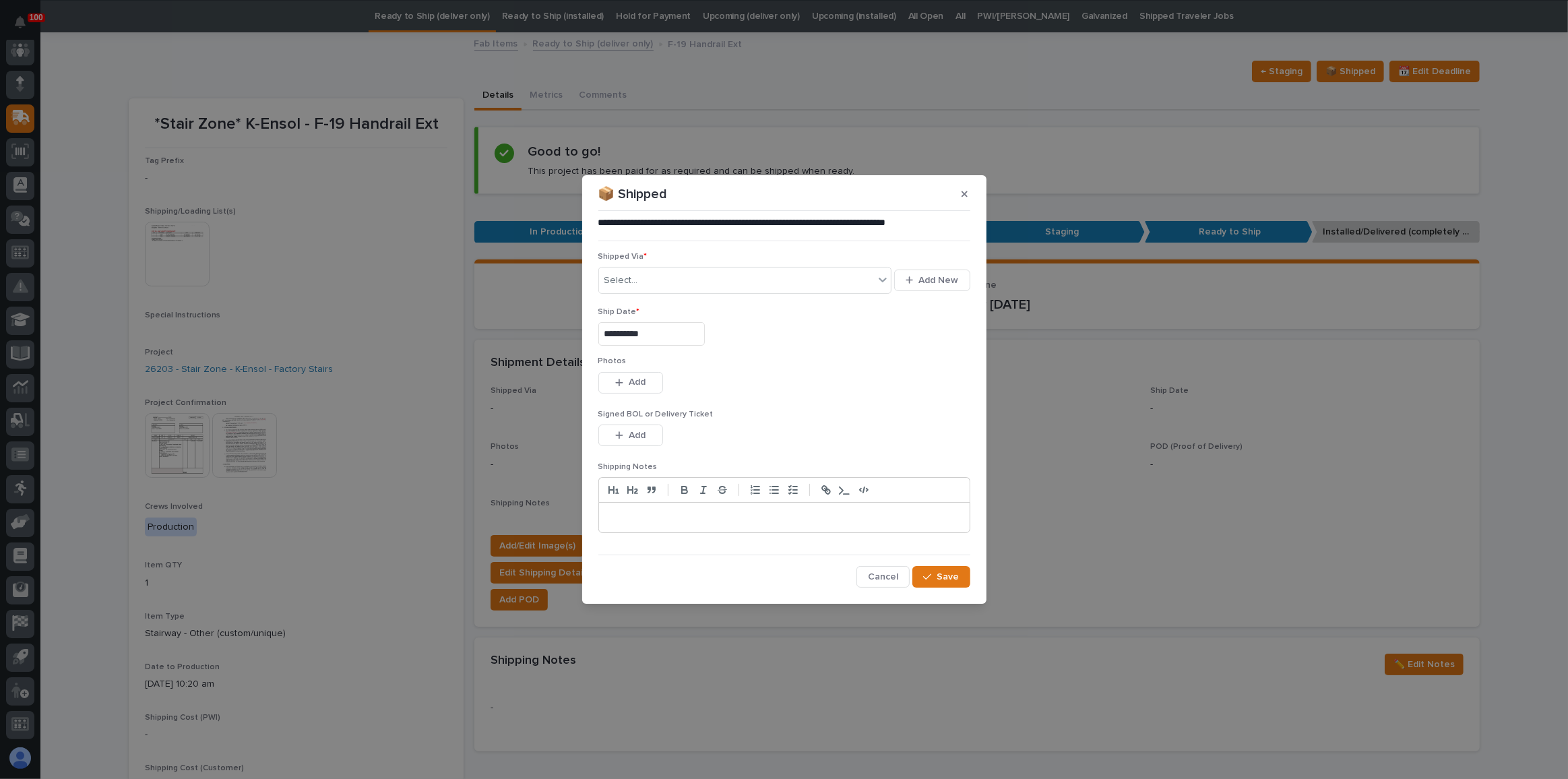
click at [655, 334] on input "**********" at bounding box center [651, 334] width 107 height 24
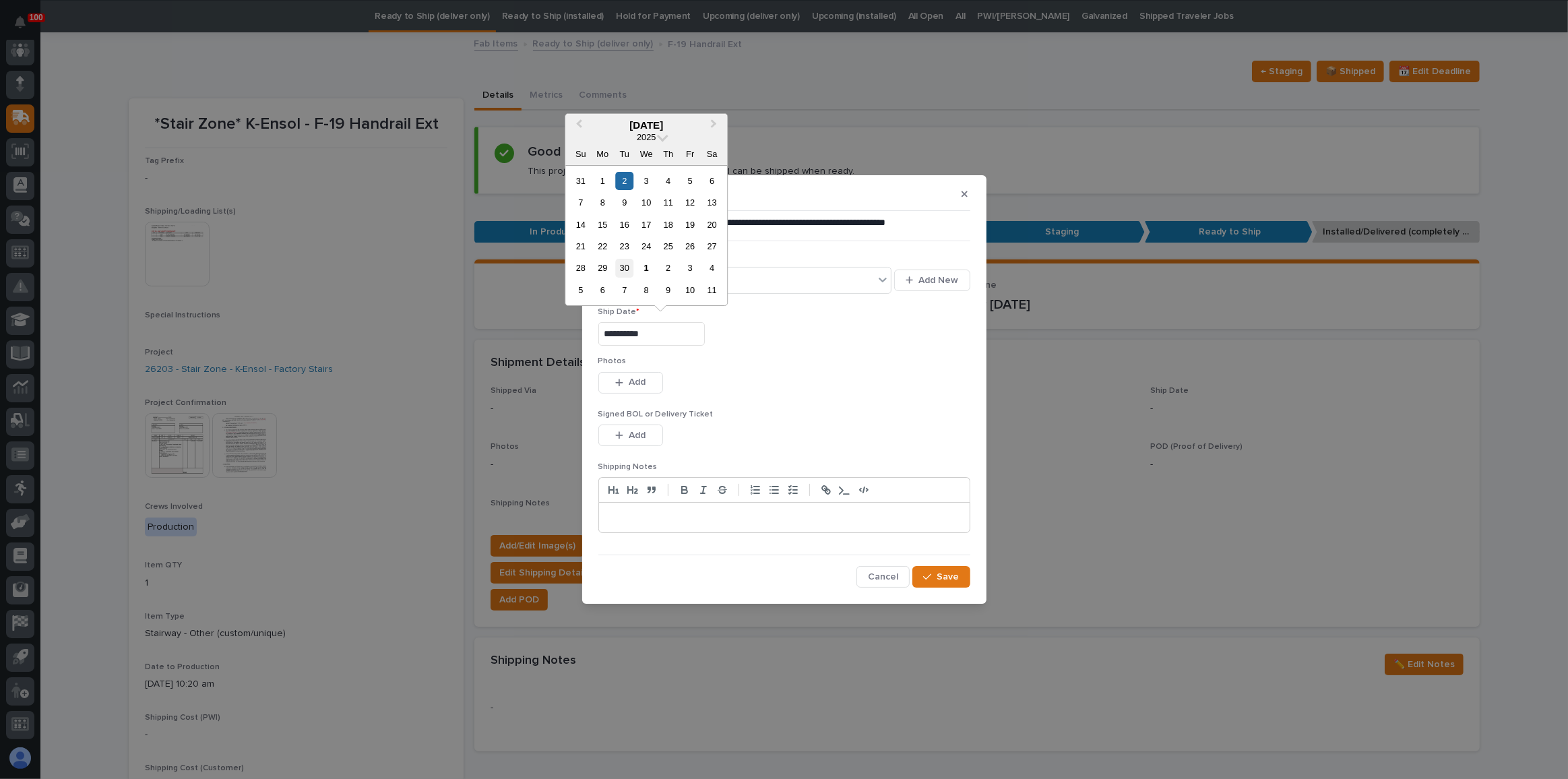
click at [626, 275] on div "30" at bounding box center [624, 269] width 18 height 18
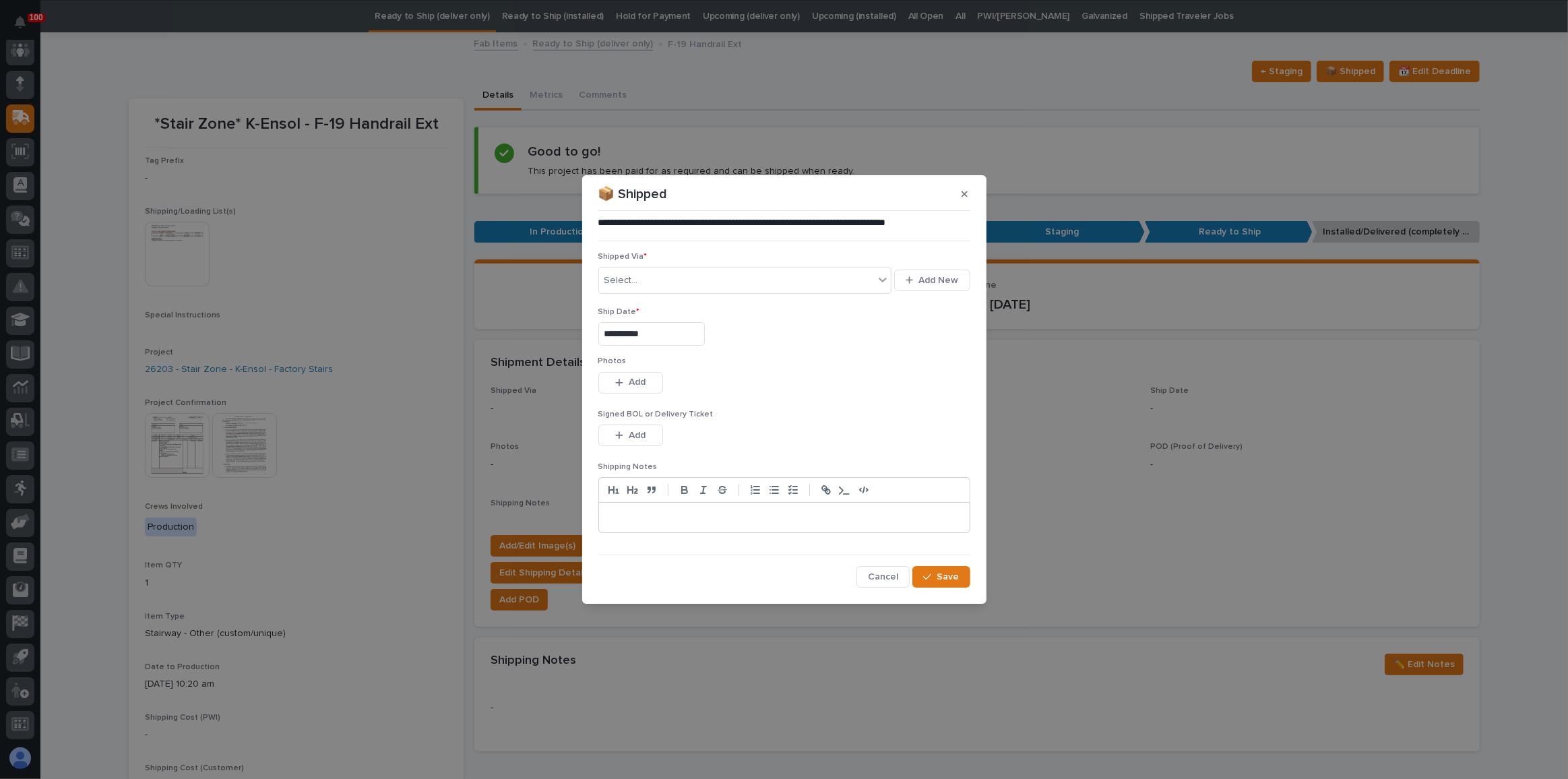
type input "**********"
click at [626, 275] on div "Select..." at bounding box center [621, 281] width 34 height 14
type input "**"
click at [633, 298] on div "R+L Carriers" at bounding box center [746, 307] width 294 height 24
click at [699, 517] on p at bounding box center [784, 518] width 351 height 14
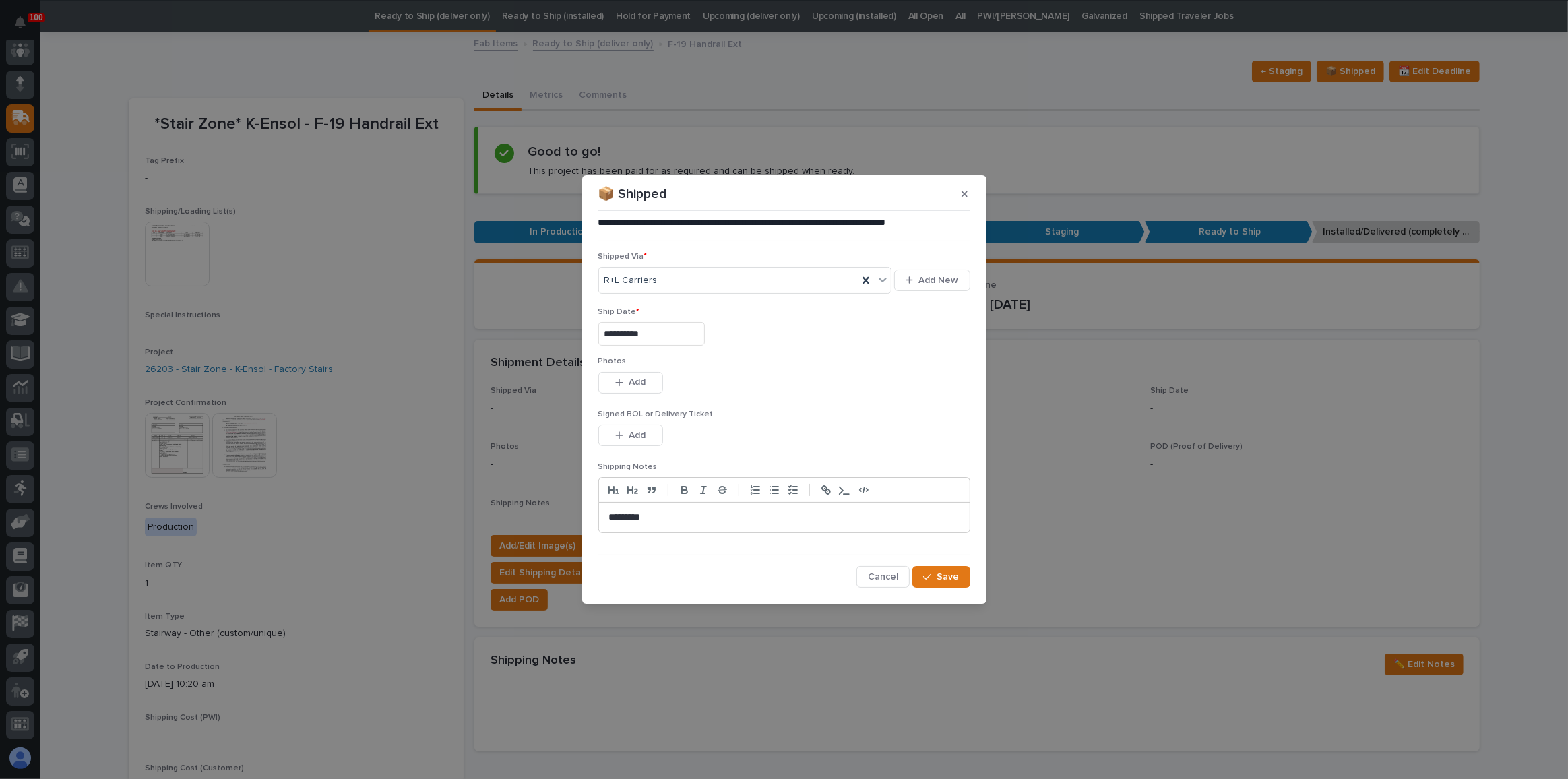
scroll to position [0, 0]
click at [940, 585] on button "Save" at bounding box center [941, 577] width 57 height 22
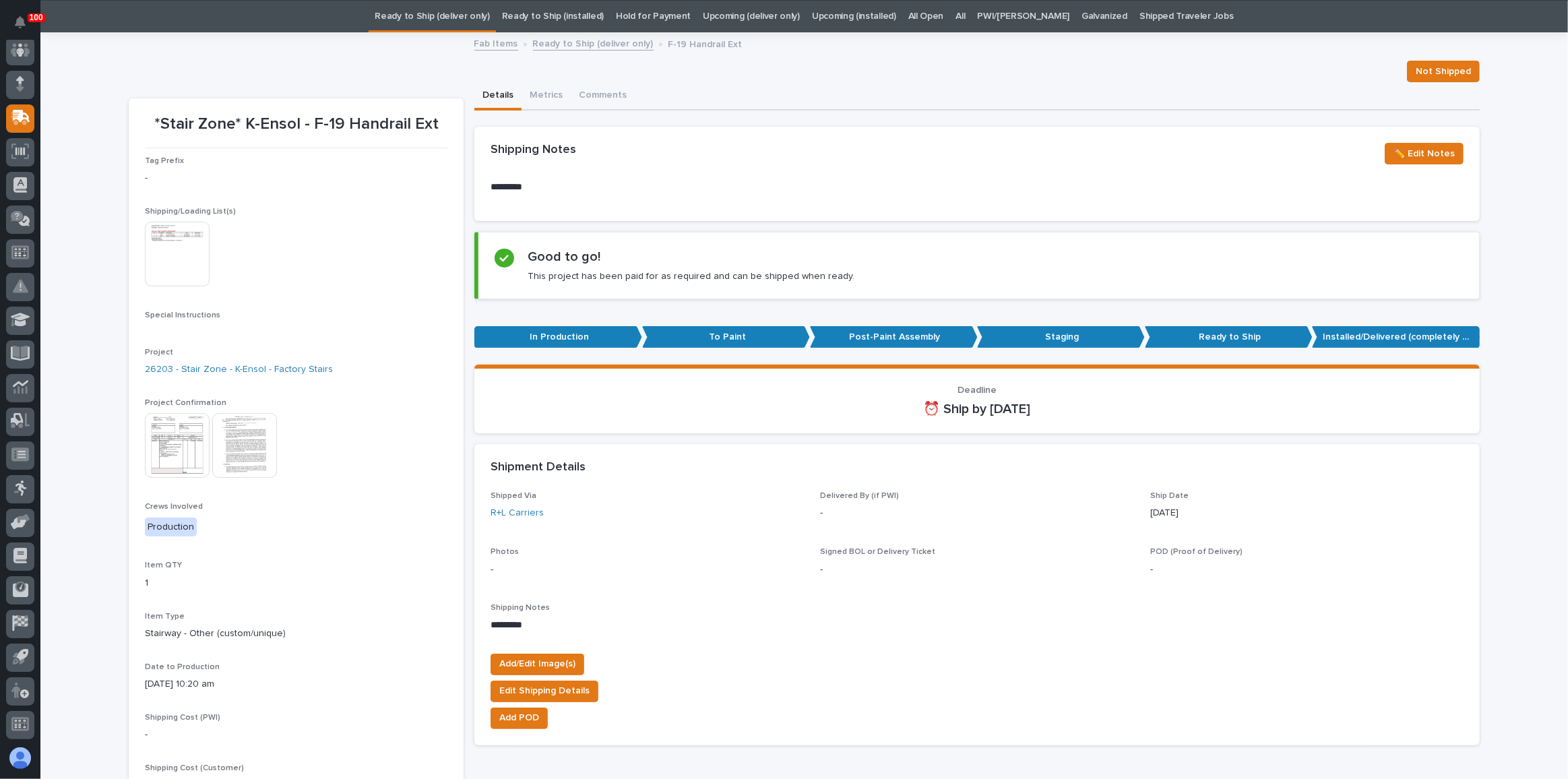
click at [466, 10] on link "Ready to Ship (deliver only)" at bounding box center [432, 16] width 115 height 32
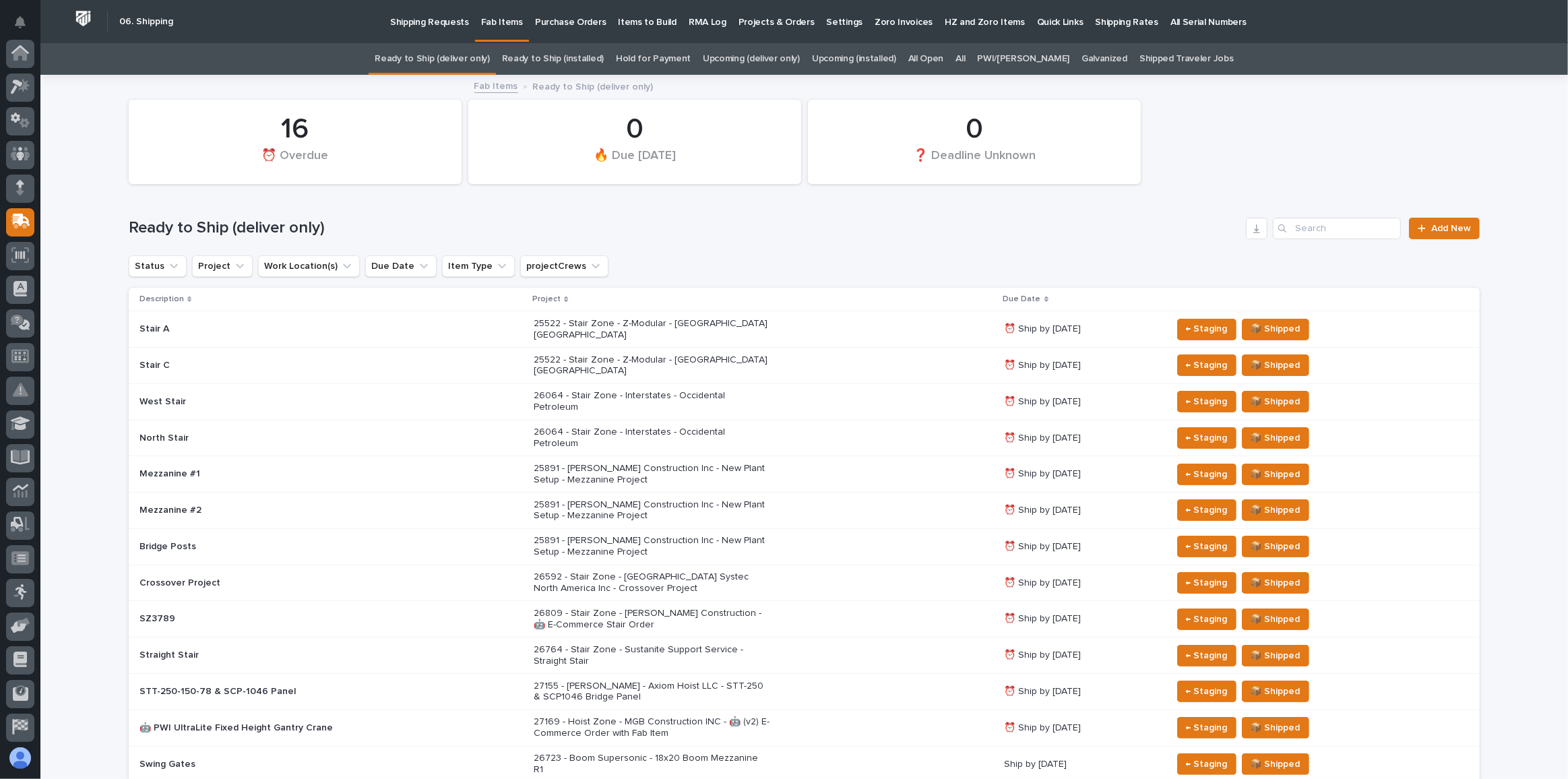
scroll to position [104, 0]
